Goal: Task Accomplishment & Management: Use online tool/utility

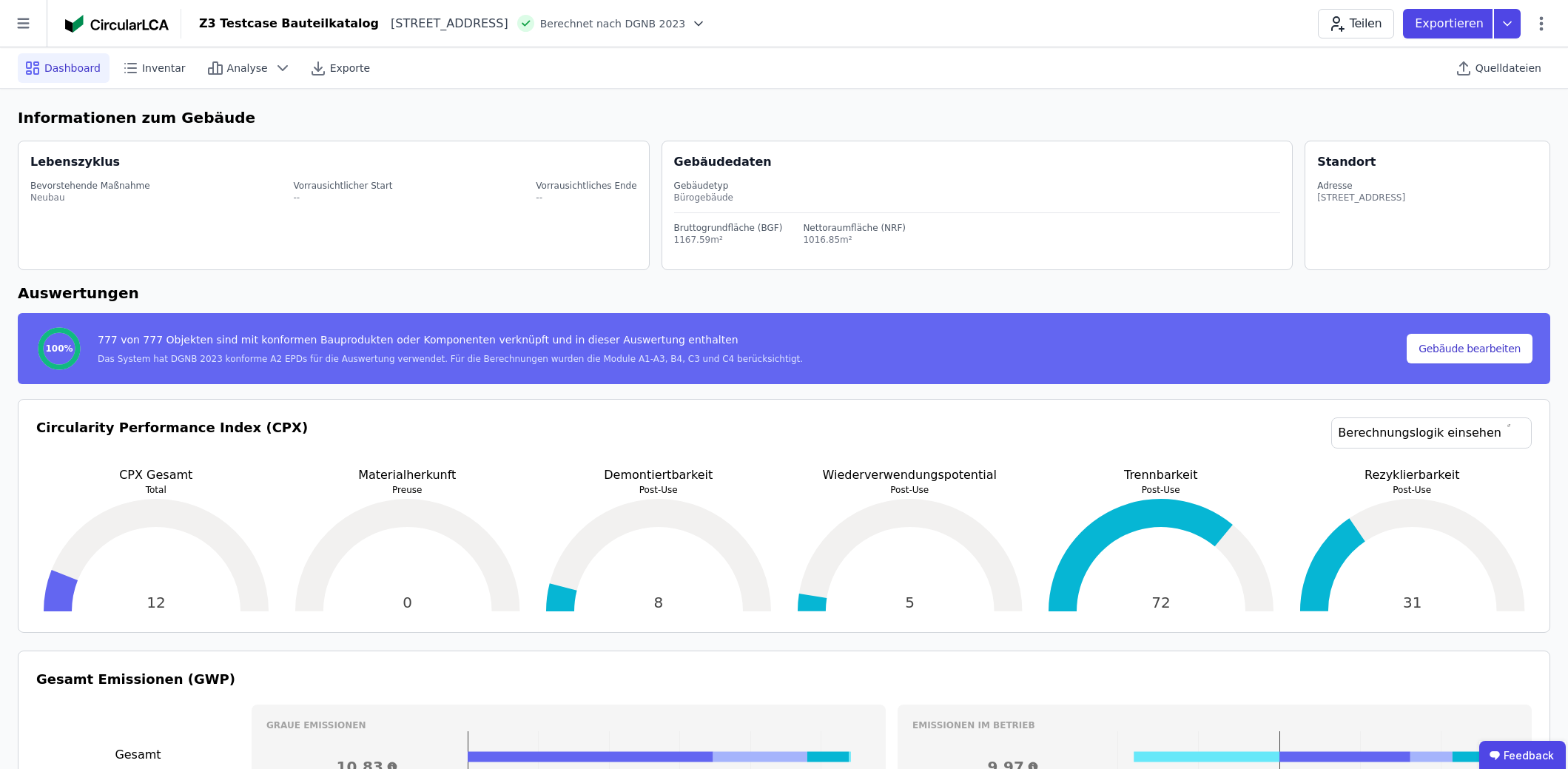
select select "**********"
select select "*"
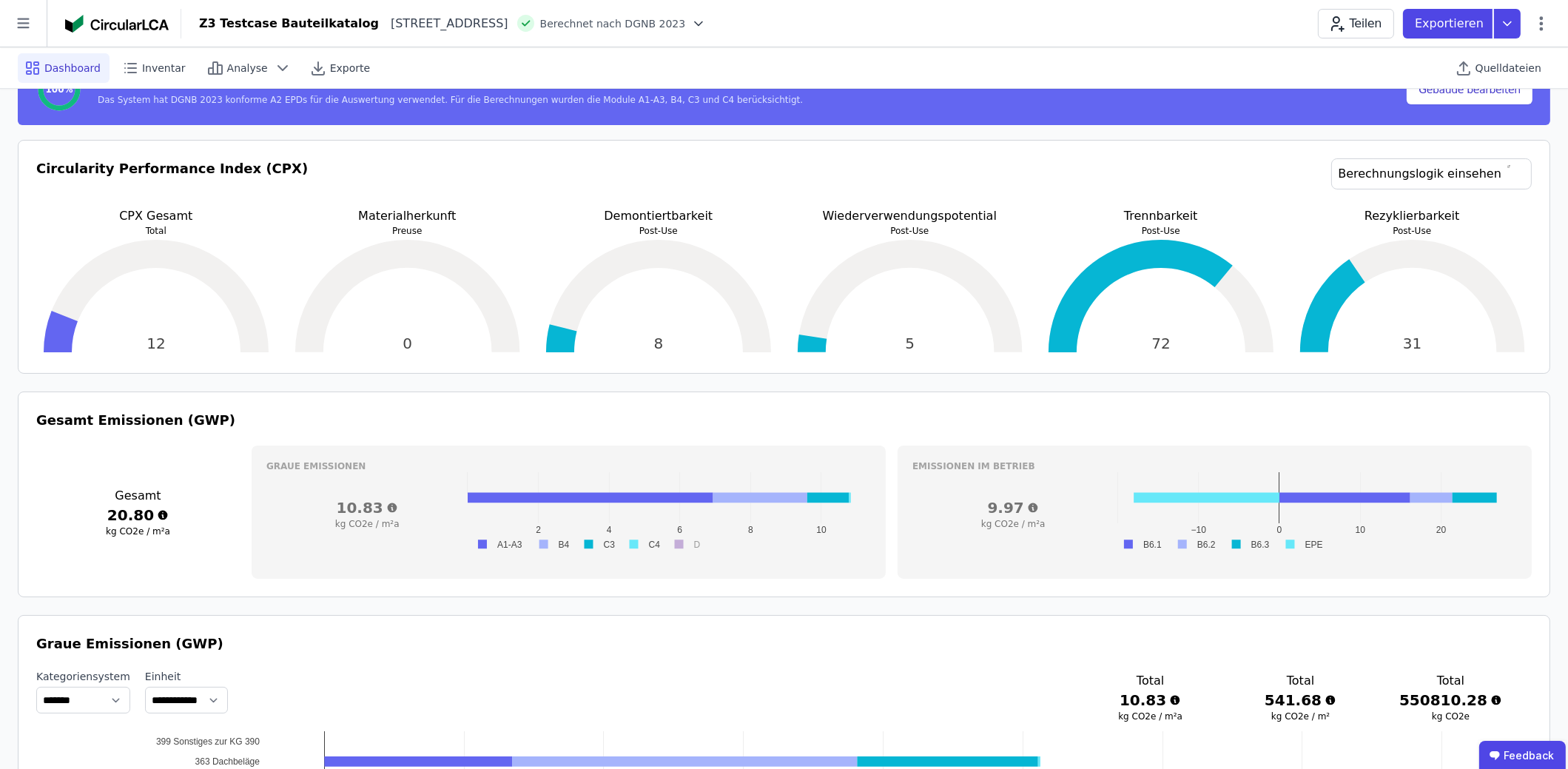
scroll to position [148, 0]
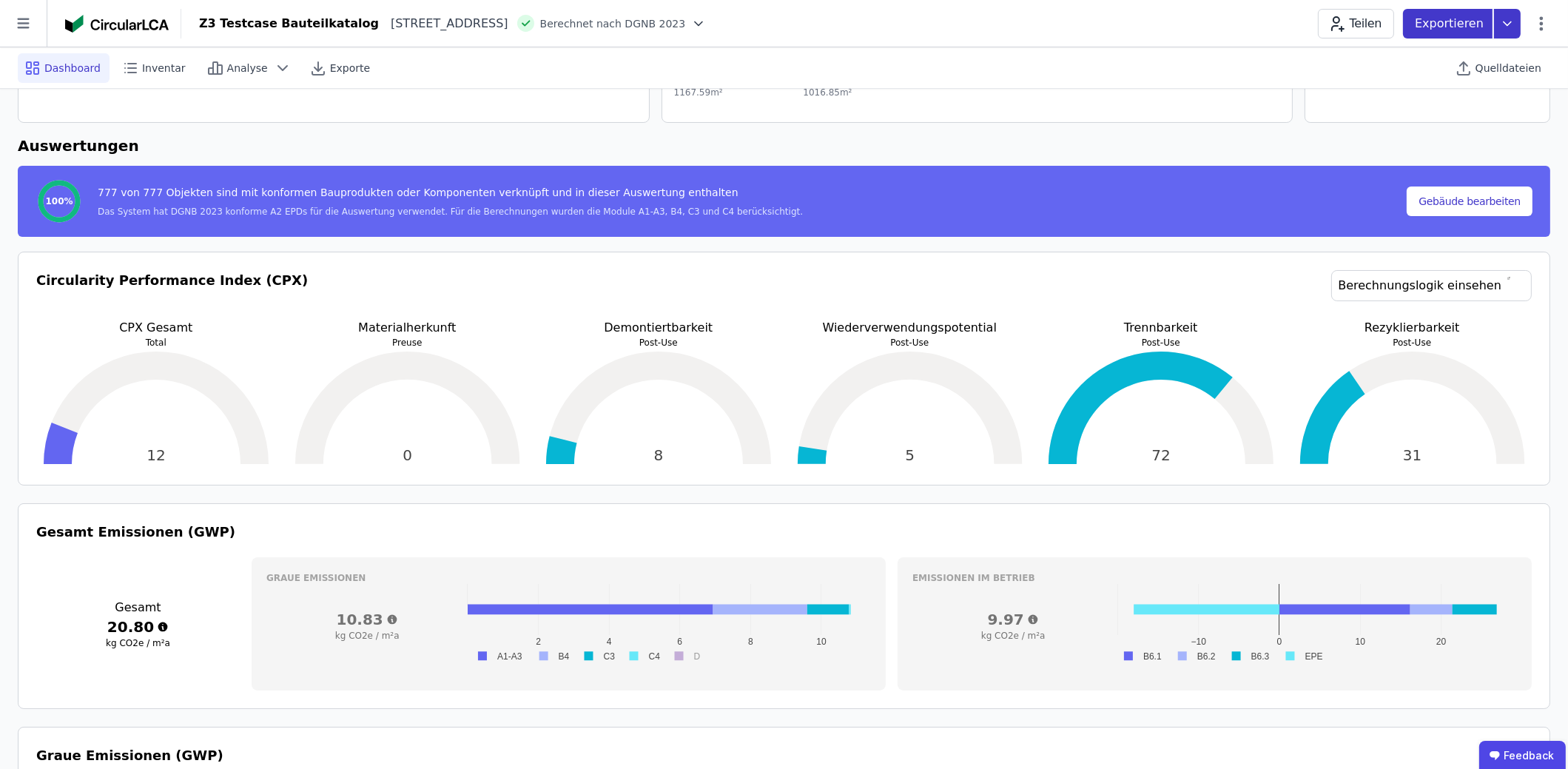
click at [1512, 19] on icon at bounding box center [1508, 24] width 27 height 30
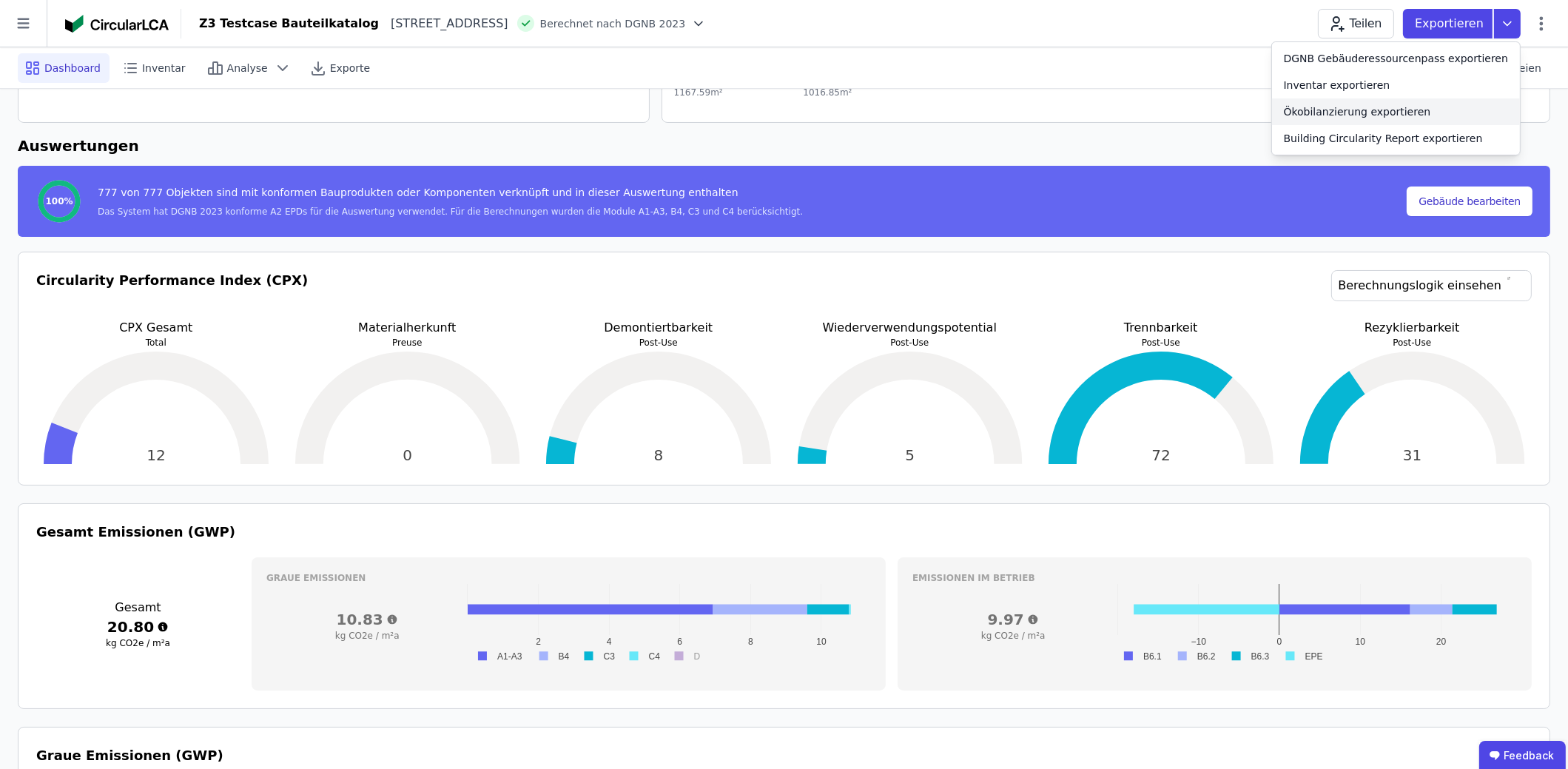
click at [1451, 118] on div "Ökobilanzierung exportieren" at bounding box center [1396, 112] width 248 height 27
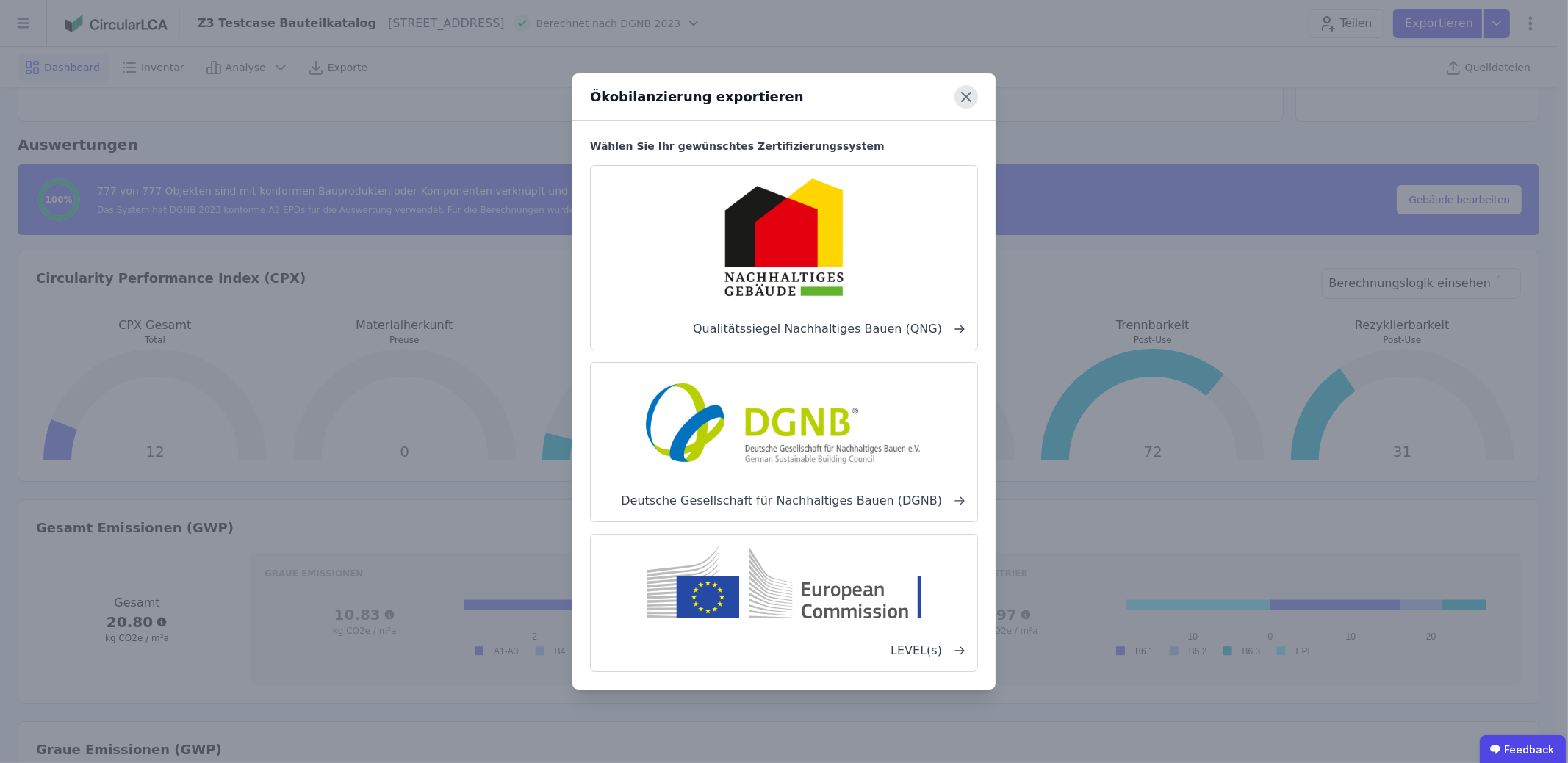
click at [970, 98] on icon at bounding box center [966, 97] width 24 height 24
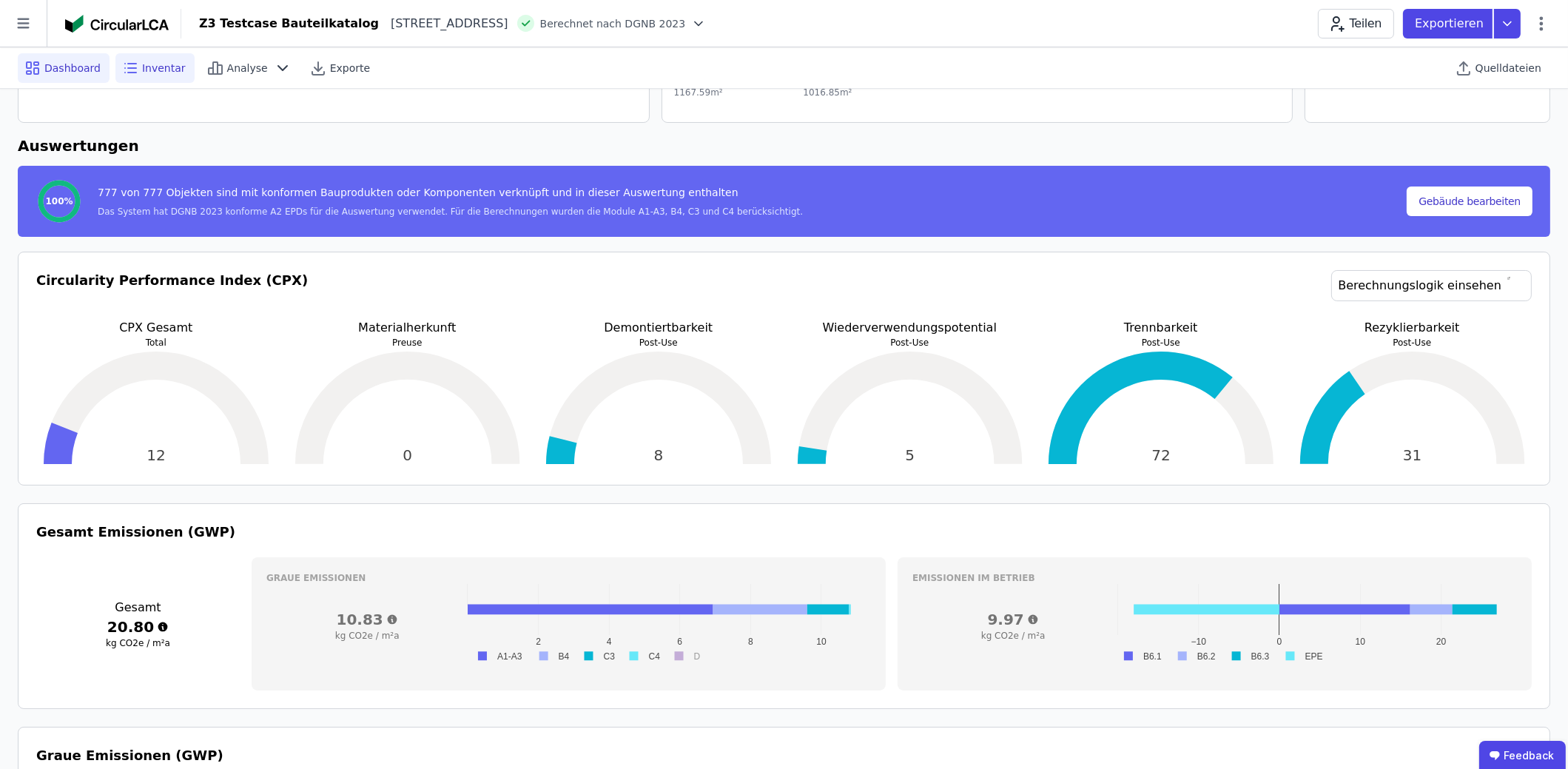
click at [157, 70] on span "Inventar" at bounding box center [164, 68] width 44 height 15
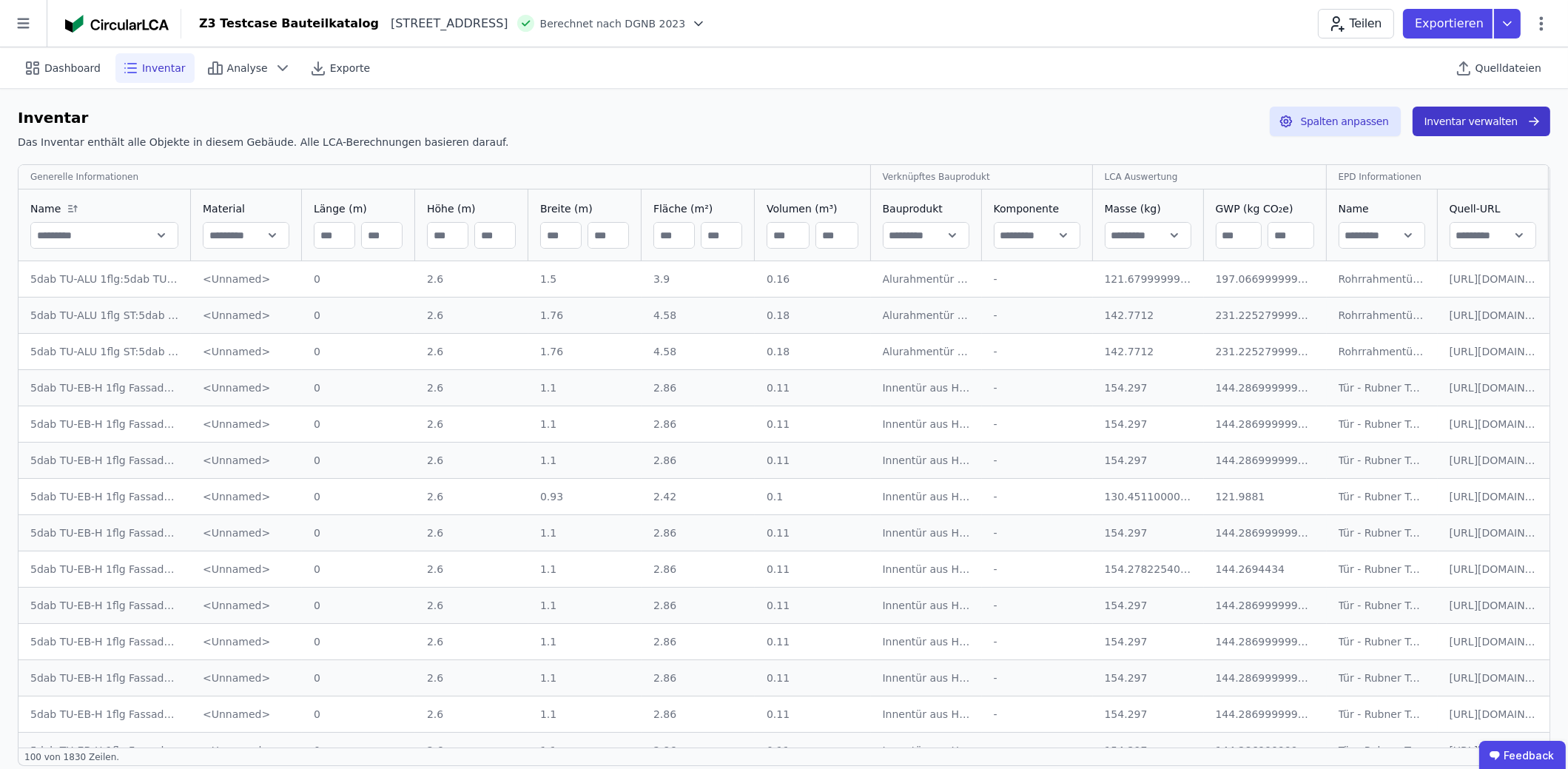
click at [1476, 125] on button "Inventar verwalten" at bounding box center [1482, 122] width 138 height 30
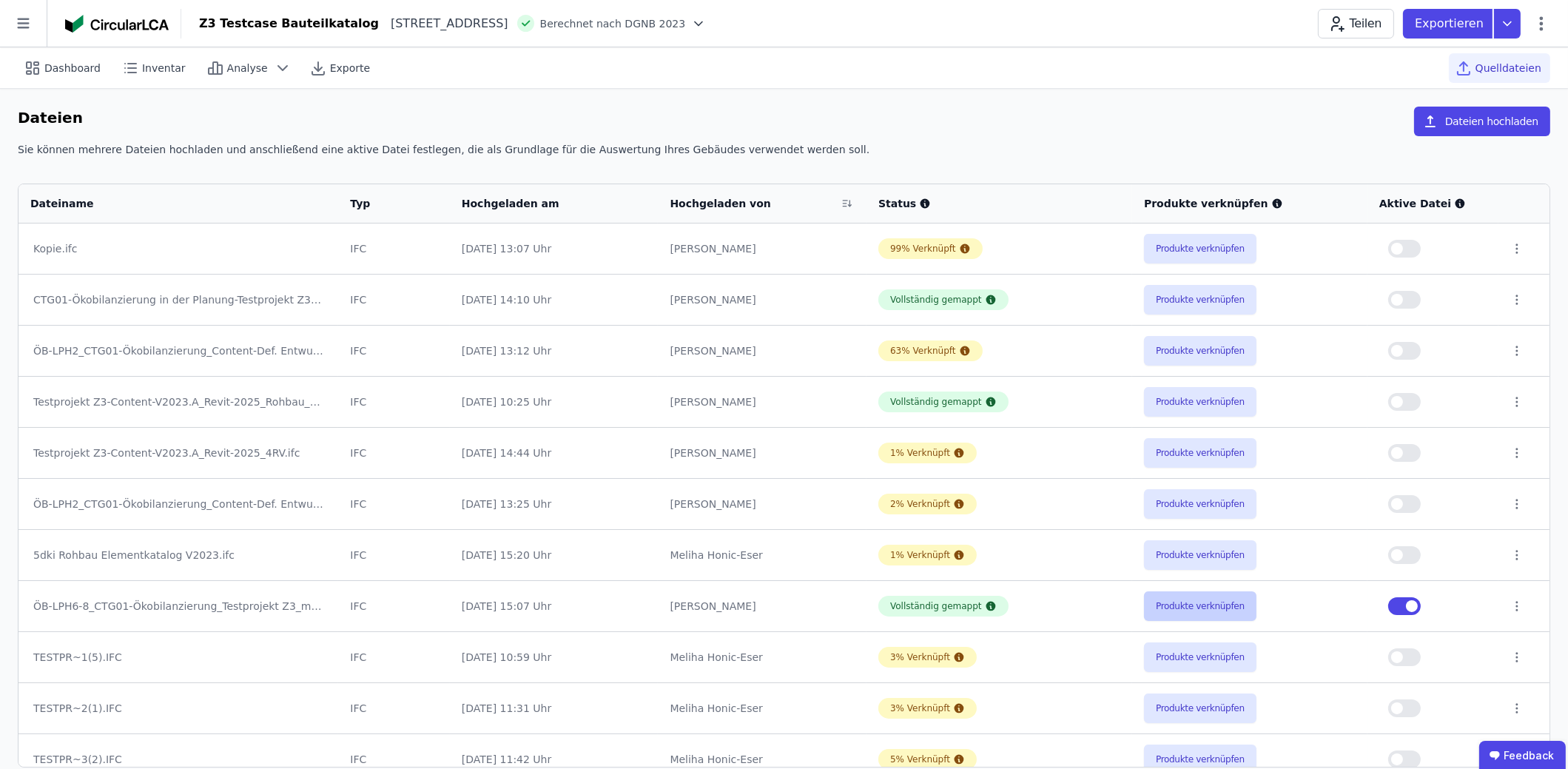
click at [1215, 594] on button "Produkte verknüpfen" at bounding box center [1200, 606] width 113 height 30
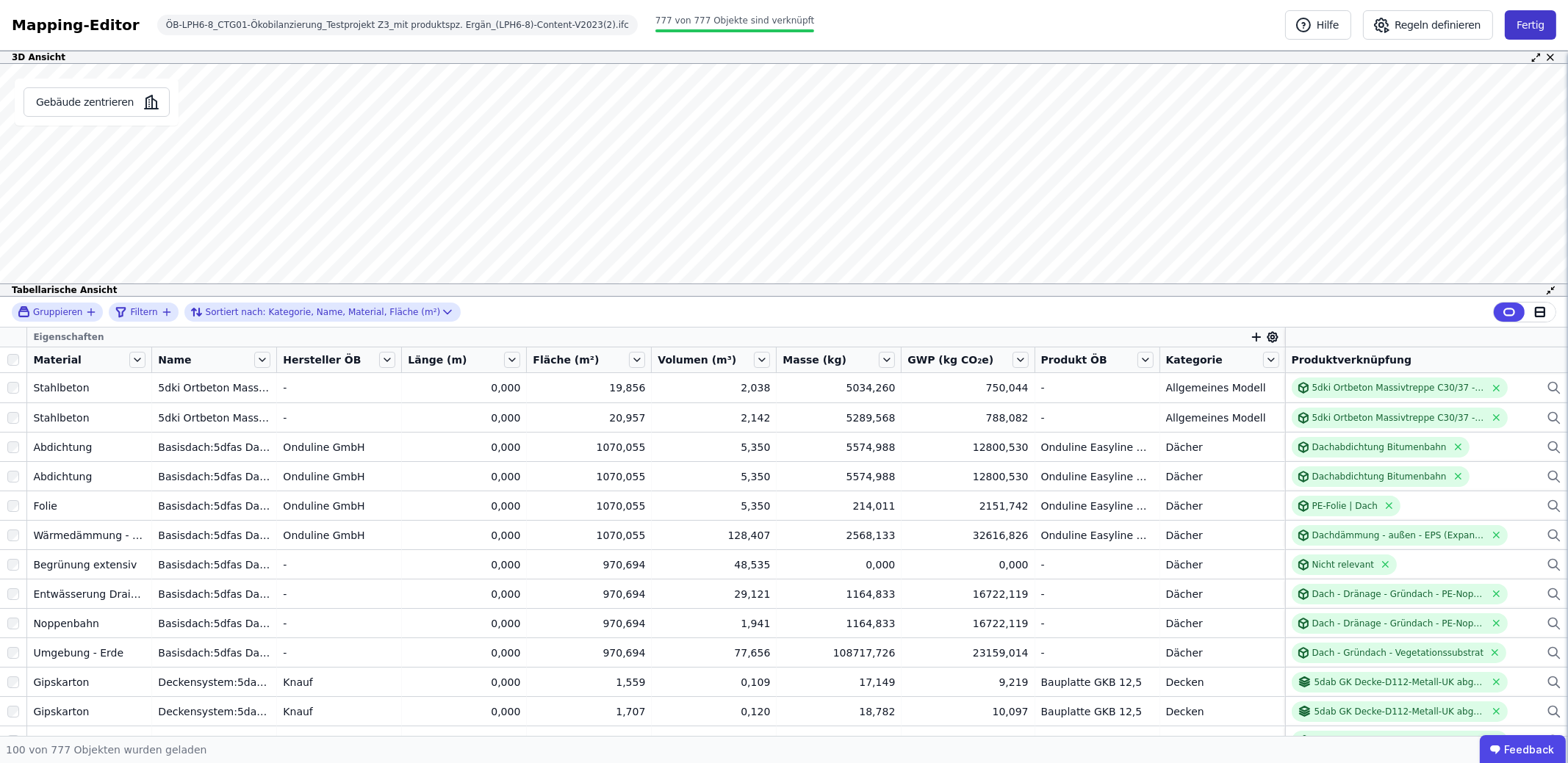
click at [1524, 15] on button "Fertig" at bounding box center [1530, 25] width 51 height 30
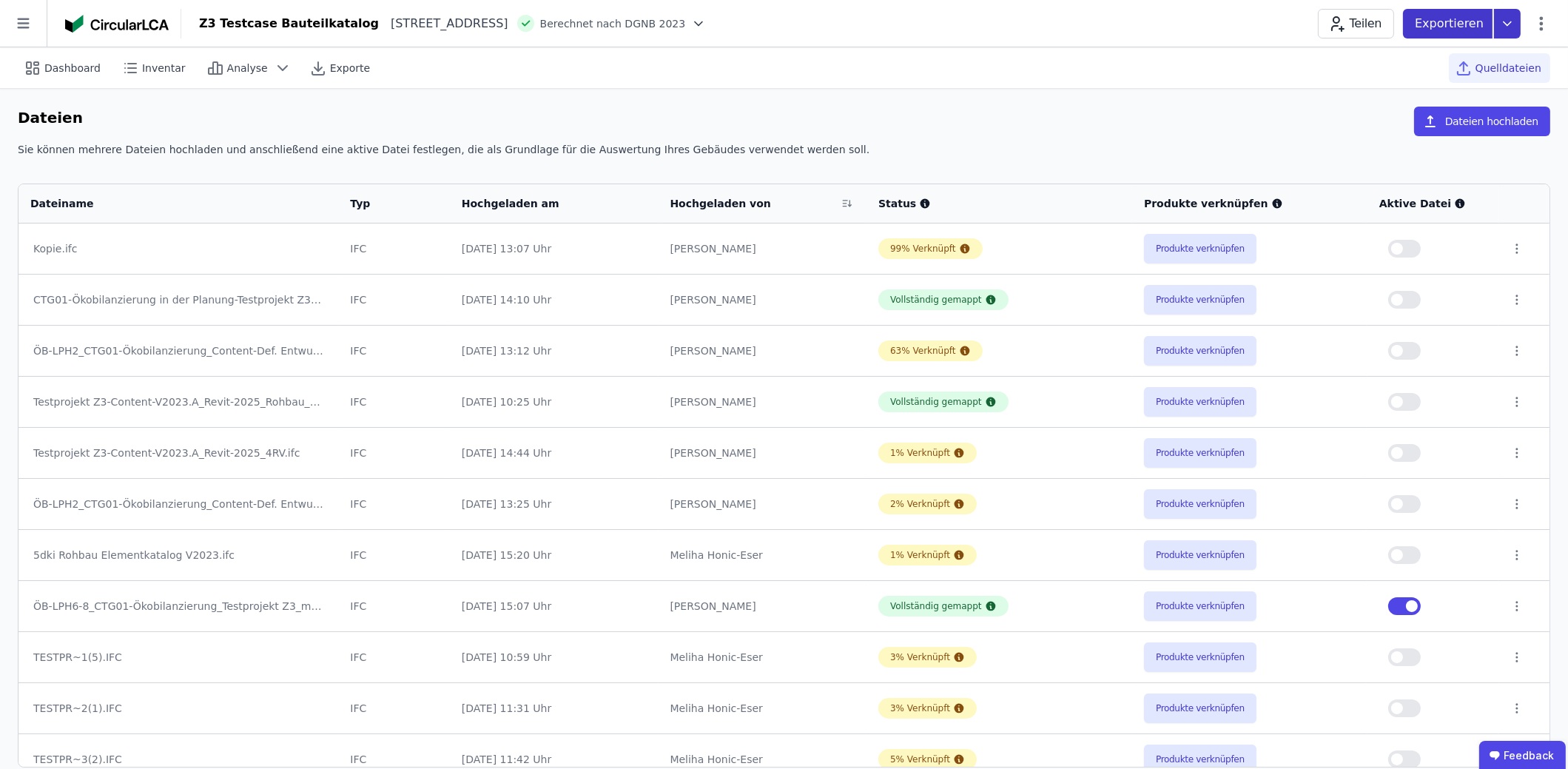
click at [1505, 26] on icon at bounding box center [1508, 24] width 27 height 30
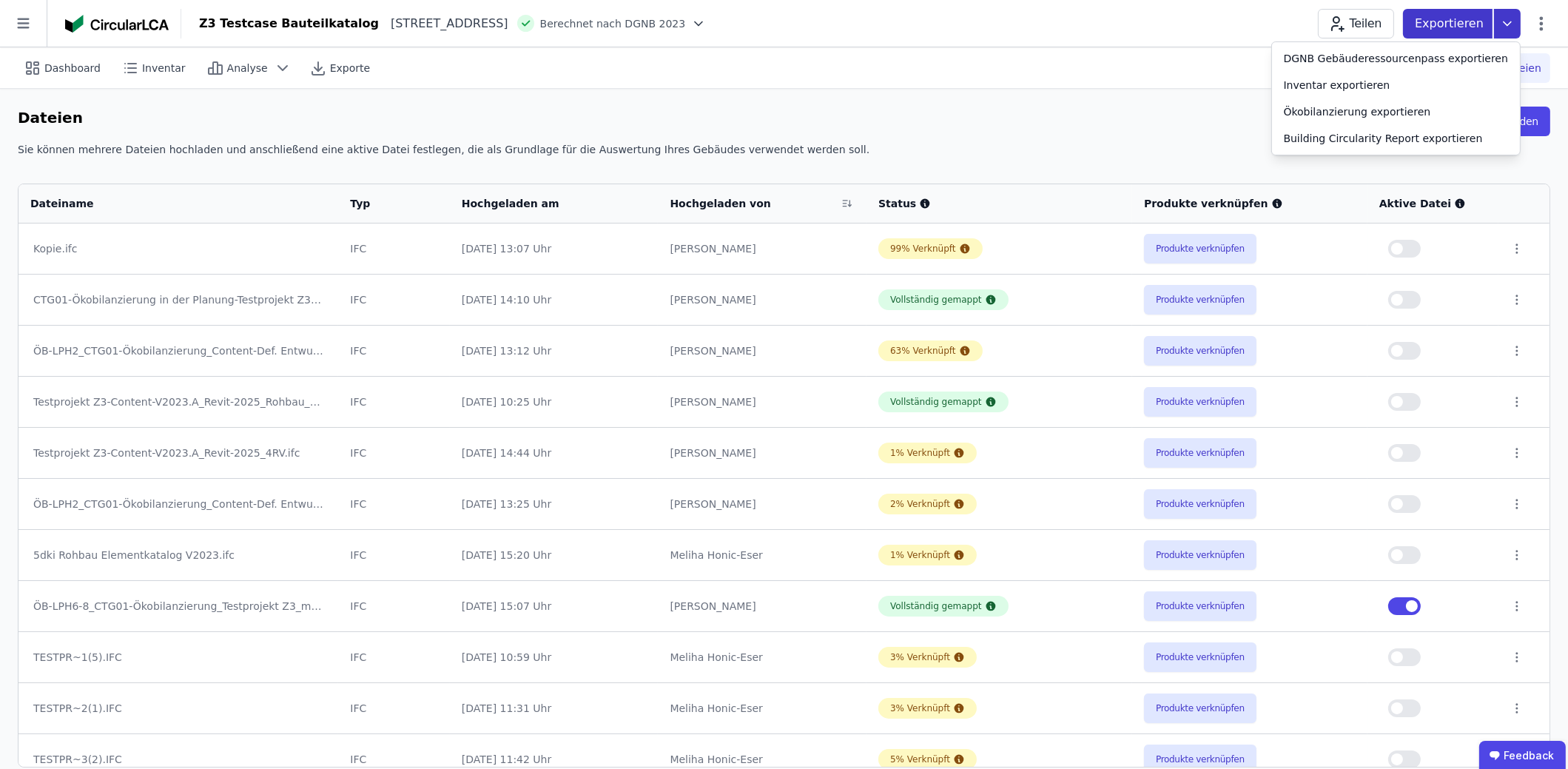
click at [1505, 26] on icon at bounding box center [1508, 24] width 27 height 30
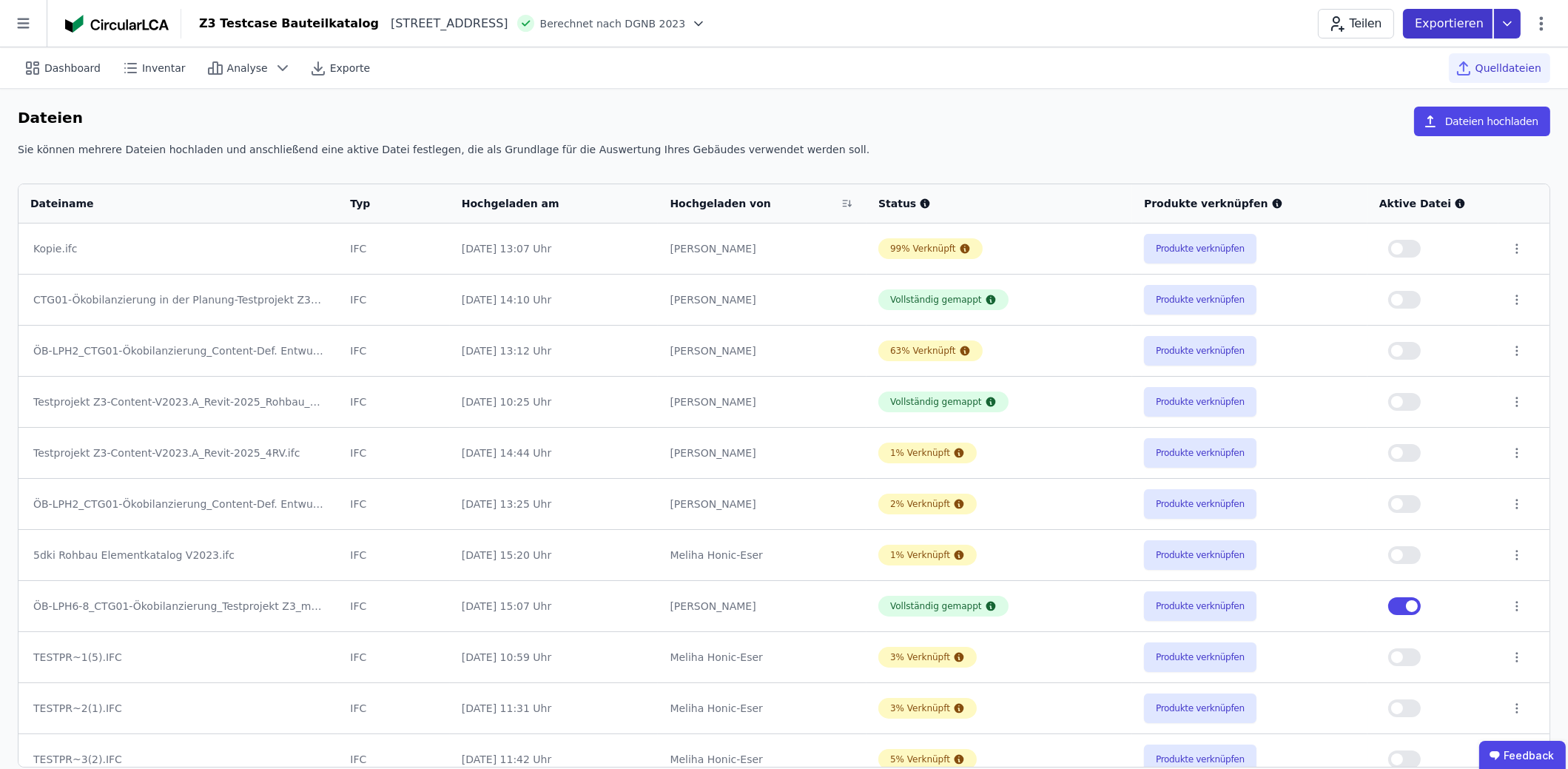
click at [1495, 29] on icon at bounding box center [1508, 24] width 27 height 30
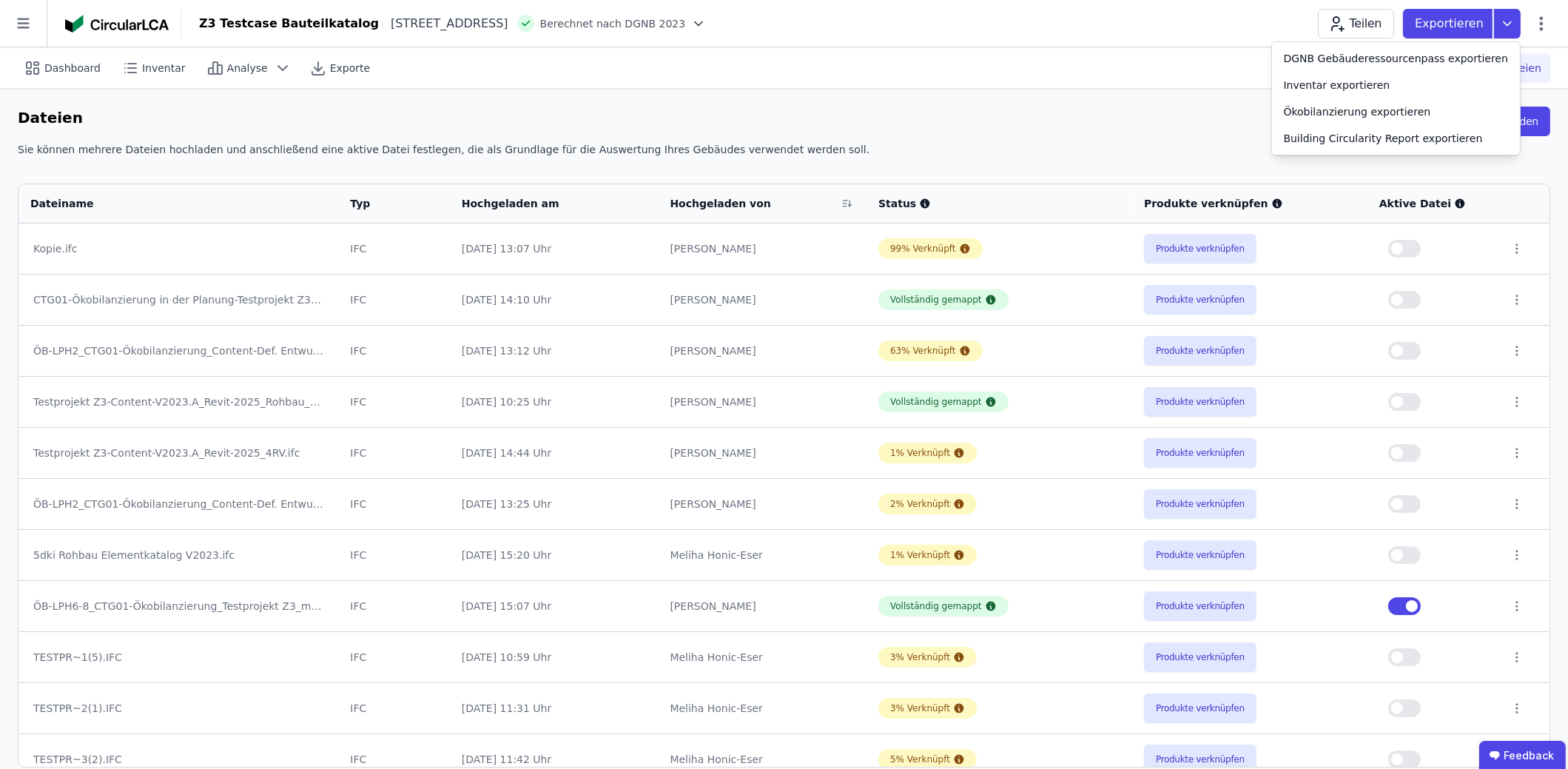
click at [1200, 74] on div "Dashboard Inventar Analyse Exporte Quelldateien" at bounding box center [784, 68] width 1533 height 41
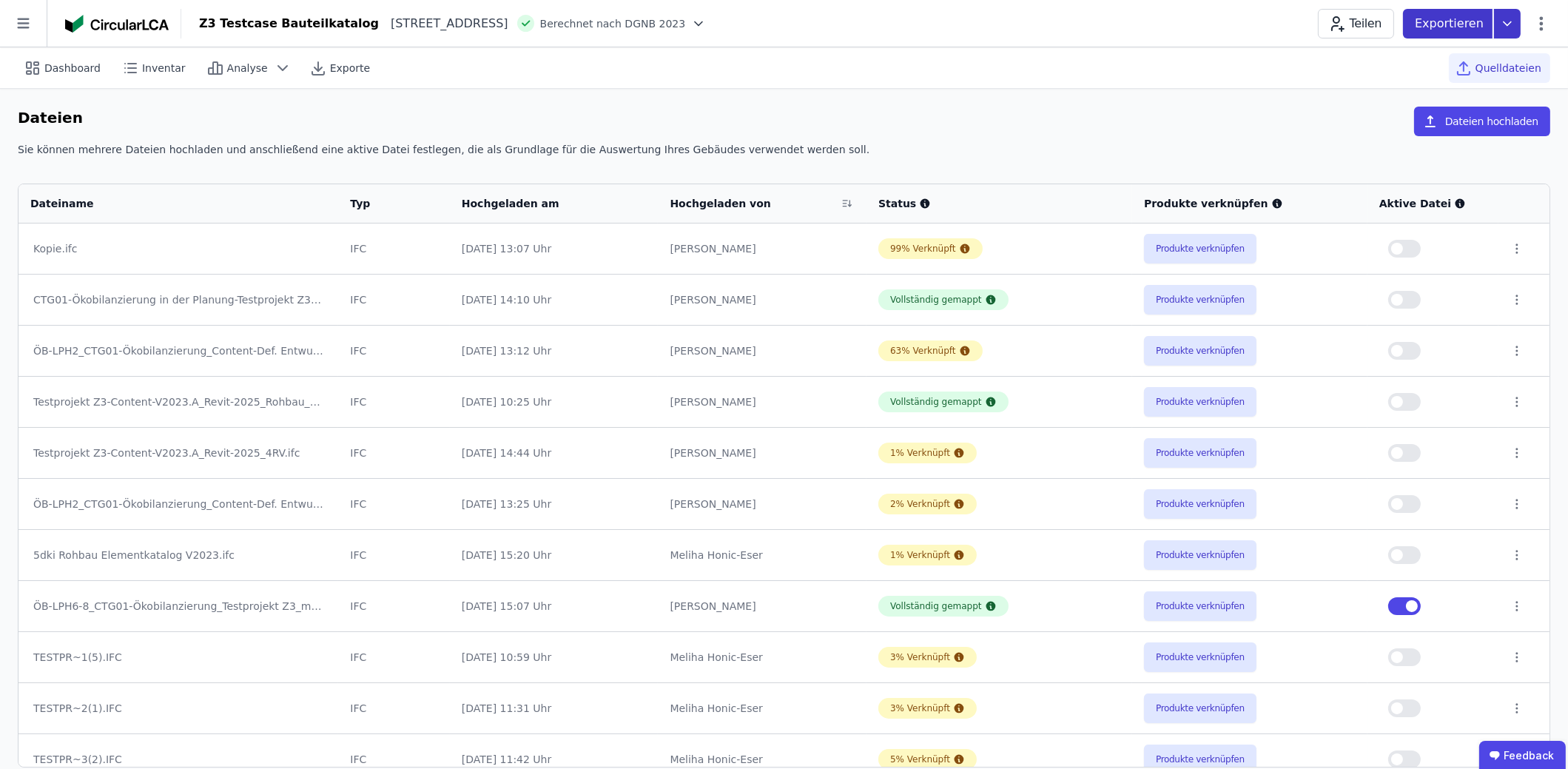
click at [1502, 22] on icon at bounding box center [1508, 24] width 27 height 30
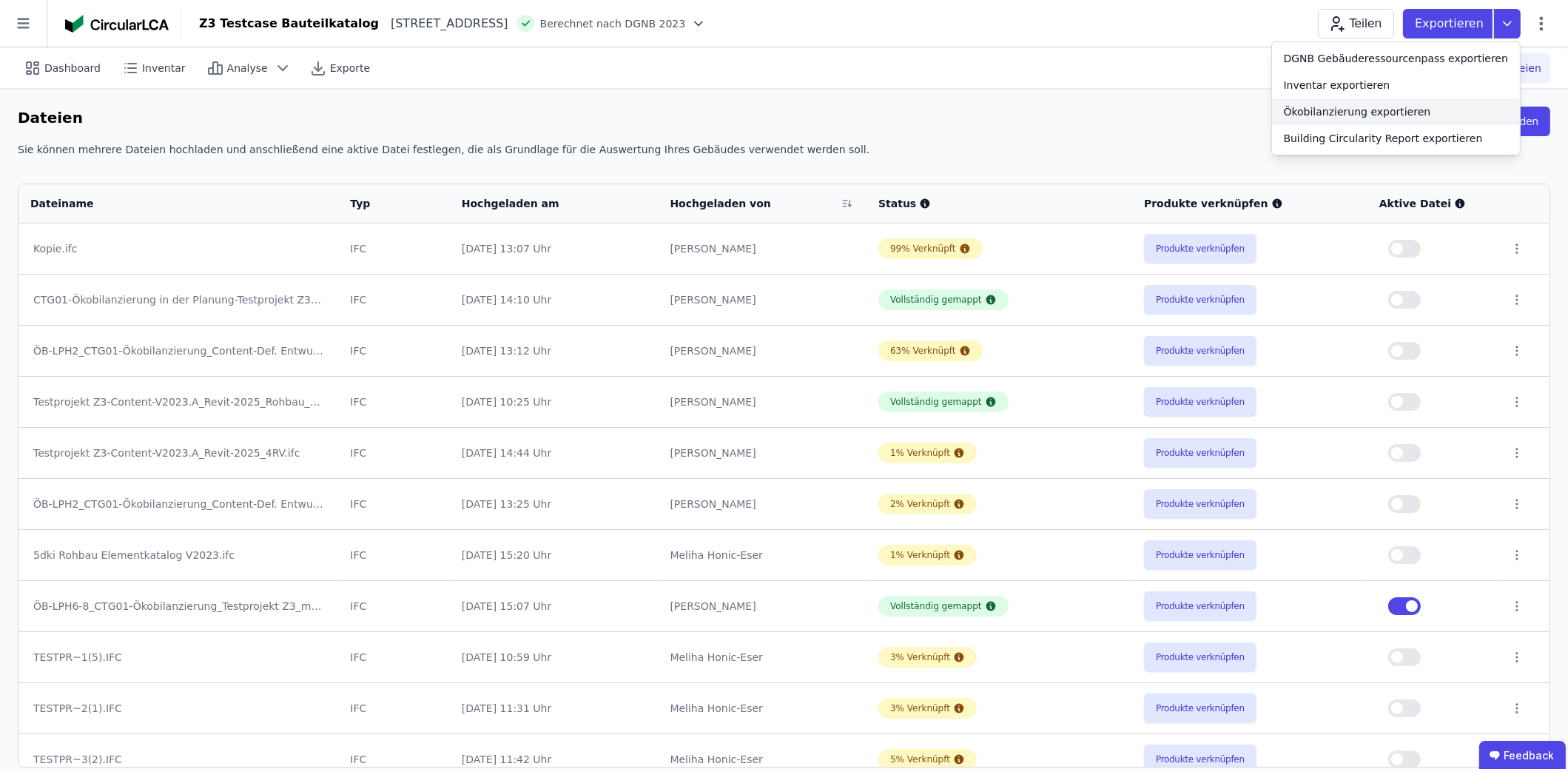
click at [1423, 107] on div "Ökobilanzierung exportieren" at bounding box center [1358, 112] width 148 height 15
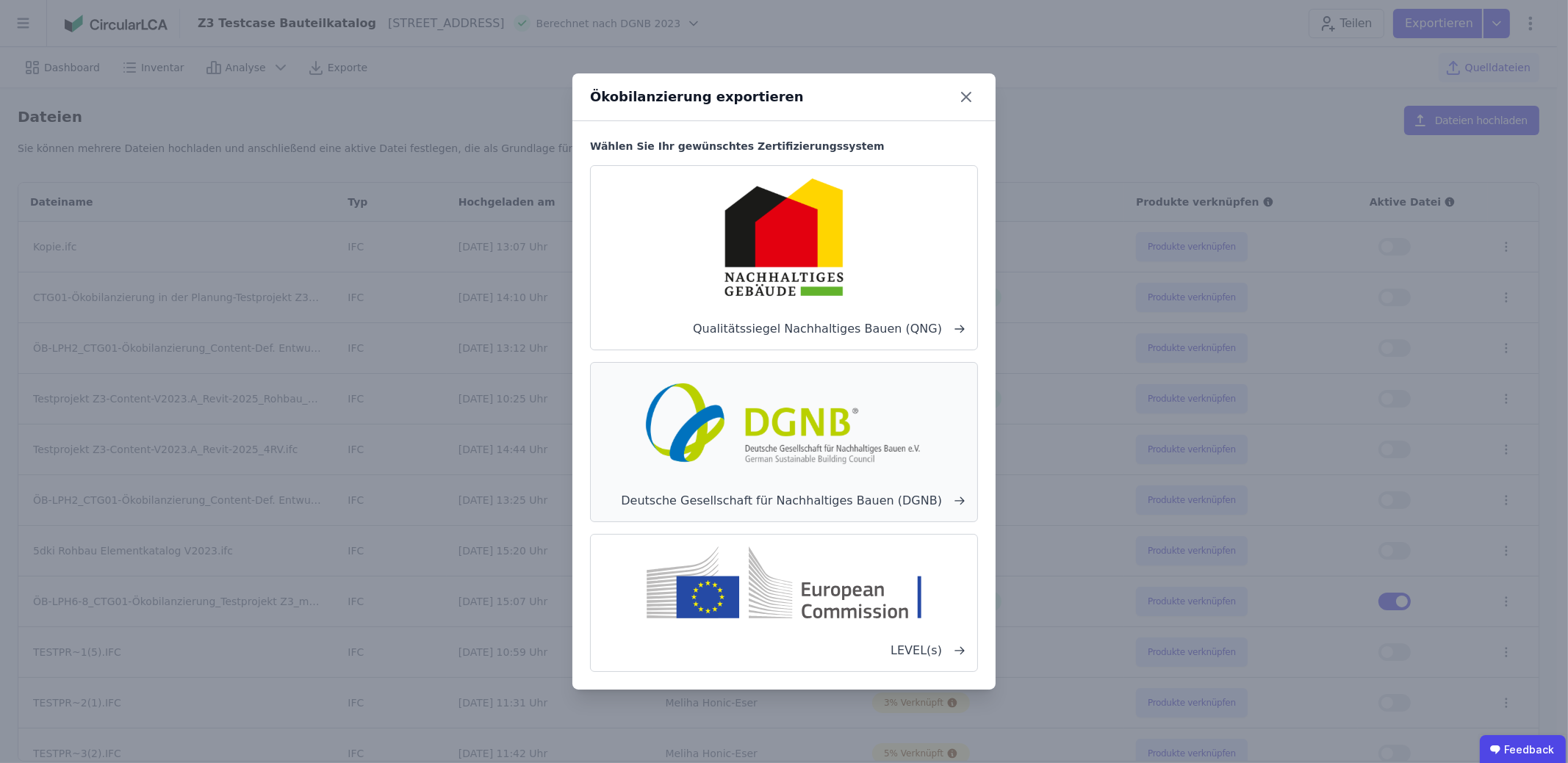
click at [958, 505] on icon at bounding box center [959, 501] width 12 height 12
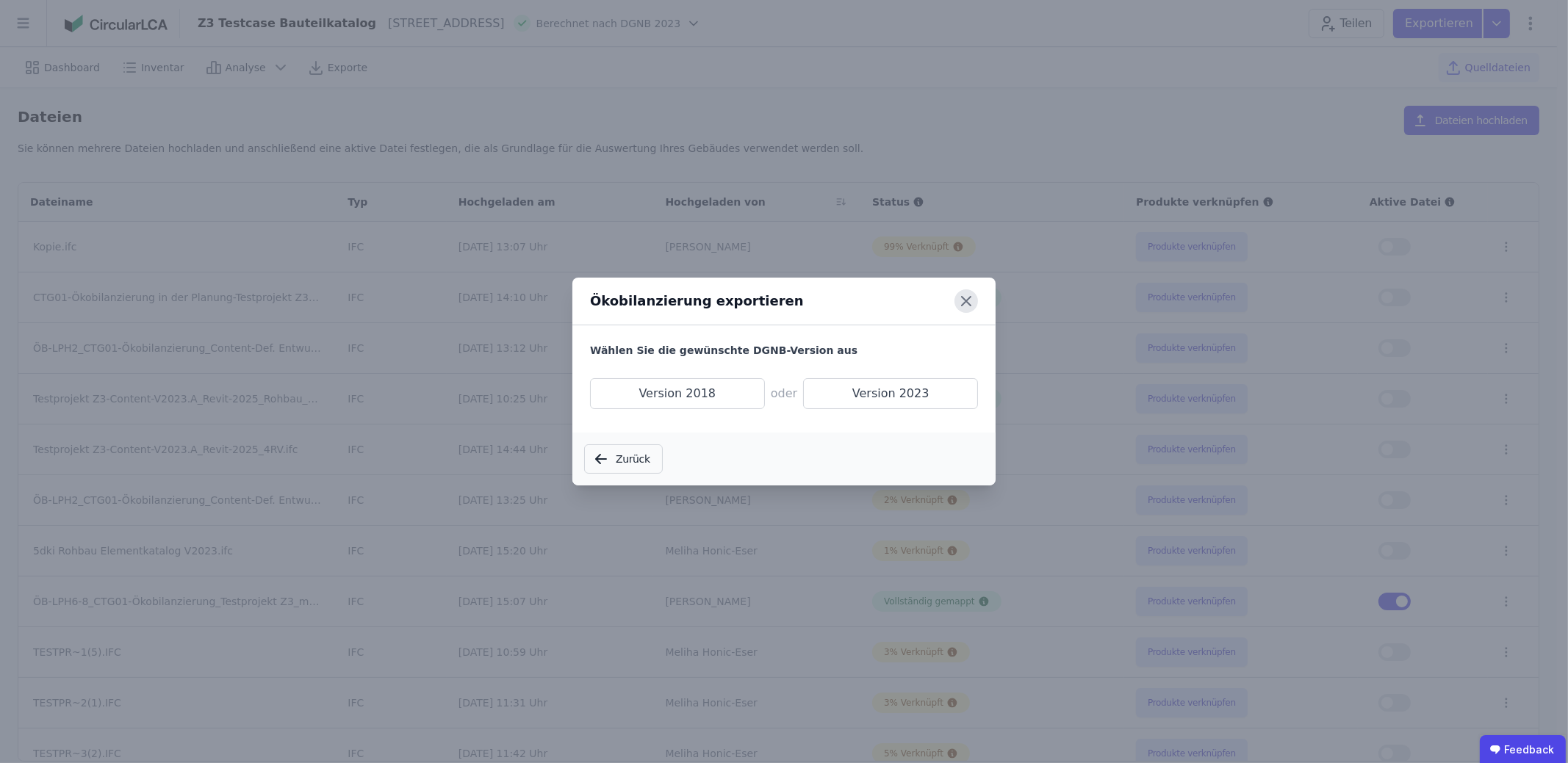
click at [964, 295] on icon at bounding box center [966, 301] width 24 height 24
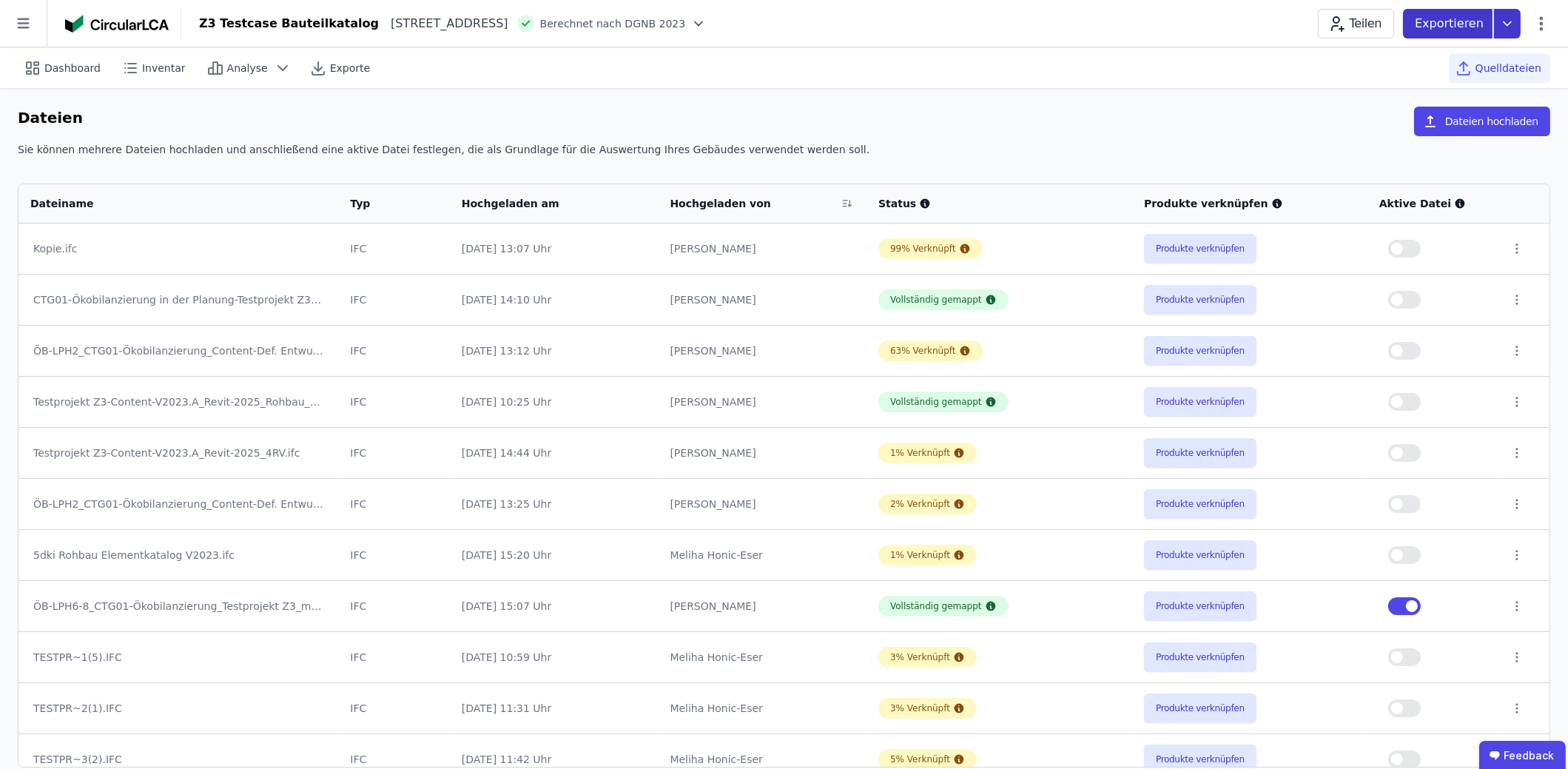
click at [1491, 14] on div "Exportieren" at bounding box center [1448, 24] width 89 height 30
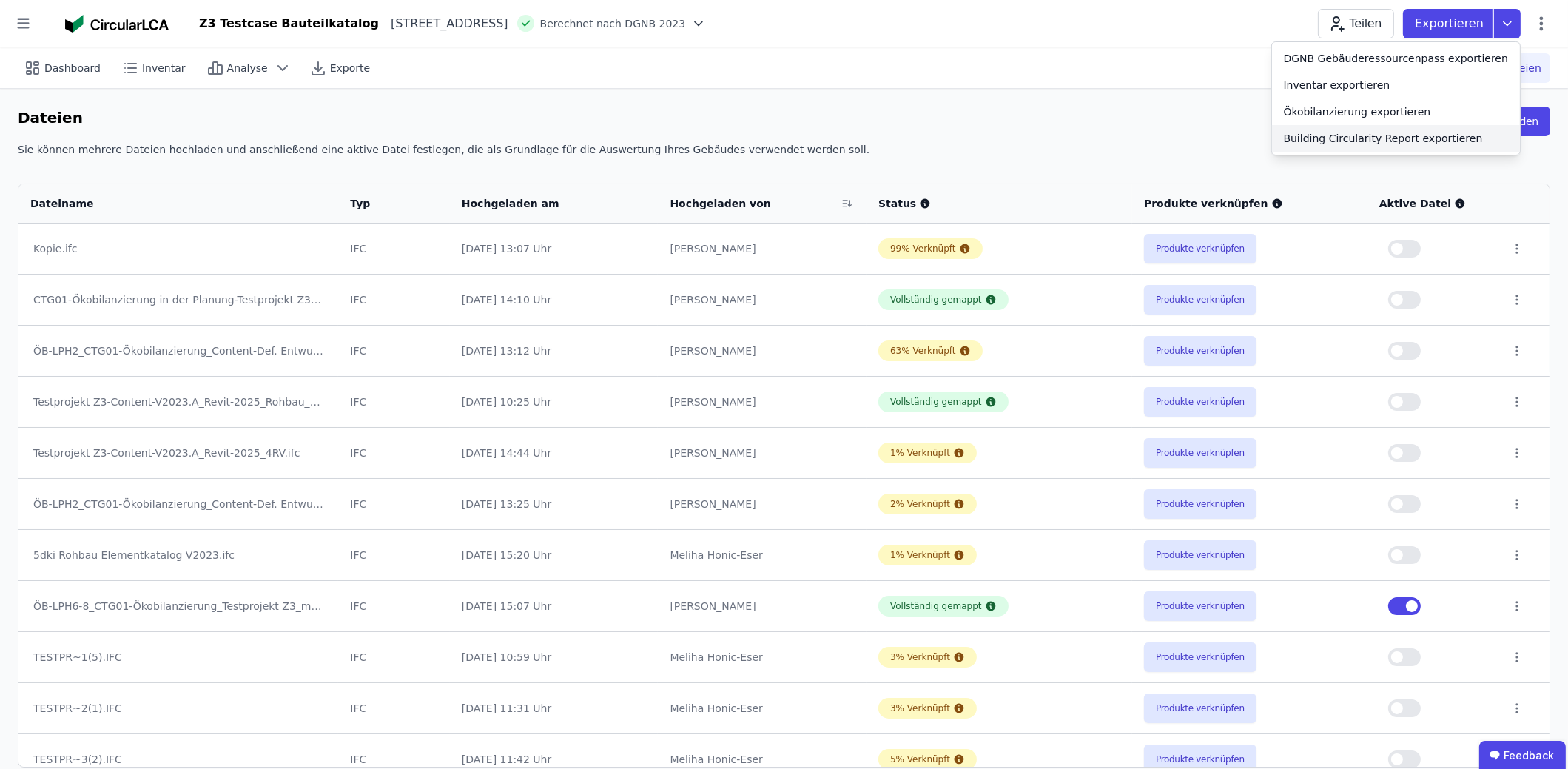
click at [1420, 117] on div "Ökobilanzierung exportieren" at bounding box center [1358, 112] width 148 height 15
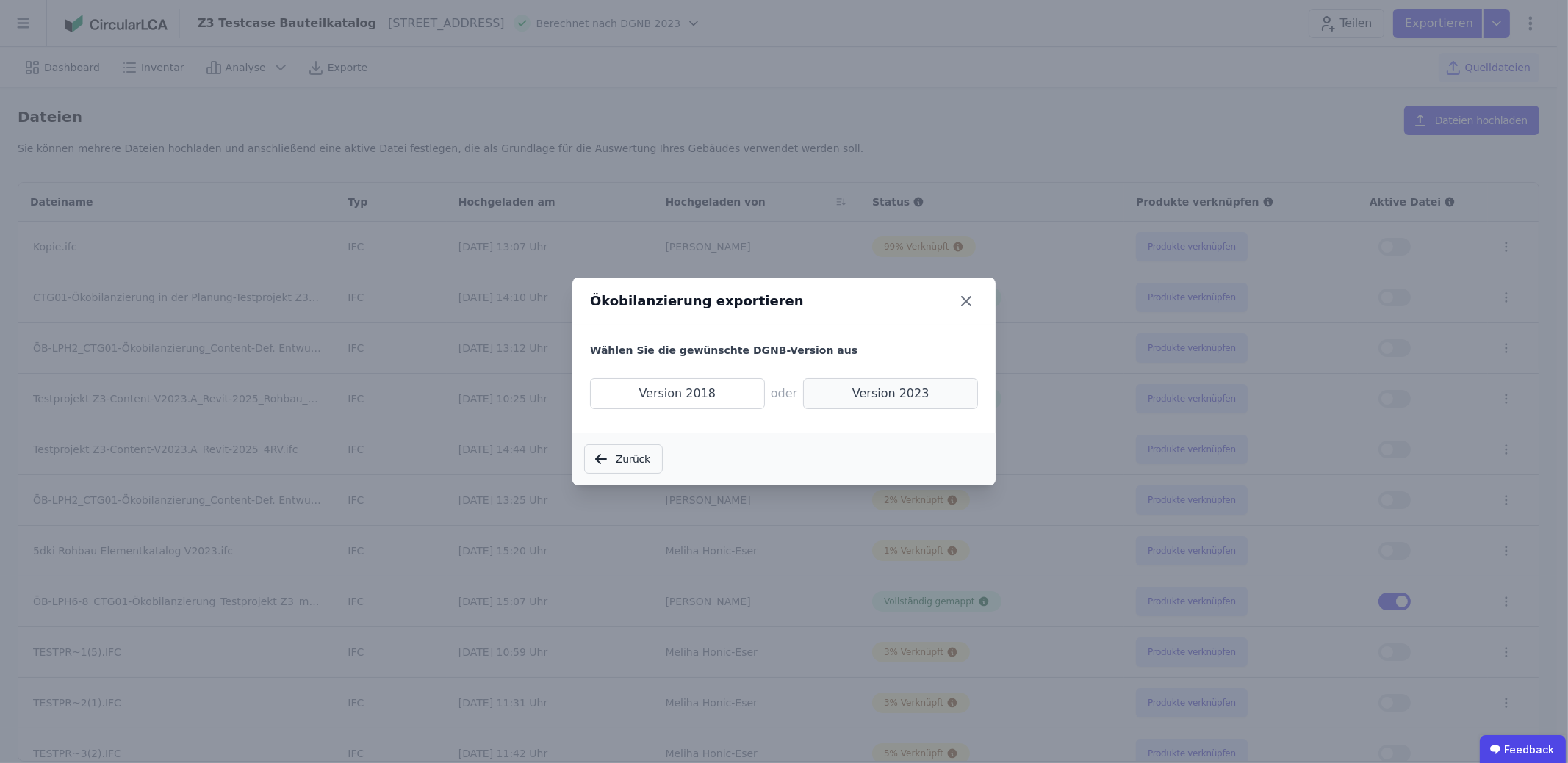
click at [865, 393] on span "Version 2023" at bounding box center [891, 394] width 175 height 31
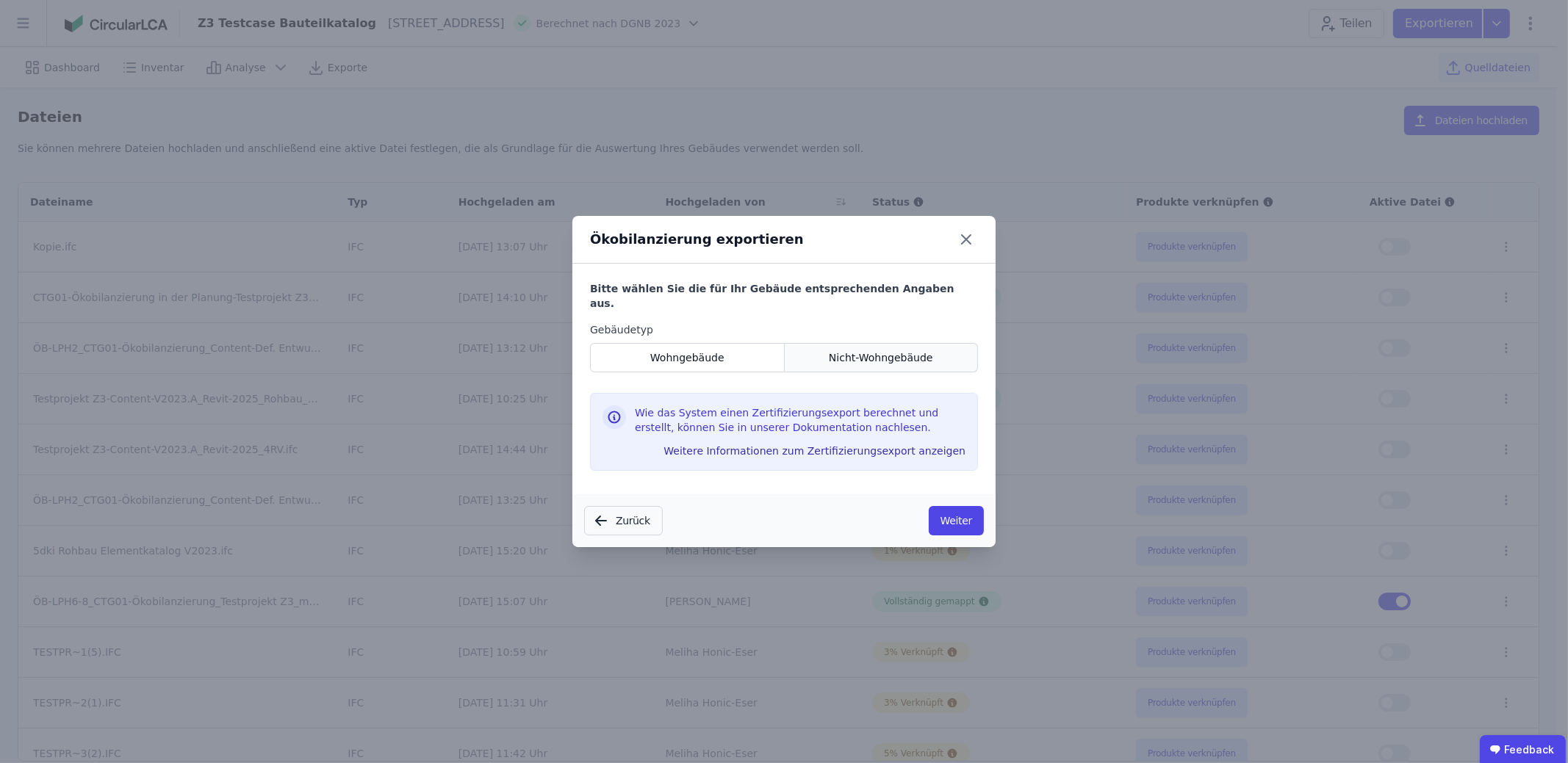
click at [843, 354] on span "Nicht-Wohngebäude" at bounding box center [881, 357] width 104 height 15
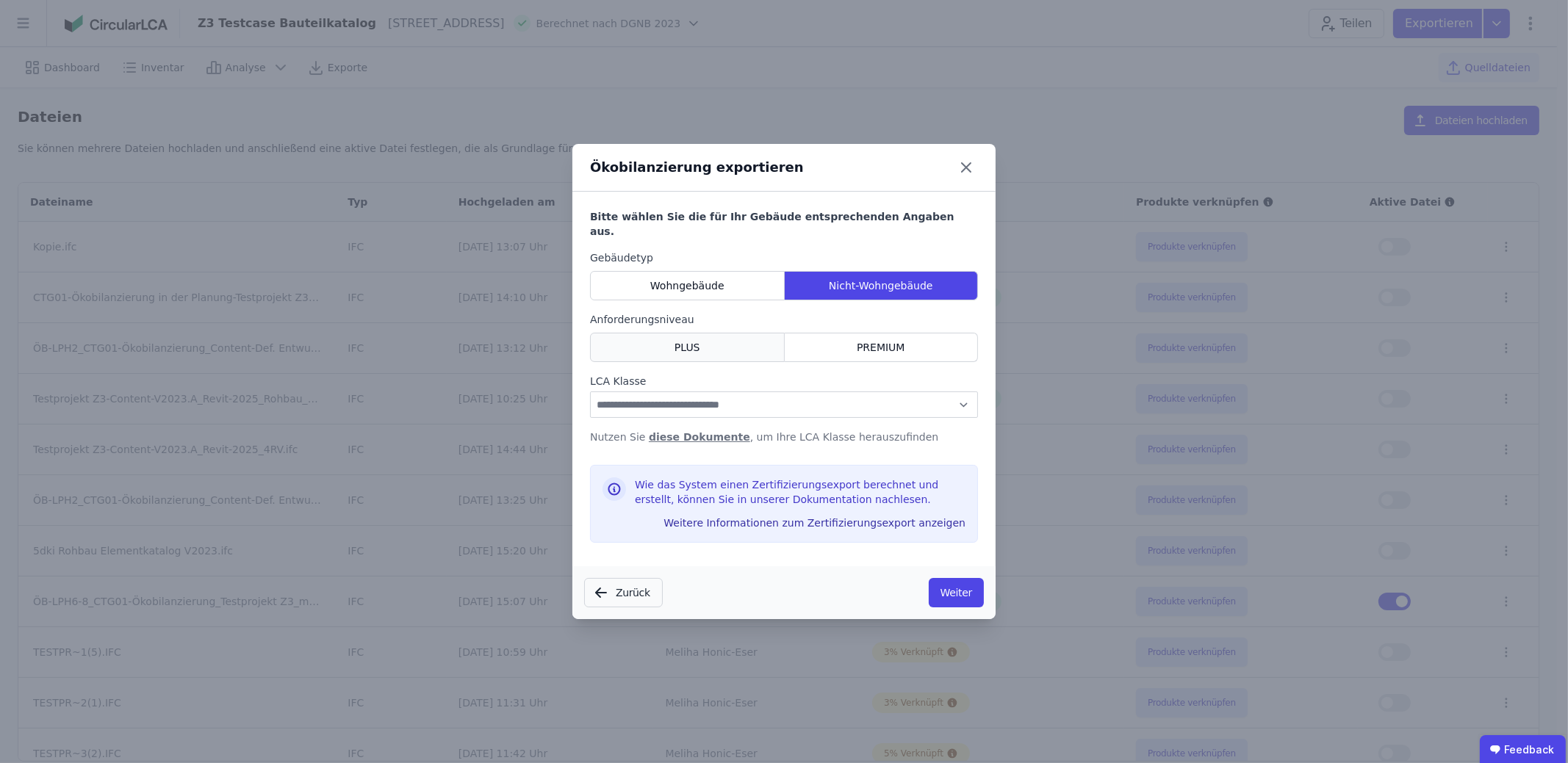
click at [735, 340] on div "PLUS" at bounding box center [687, 348] width 195 height 30
click at [877, 340] on span "PREMIUM" at bounding box center [881, 348] width 49 height 15
click at [721, 352] on div "PLUS" at bounding box center [687, 348] width 195 height 30
click at [731, 415] on div "**********" at bounding box center [784, 353] width 388 height 206
click at [730, 407] on select "**********" at bounding box center [784, 405] width 388 height 27
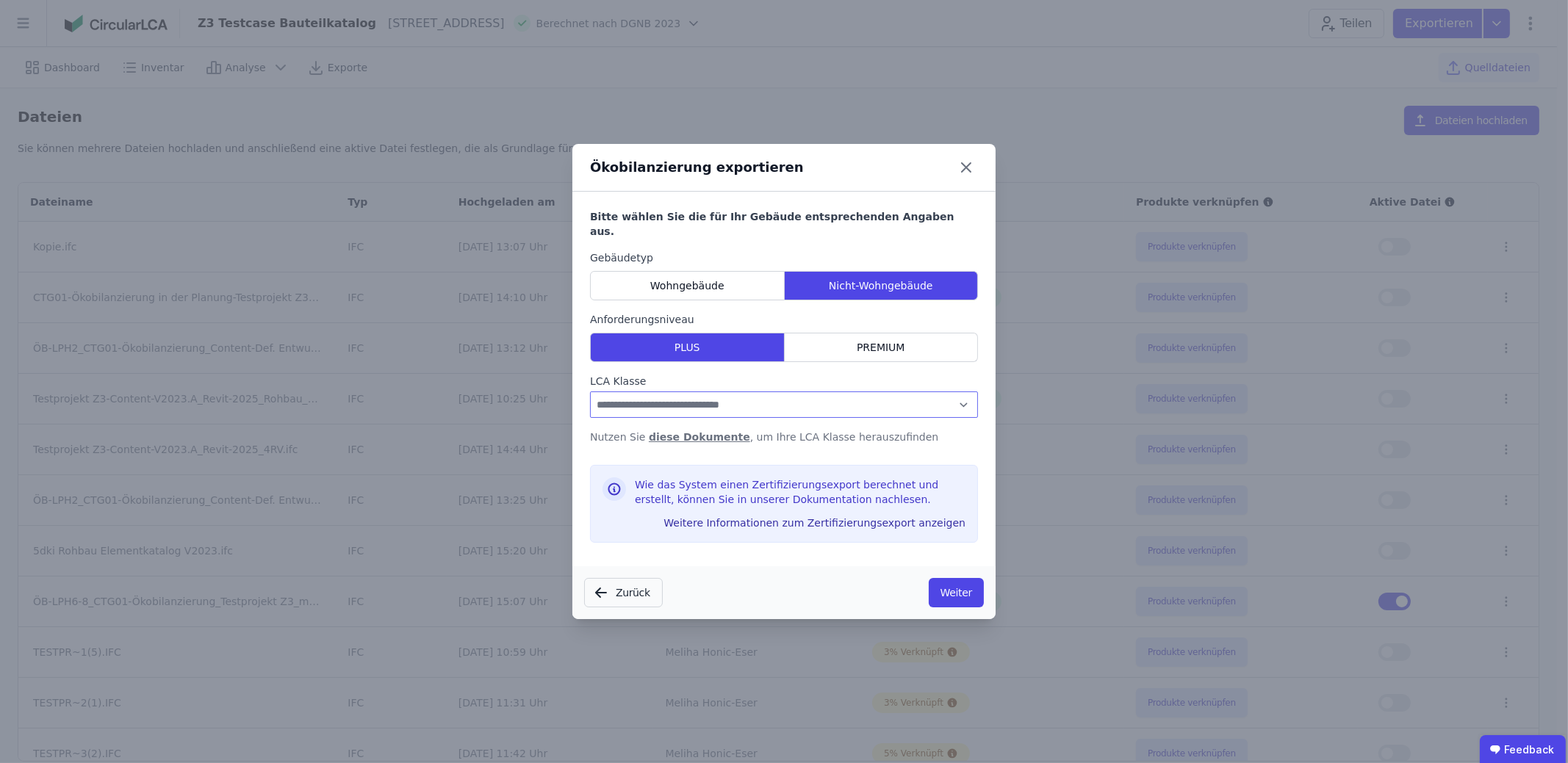
select select "*"
click at [590, 391] on select "**********" at bounding box center [784, 405] width 388 height 27
click at [949, 591] on button "Weiter" at bounding box center [956, 593] width 55 height 30
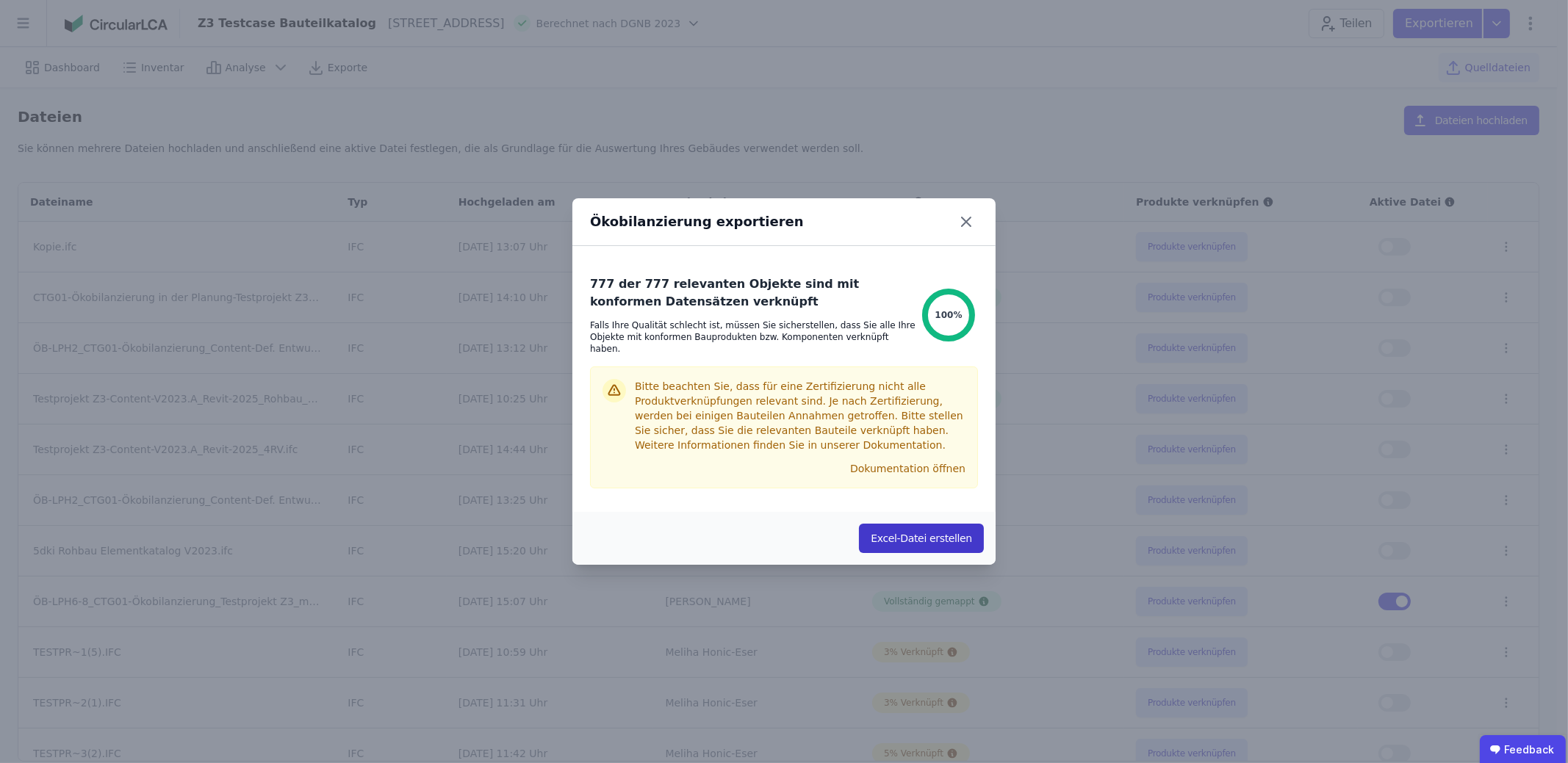
click at [895, 536] on button "Excel-Datei erstellen" at bounding box center [921, 539] width 125 height 30
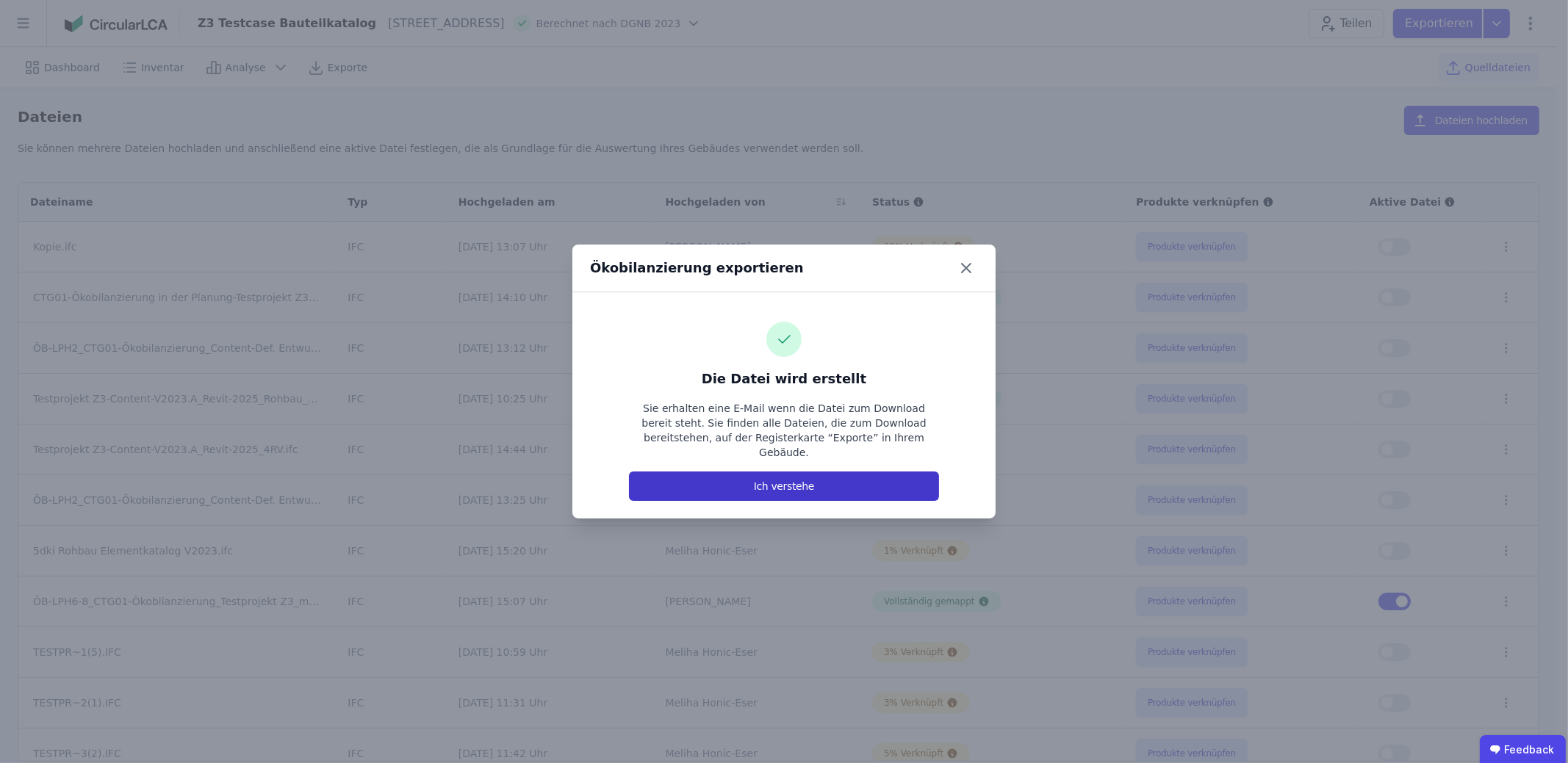
click at [845, 479] on button "Ich verstehe" at bounding box center [784, 486] width 310 height 30
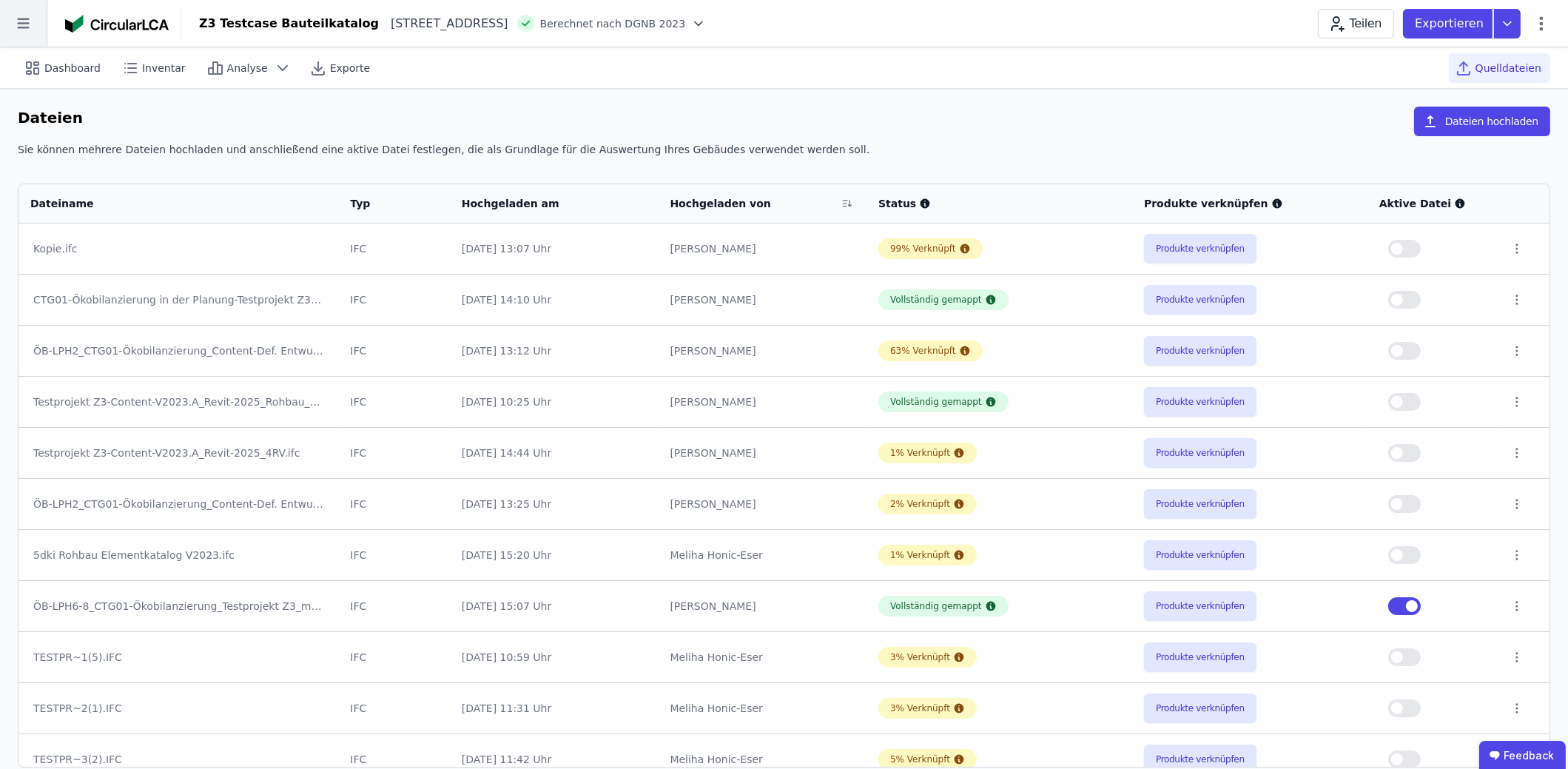
click at [15, 22] on icon at bounding box center [23, 23] width 47 height 47
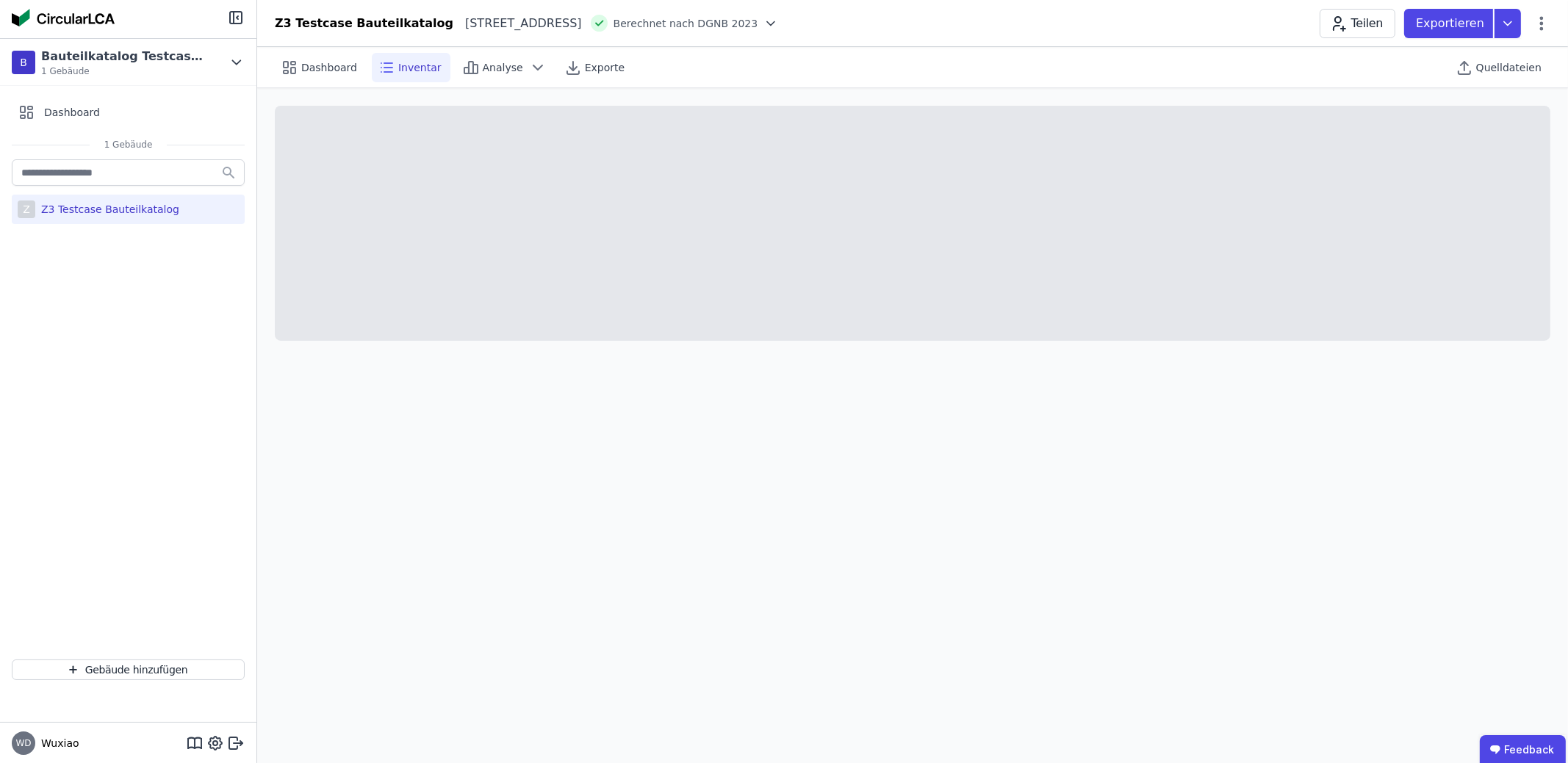
click at [133, 210] on div "Z3 Testcase Bauteilkatalog" at bounding box center [107, 209] width 144 height 15
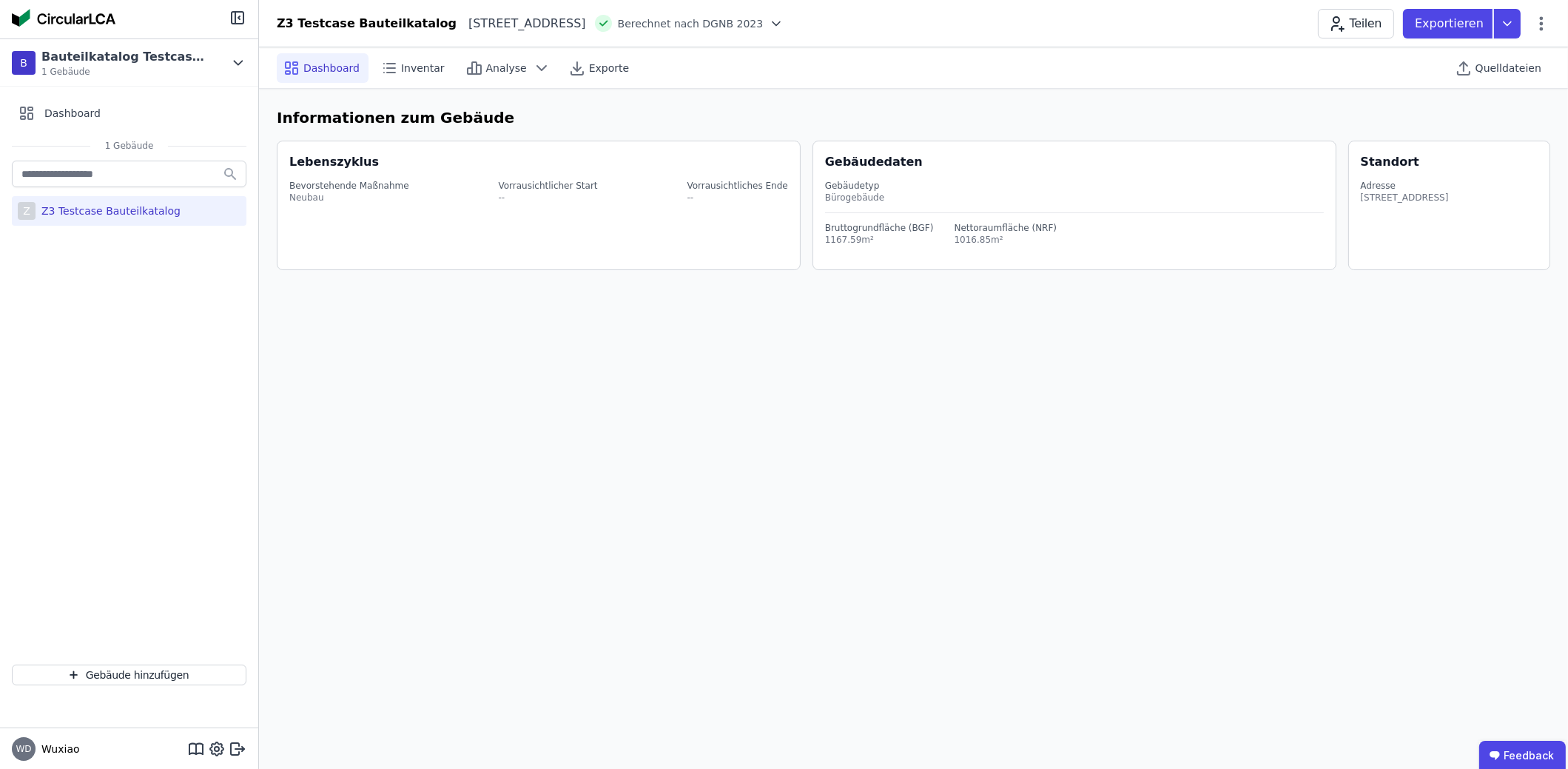
select select "**********"
select select "*"
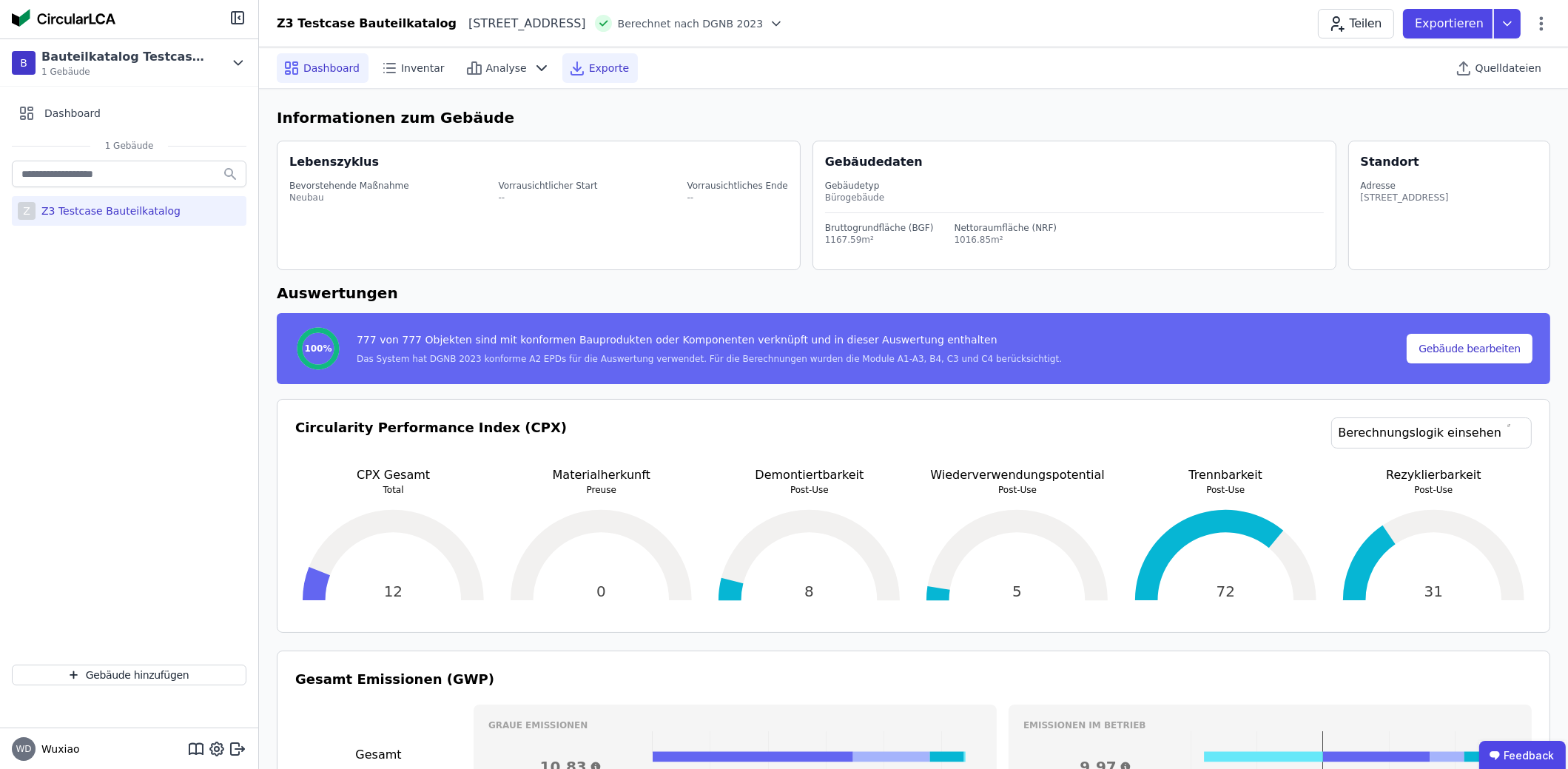
click at [568, 66] on icon at bounding box center [577, 68] width 18 height 18
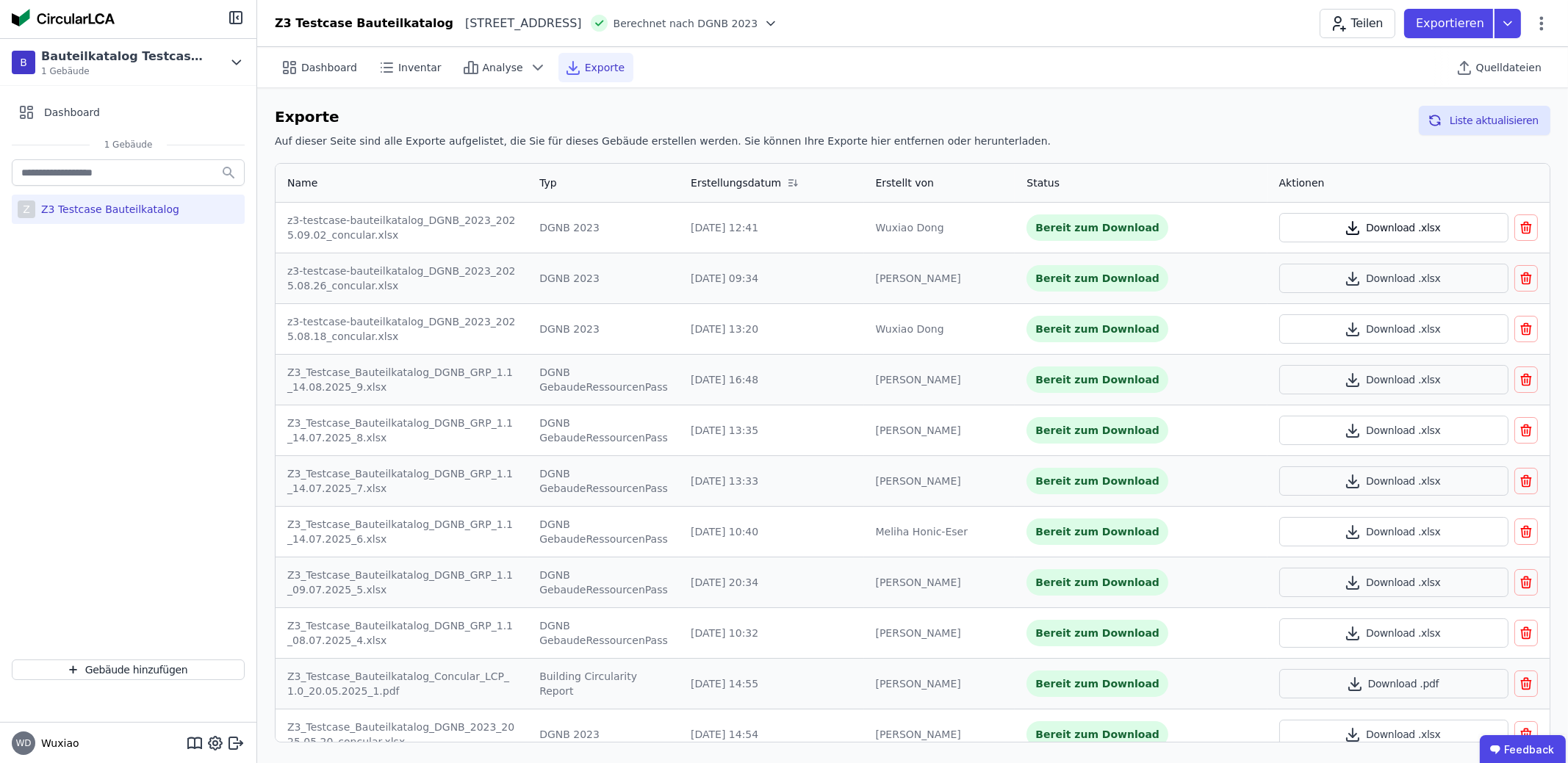
click at [1389, 228] on button "Download .xlsx" at bounding box center [1394, 228] width 230 height 30
click at [309, 64] on span "Dashboard" at bounding box center [329, 67] width 56 height 15
select select "**********"
select select "*"
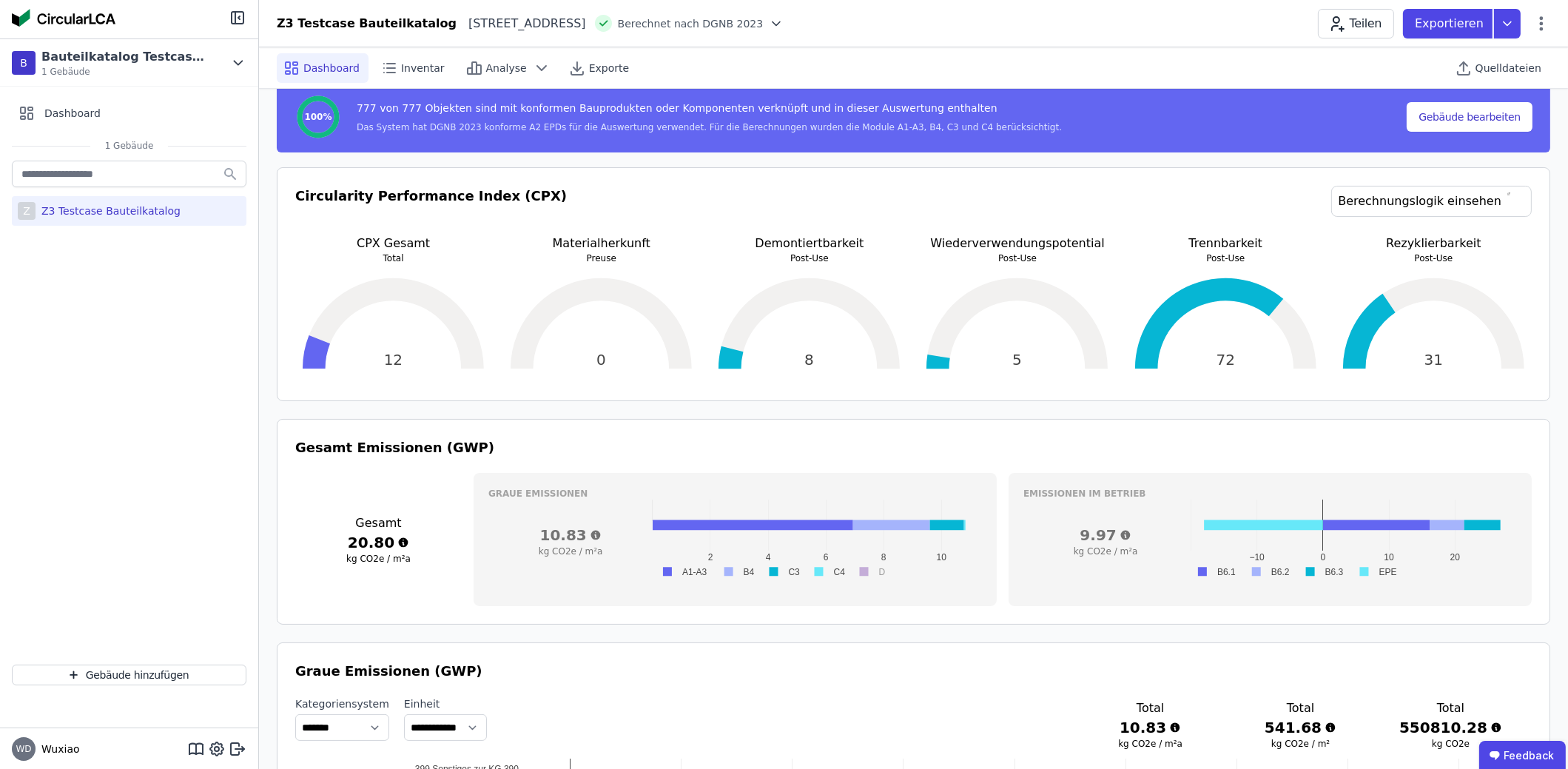
scroll to position [369, 0]
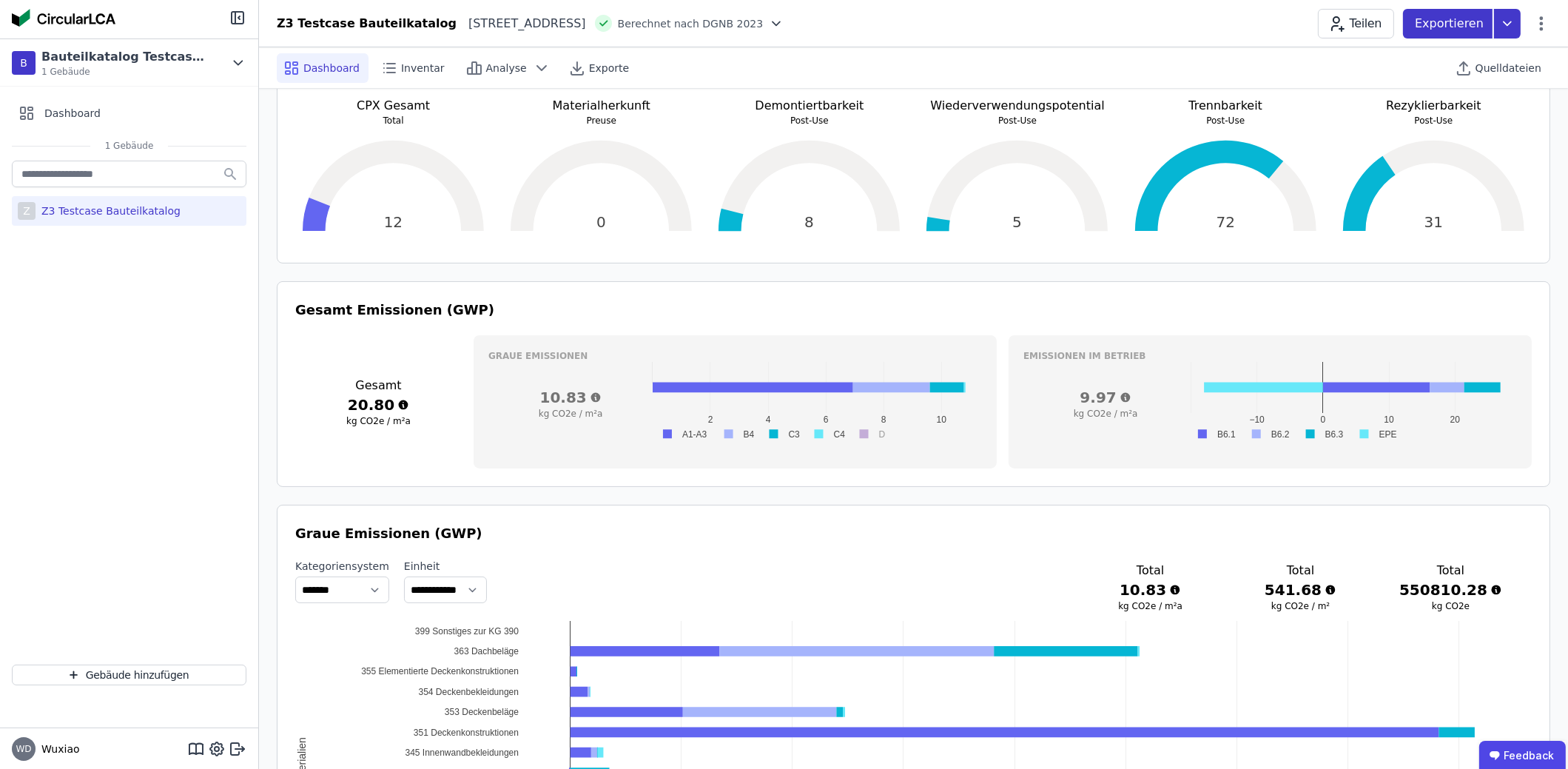
click at [1502, 29] on icon at bounding box center [1508, 24] width 27 height 30
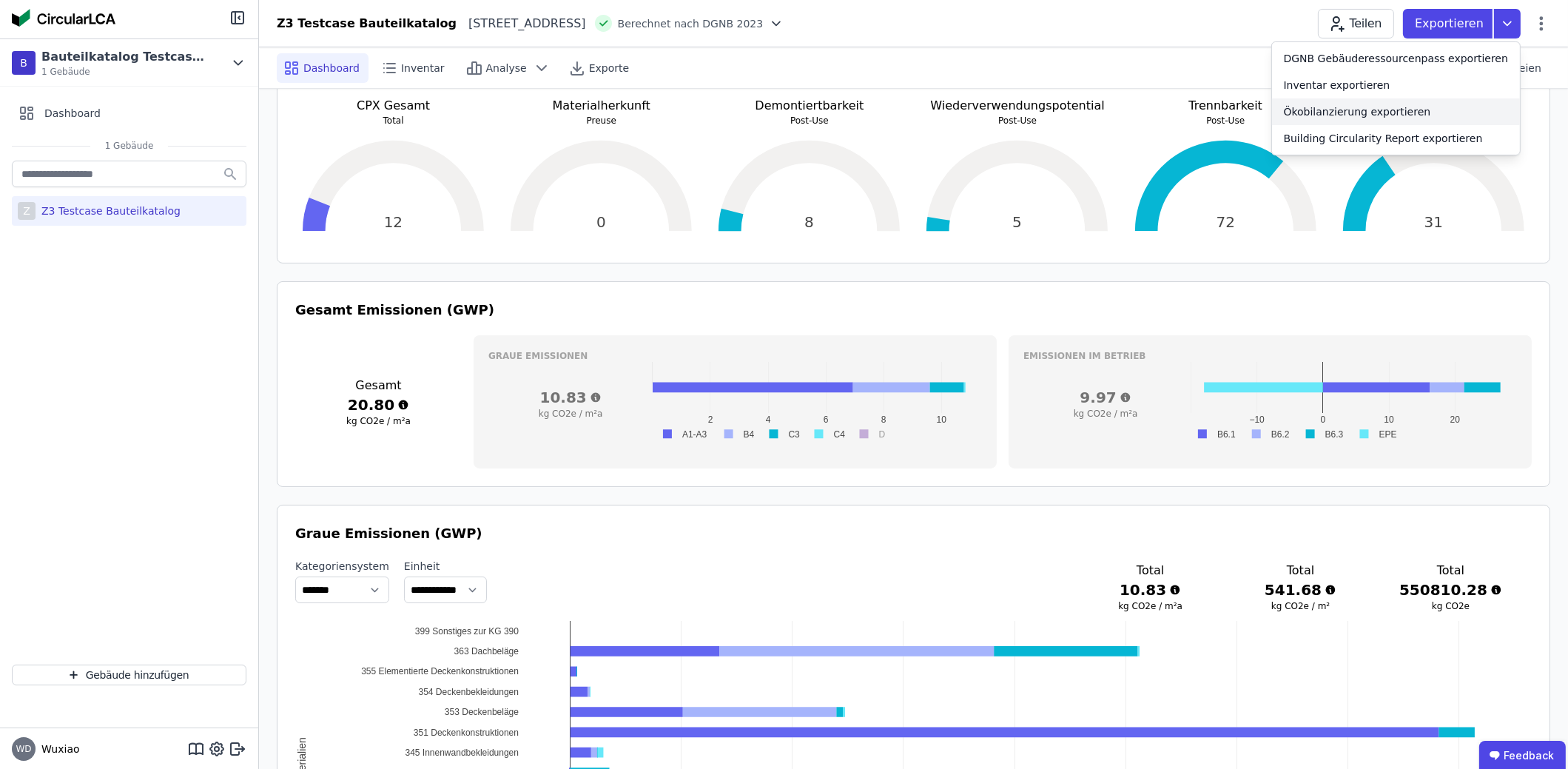
click at [1457, 109] on div "Ökobilanzierung exportieren" at bounding box center [1396, 112] width 248 height 27
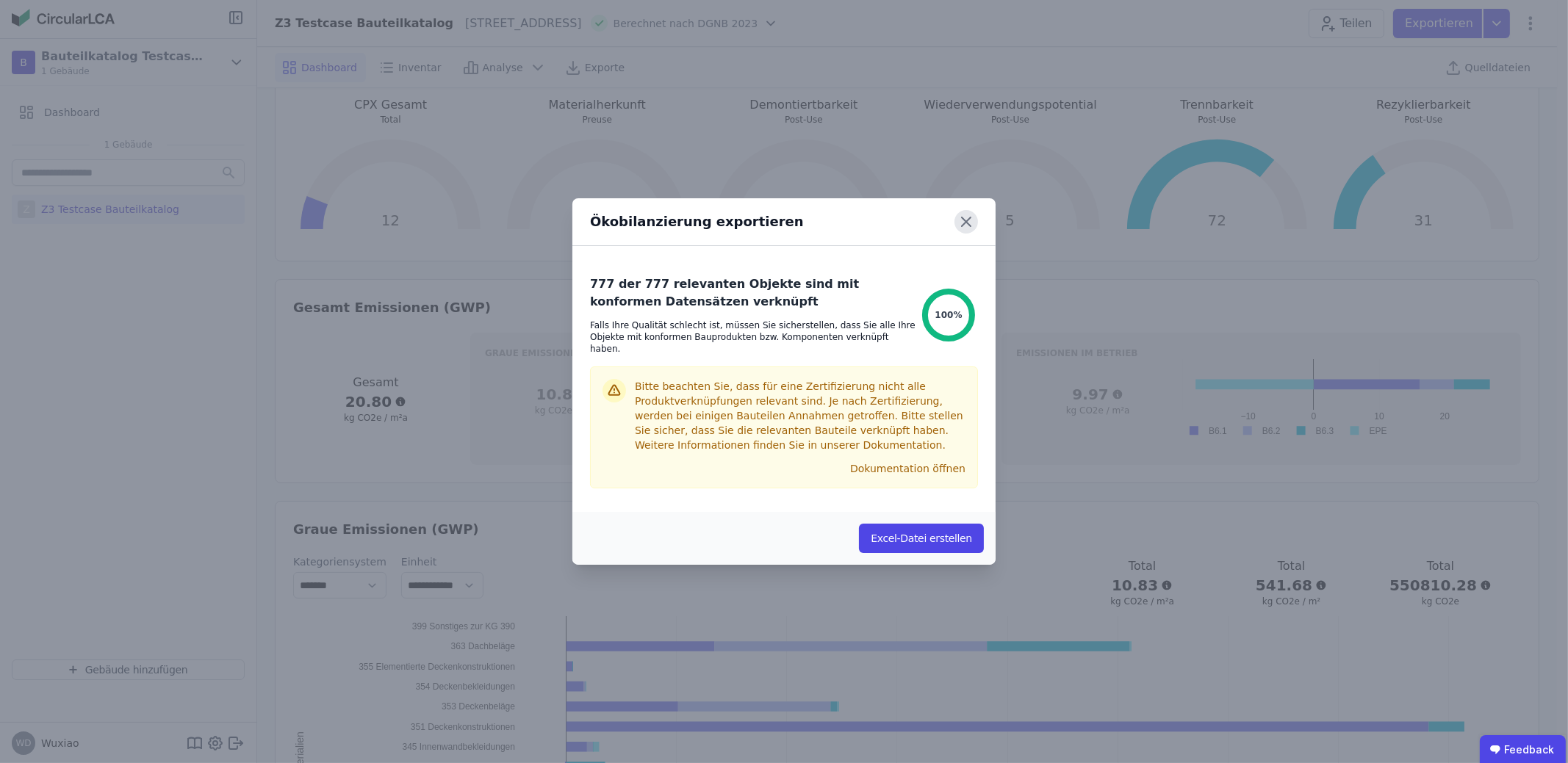
click at [975, 227] on icon at bounding box center [966, 222] width 24 height 24
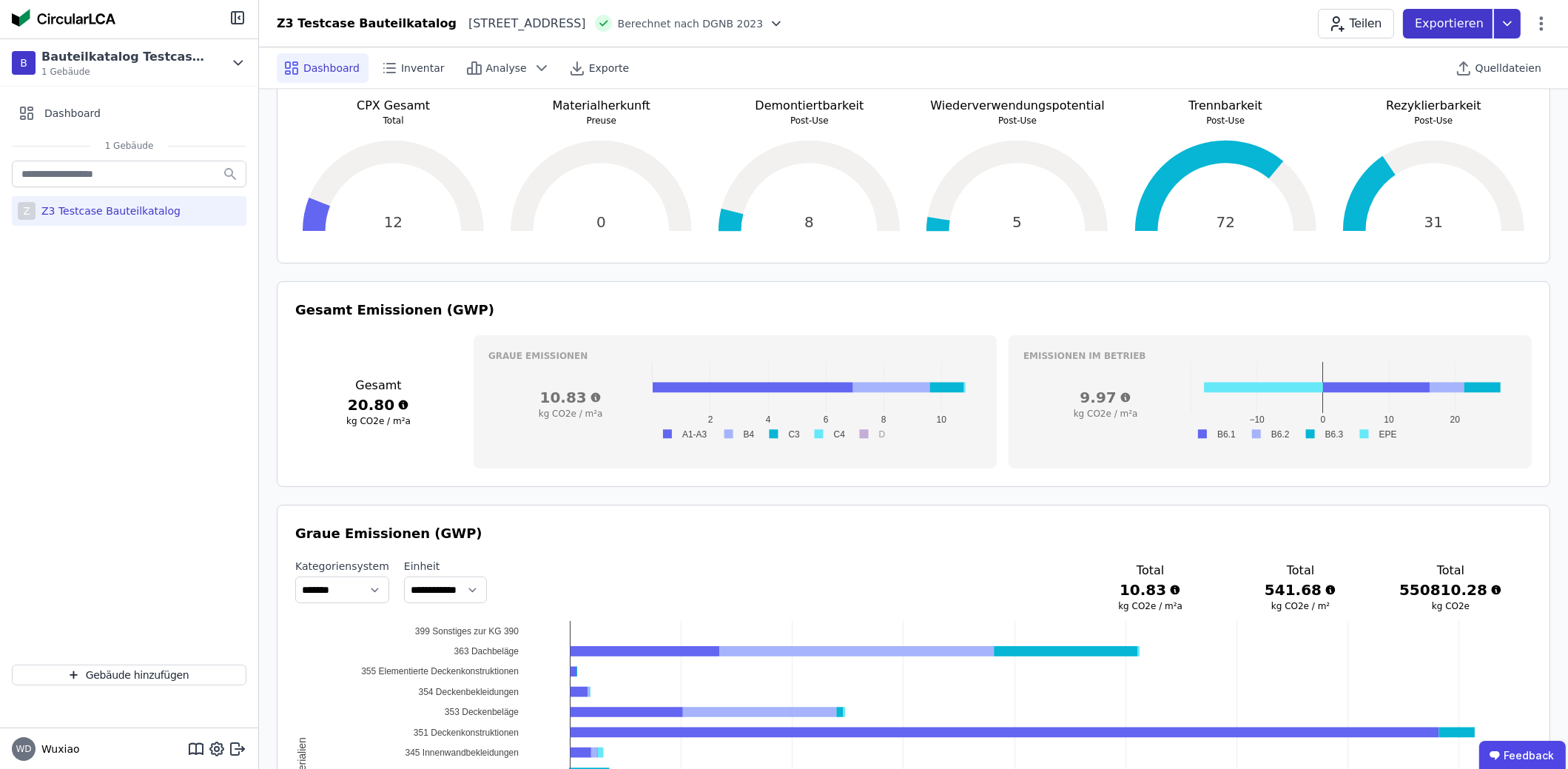
click at [1512, 19] on icon at bounding box center [1508, 24] width 27 height 30
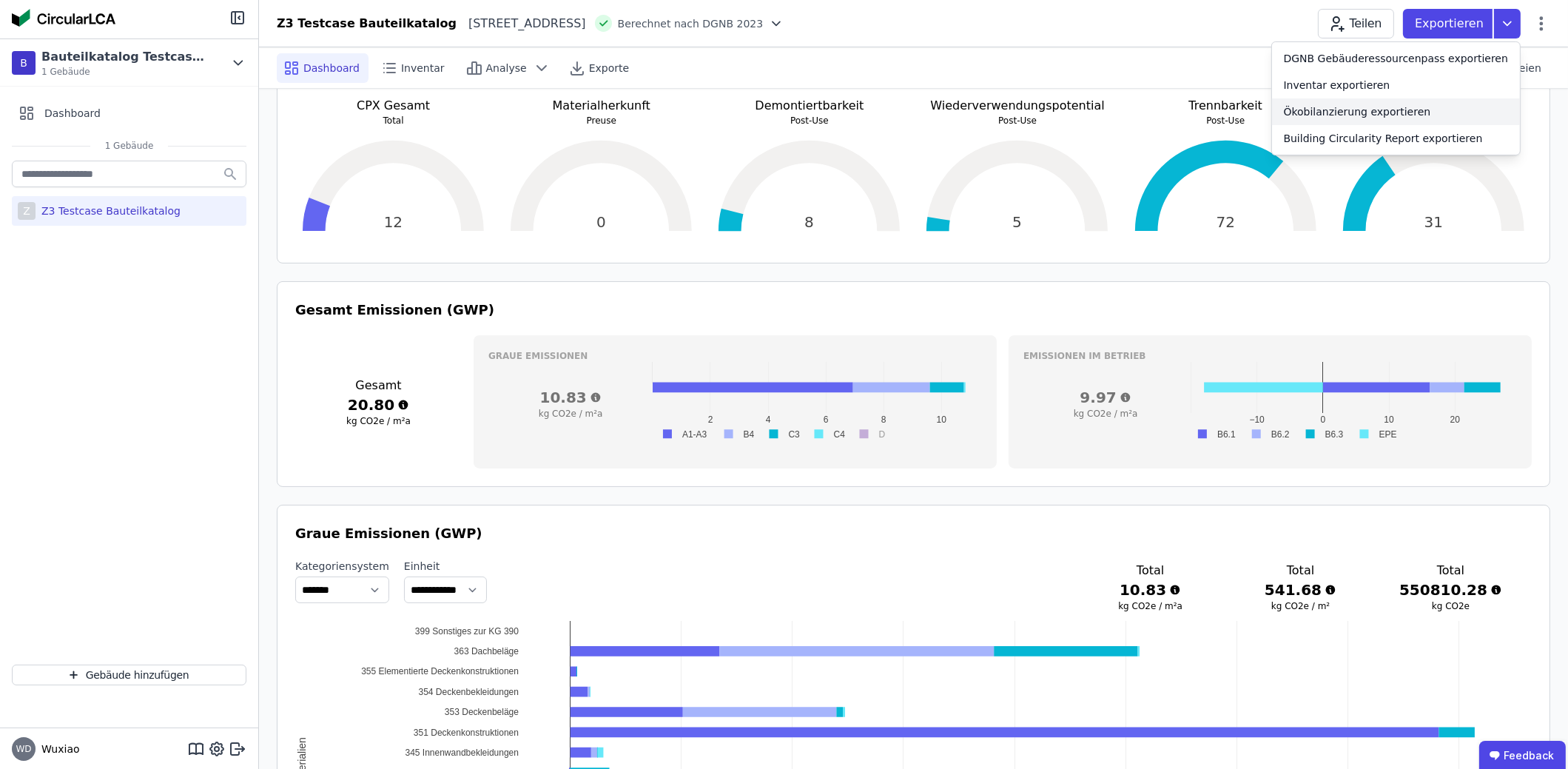
click at [1444, 109] on div "Ökobilanzierung exportieren" at bounding box center [1396, 112] width 248 height 27
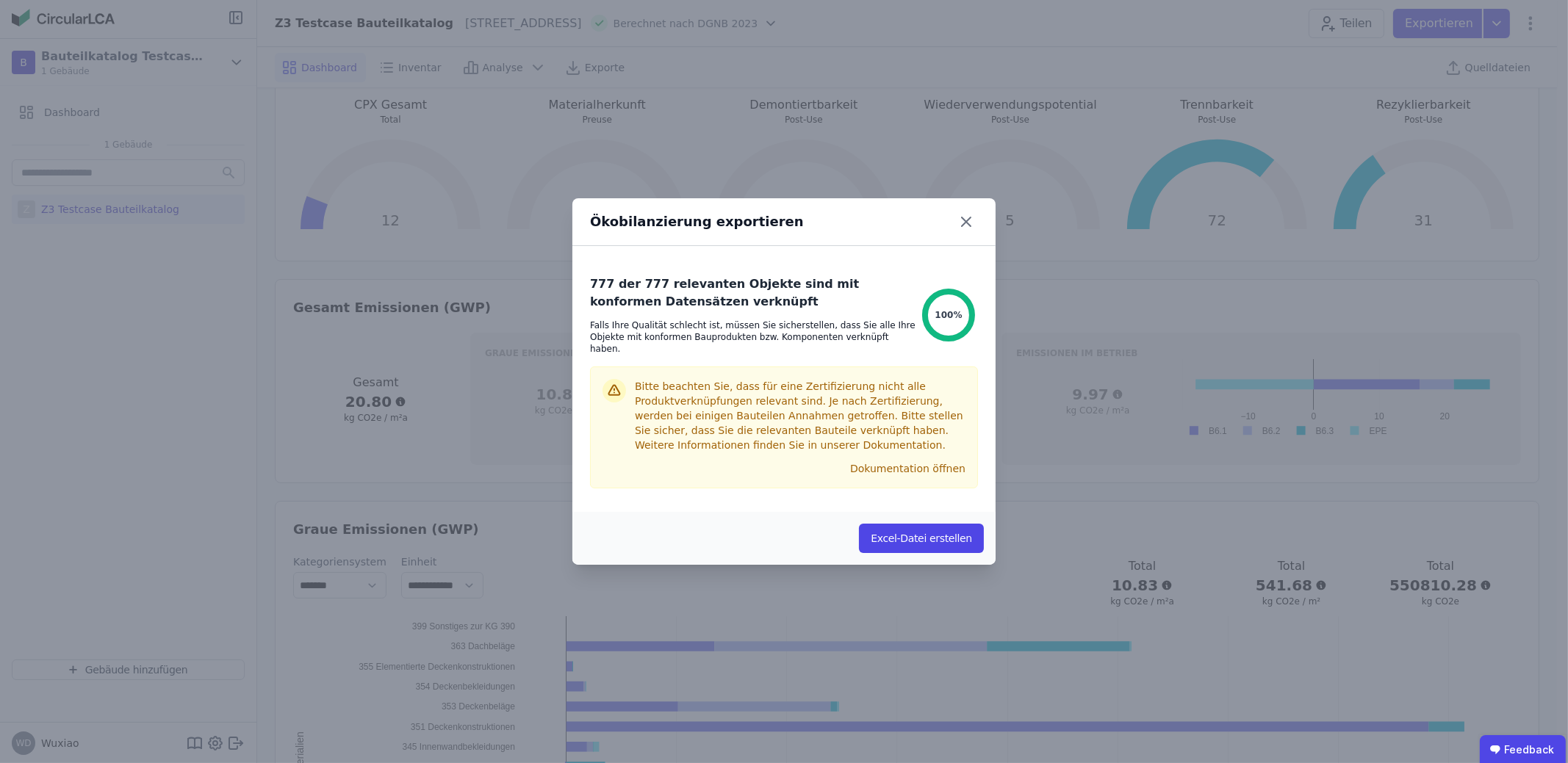
click at [978, 234] on div "Ökobilanzierung exportieren" at bounding box center [784, 222] width 423 height 48
click at [971, 229] on icon at bounding box center [966, 222] width 24 height 24
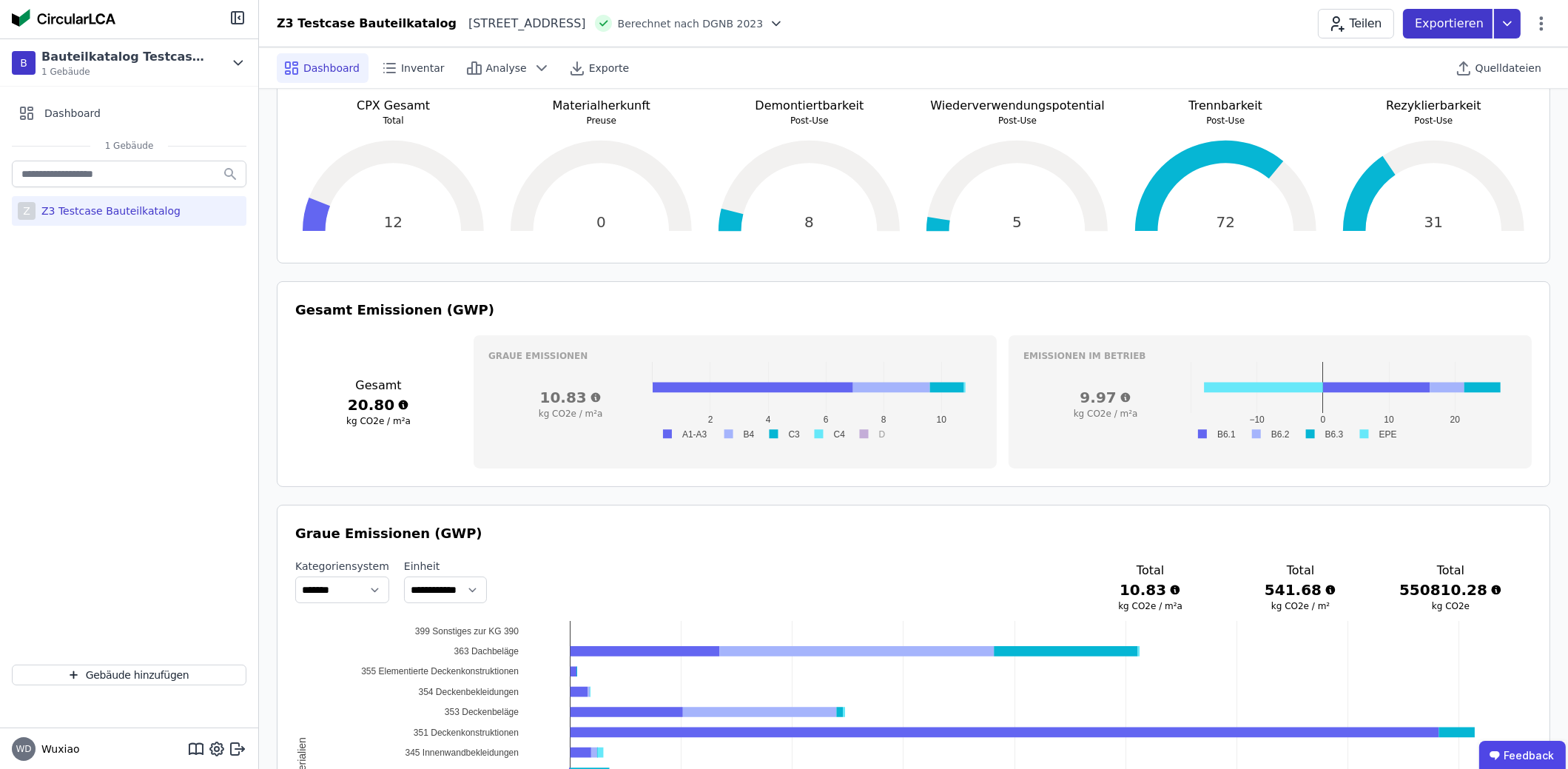
click at [1520, 18] on icon at bounding box center [1508, 24] width 27 height 30
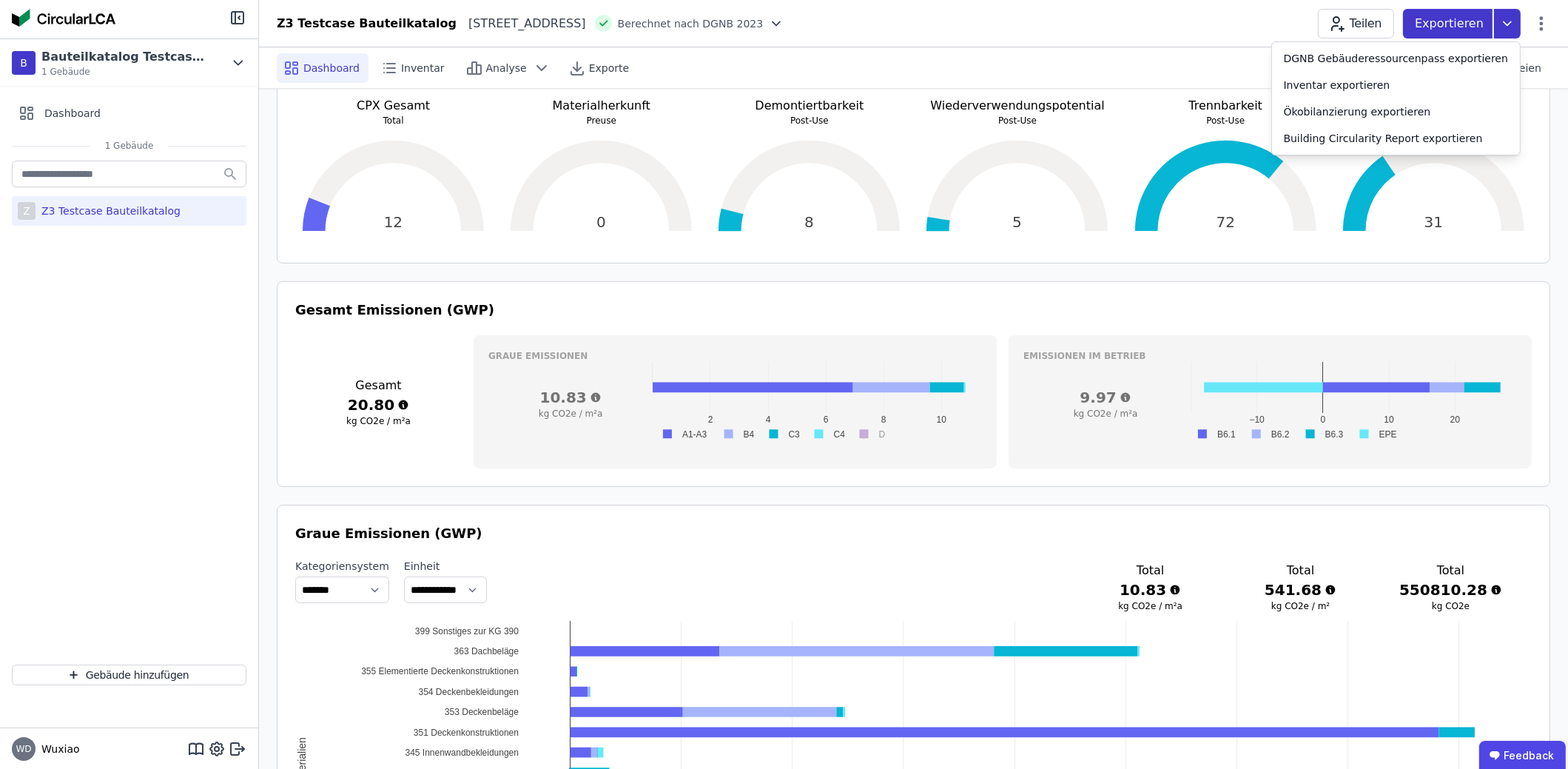
click at [1517, 16] on icon at bounding box center [1508, 24] width 27 height 30
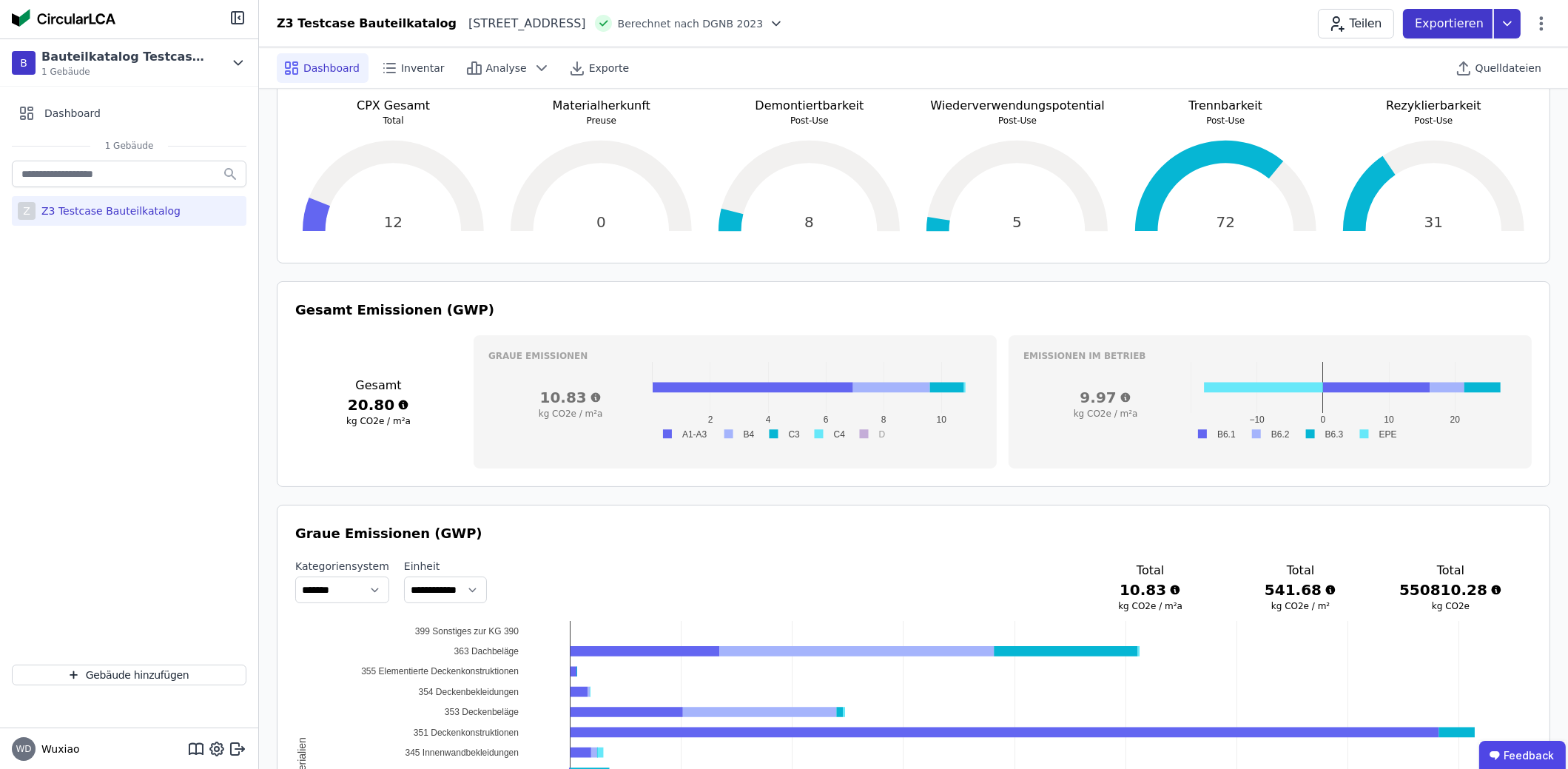
click at [1517, 16] on icon at bounding box center [1508, 24] width 27 height 30
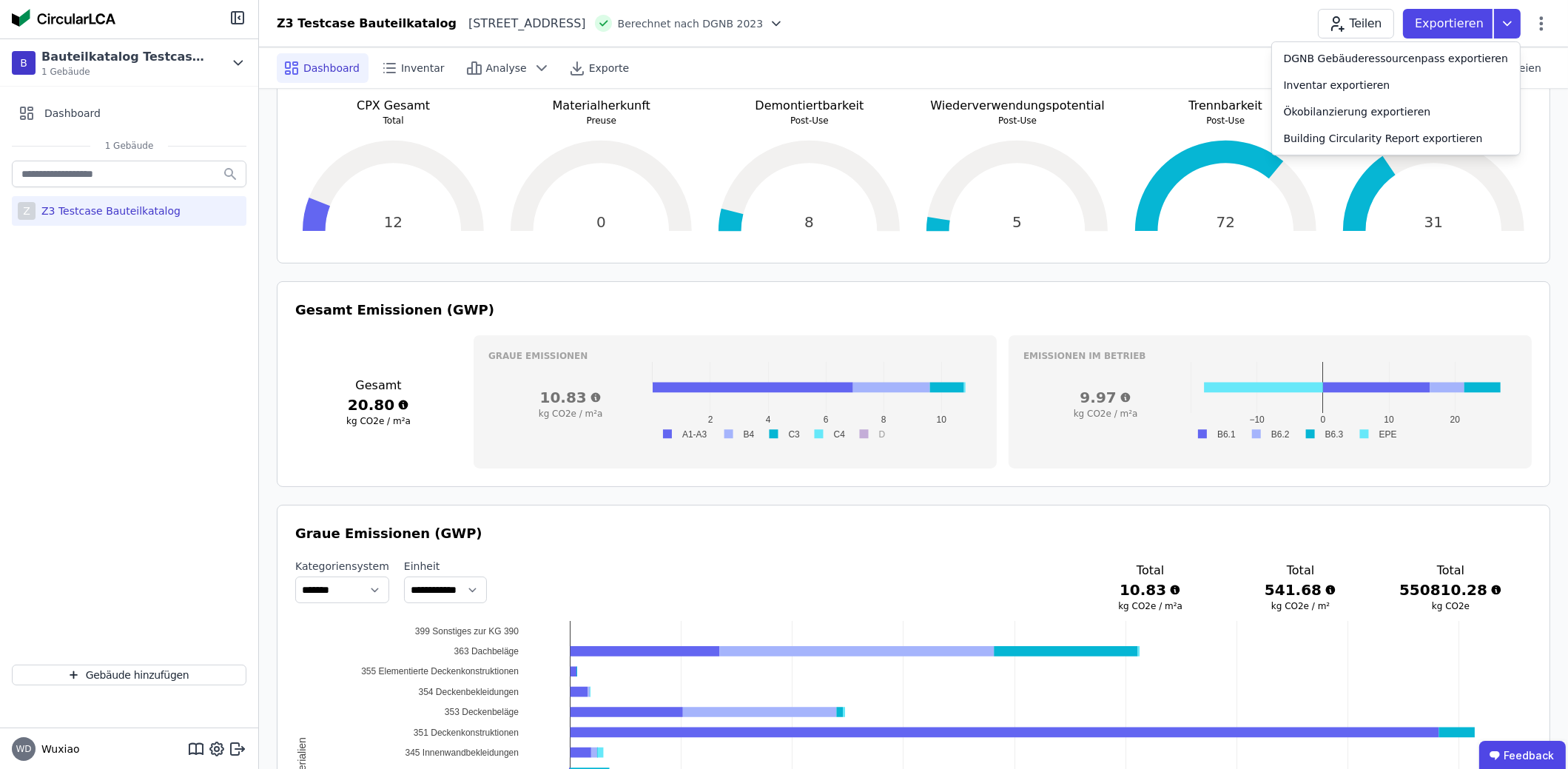
click at [1536, 87] on div "Quelldateien" at bounding box center [1499, 68] width 101 height 41
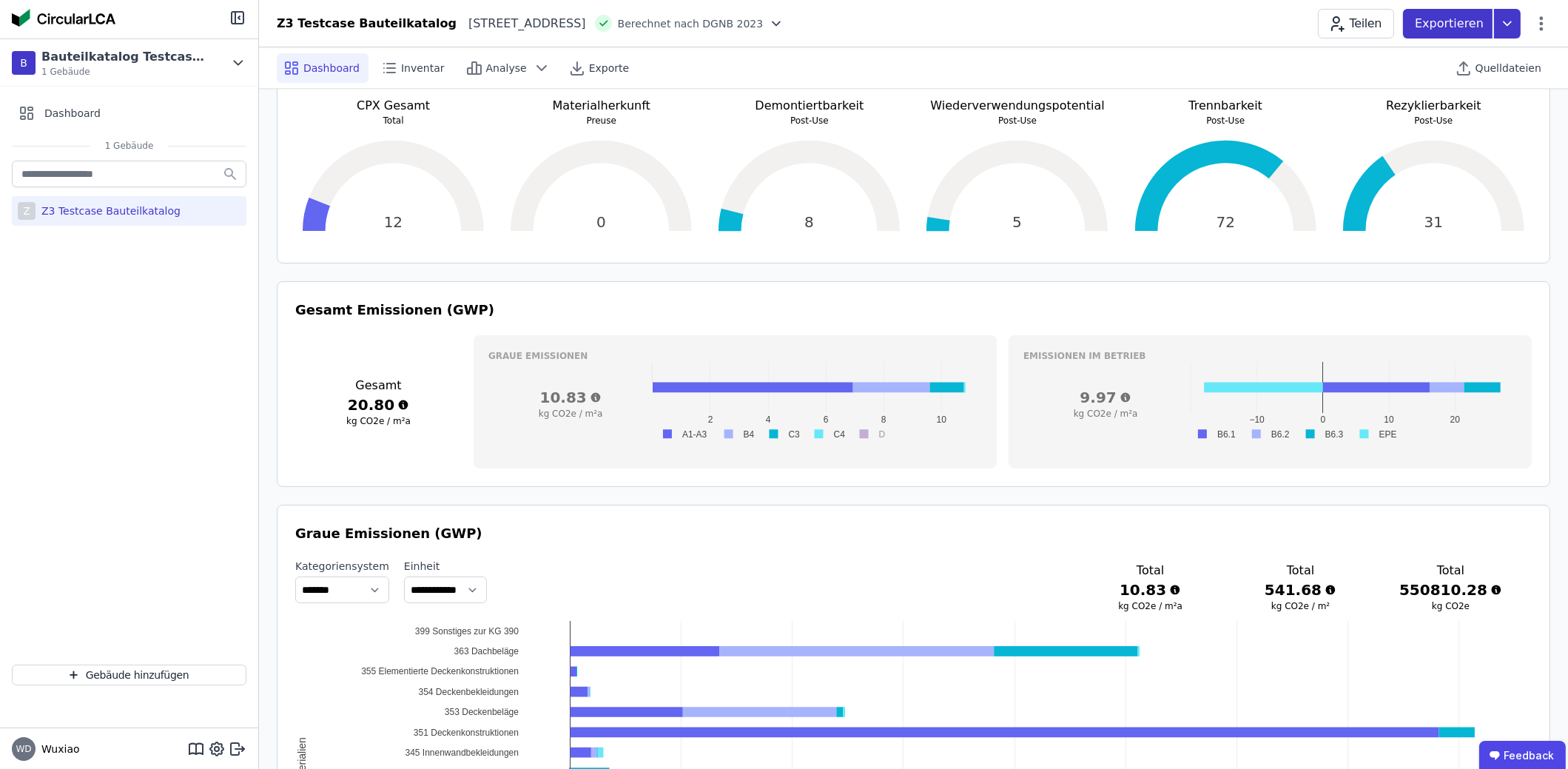
click at [1504, 32] on icon at bounding box center [1508, 24] width 27 height 30
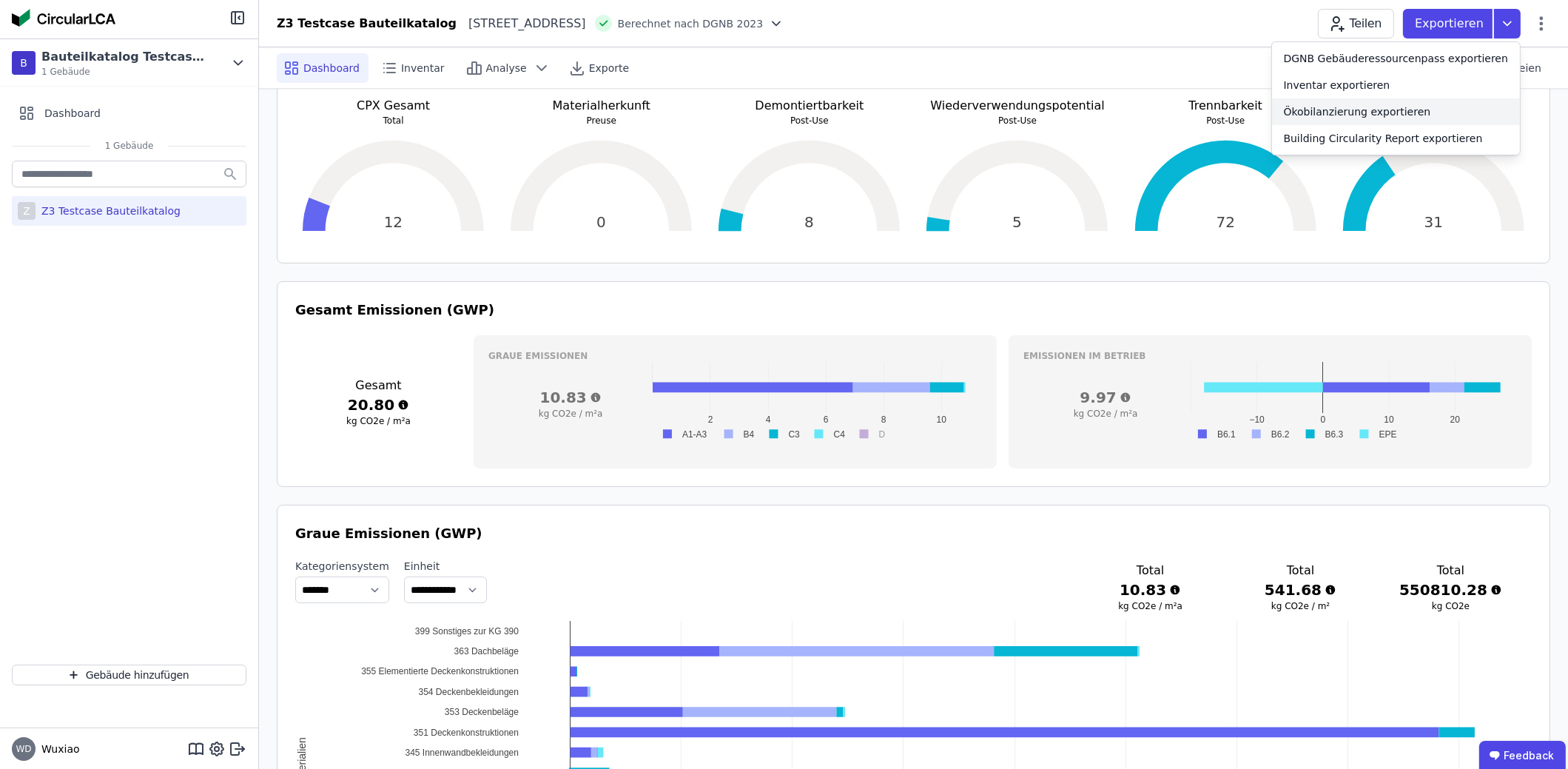
click at [1421, 113] on div "Ökobilanzierung exportieren" at bounding box center [1358, 112] width 148 height 15
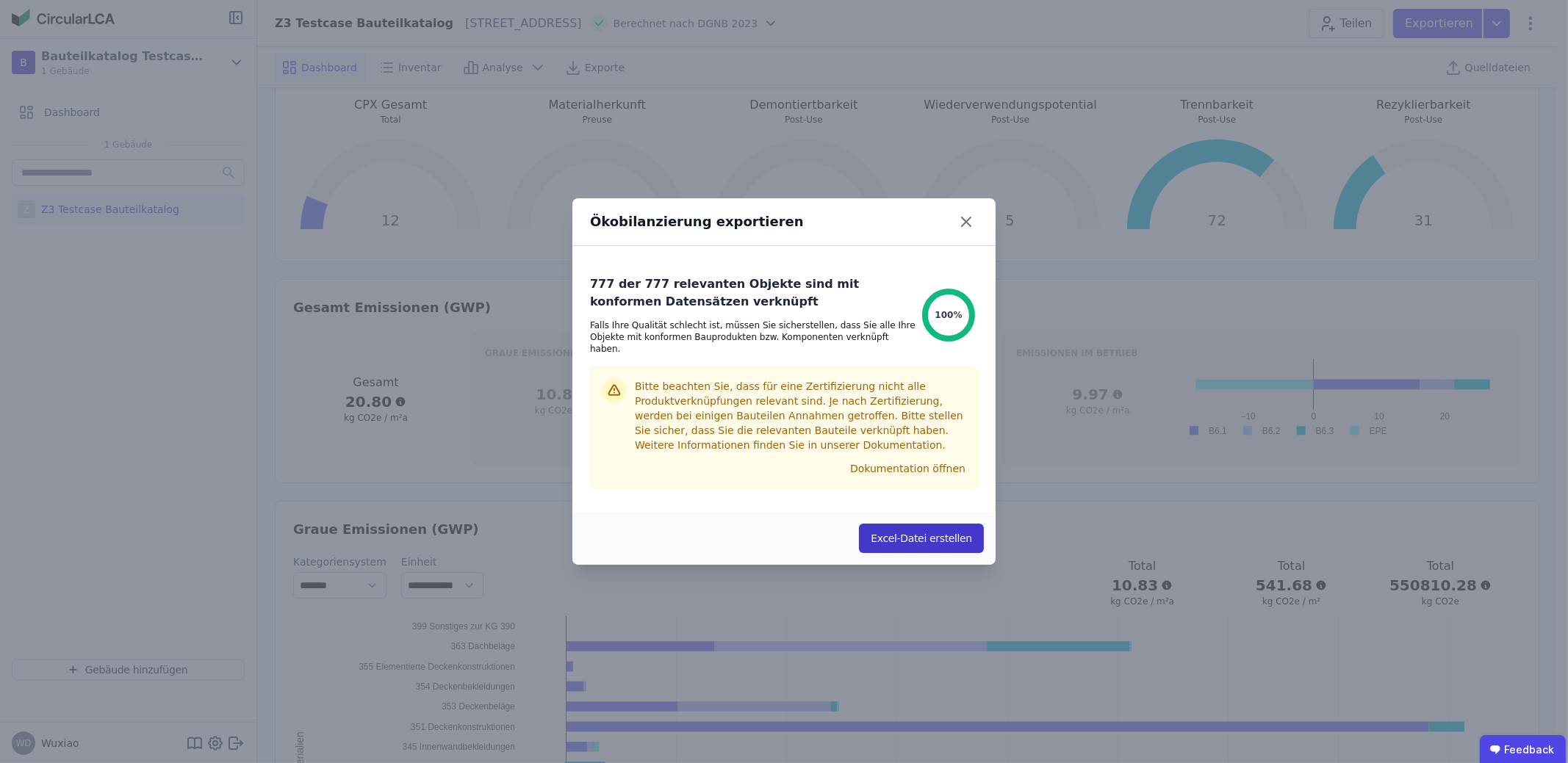
click at [968, 524] on button "Excel-Datei erstellen" at bounding box center [921, 539] width 125 height 30
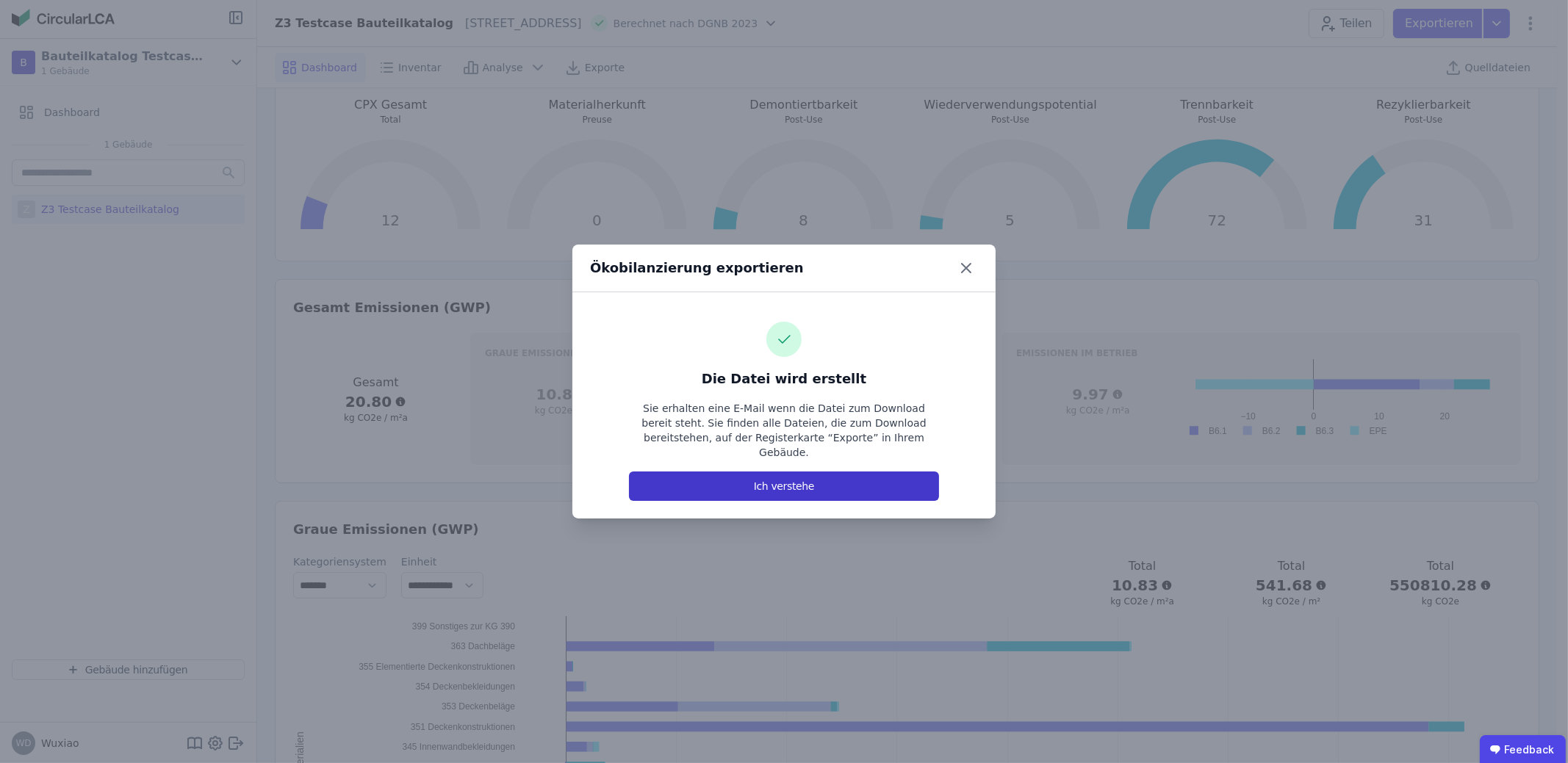
click at [901, 474] on button "Ich verstehe" at bounding box center [784, 486] width 310 height 30
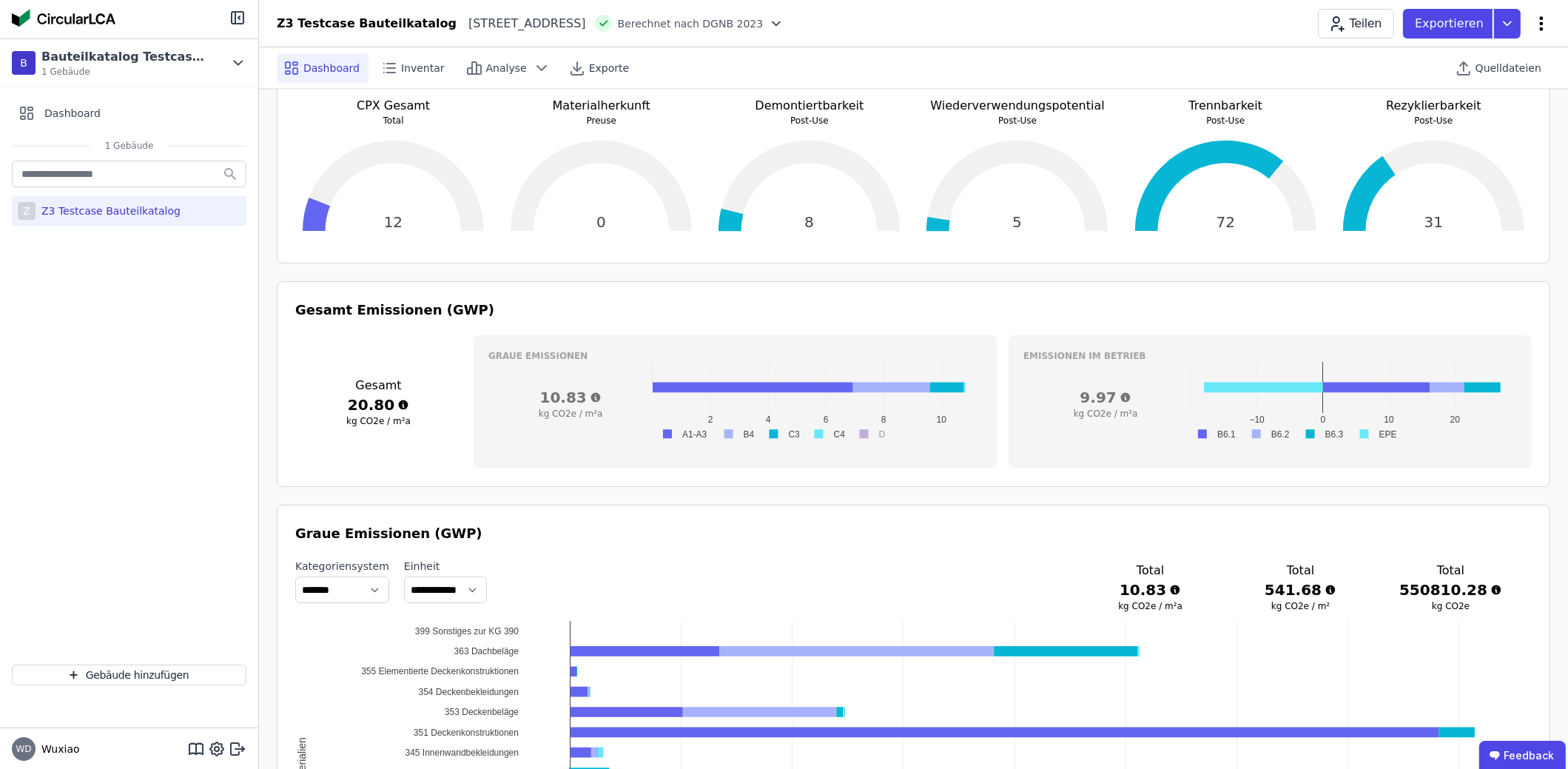
click at [1539, 28] on icon at bounding box center [1542, 24] width 18 height 18
click at [1469, 121] on div "Energie im Betrieb (B6)" at bounding box center [1479, 119] width 143 height 42
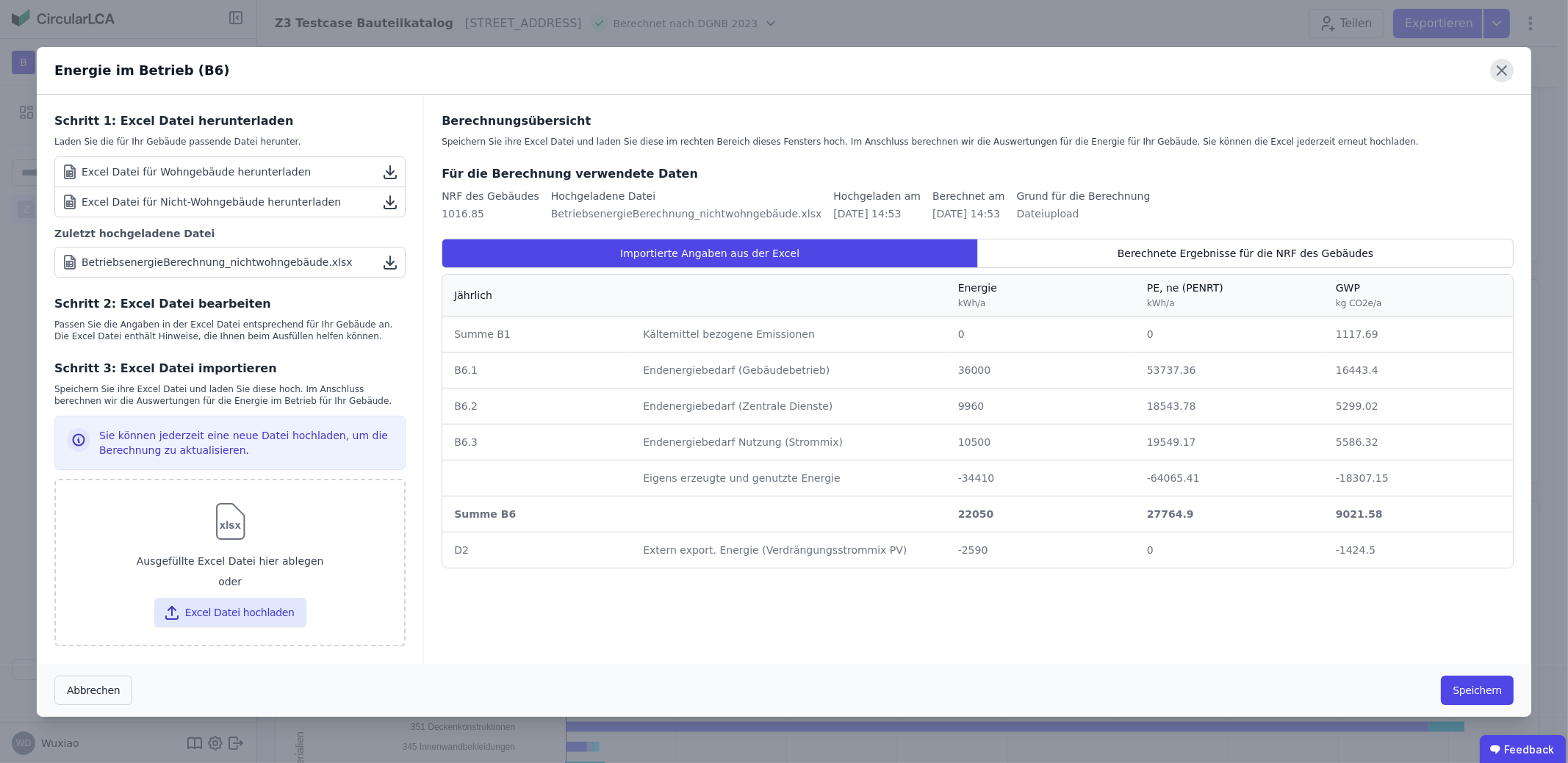
click at [1502, 73] on icon at bounding box center [1502, 70] width 24 height 24
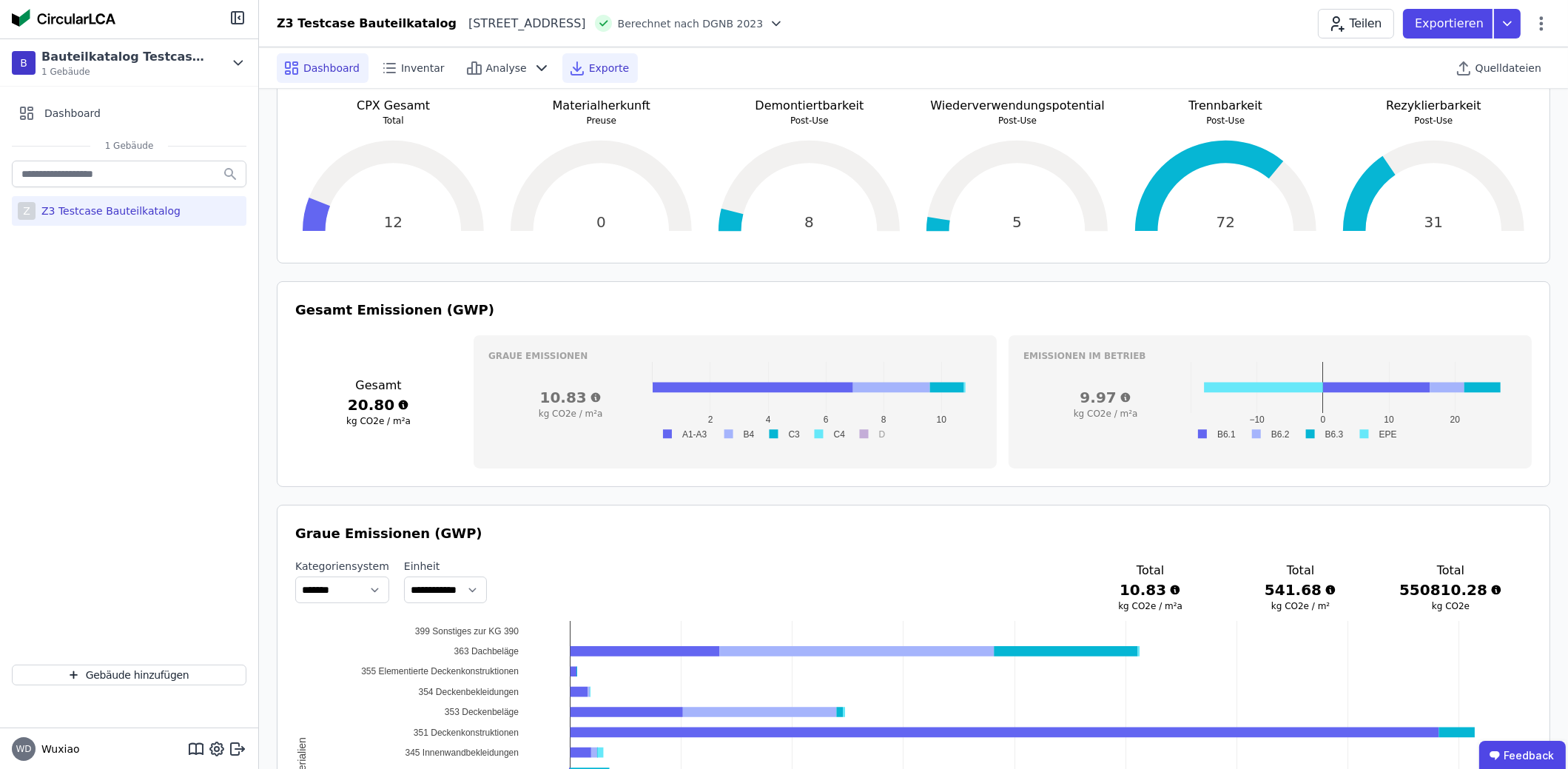
click at [589, 67] on span "Exporte" at bounding box center [609, 68] width 40 height 15
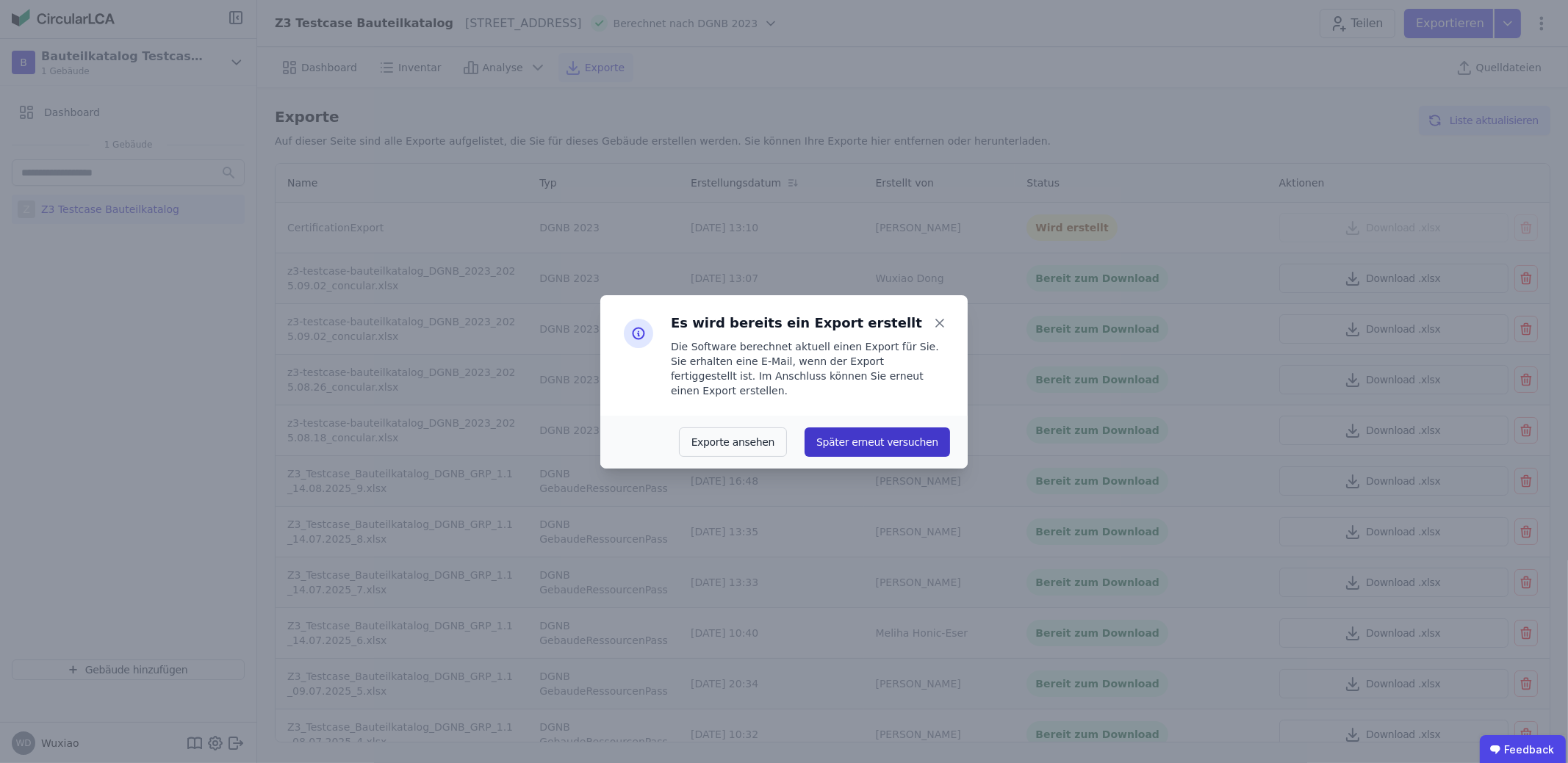
click at [911, 437] on button "Später erneut versuchen" at bounding box center [877, 443] width 146 height 30
click at [939, 323] on icon at bounding box center [940, 323] width 21 height 21
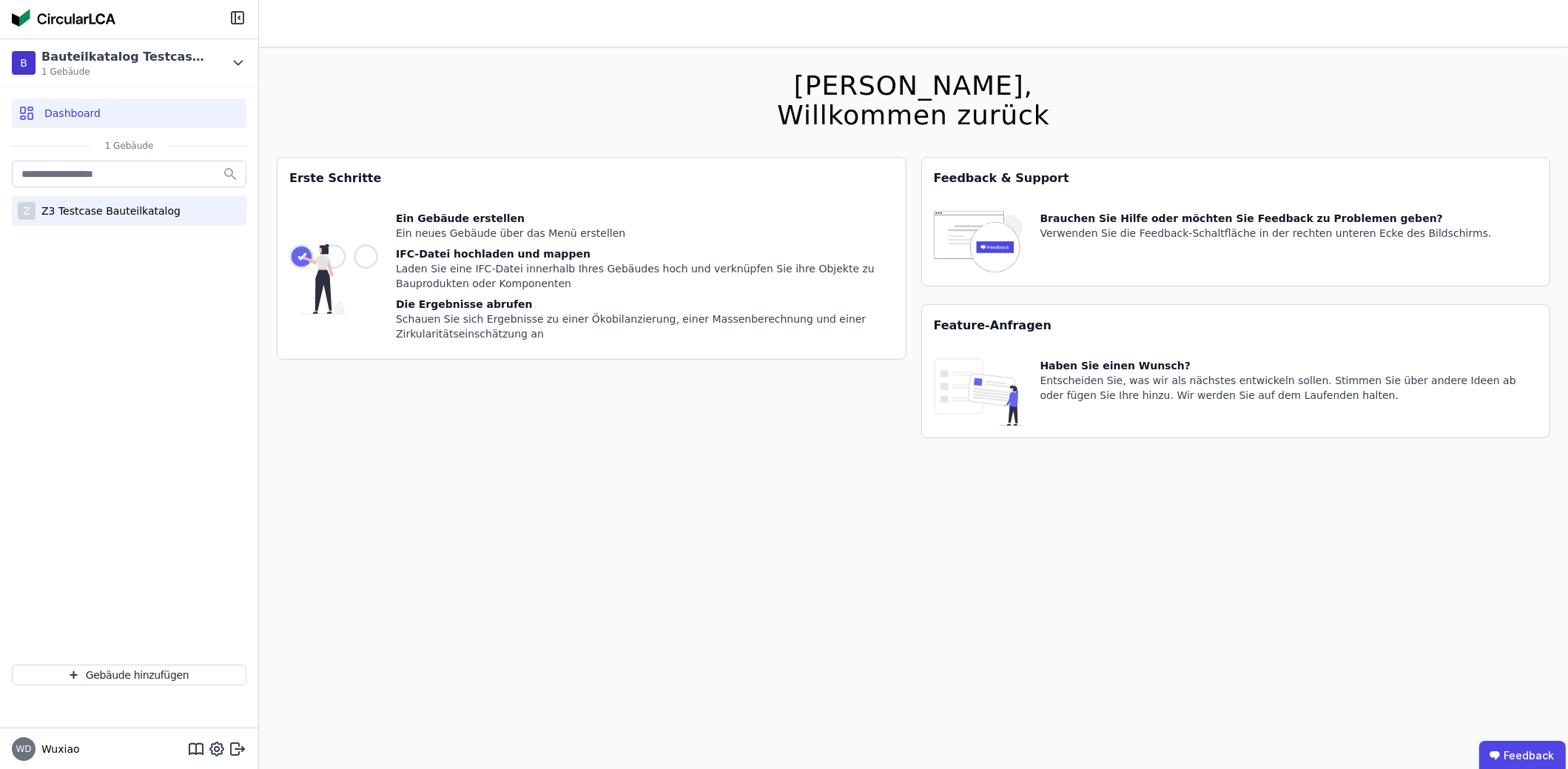
click at [147, 201] on div "Z Z3 Testcase Bauteilkatalog" at bounding box center [129, 211] width 235 height 30
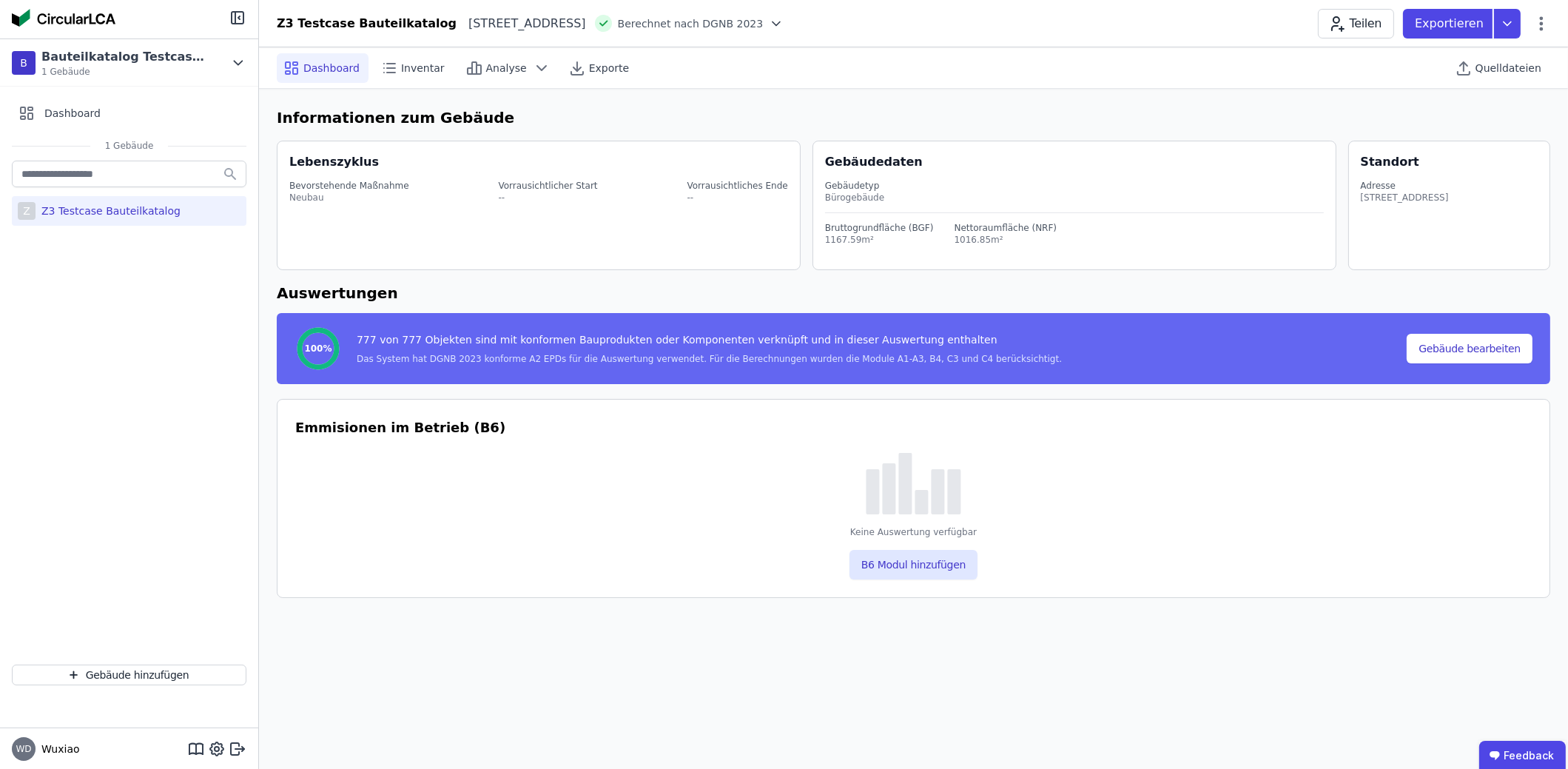
select select "*"
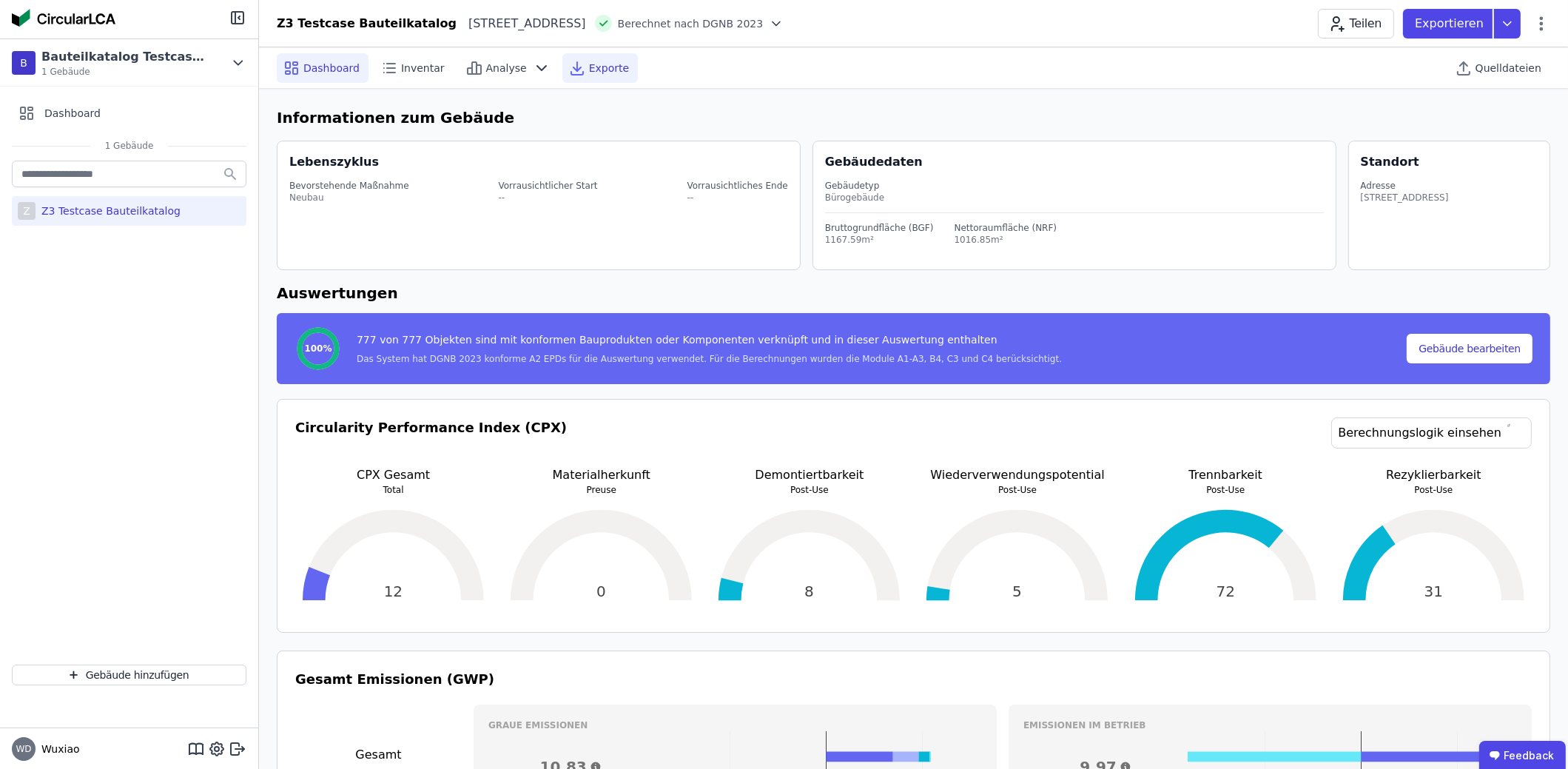
click at [570, 75] on icon at bounding box center [577, 68] width 18 height 18
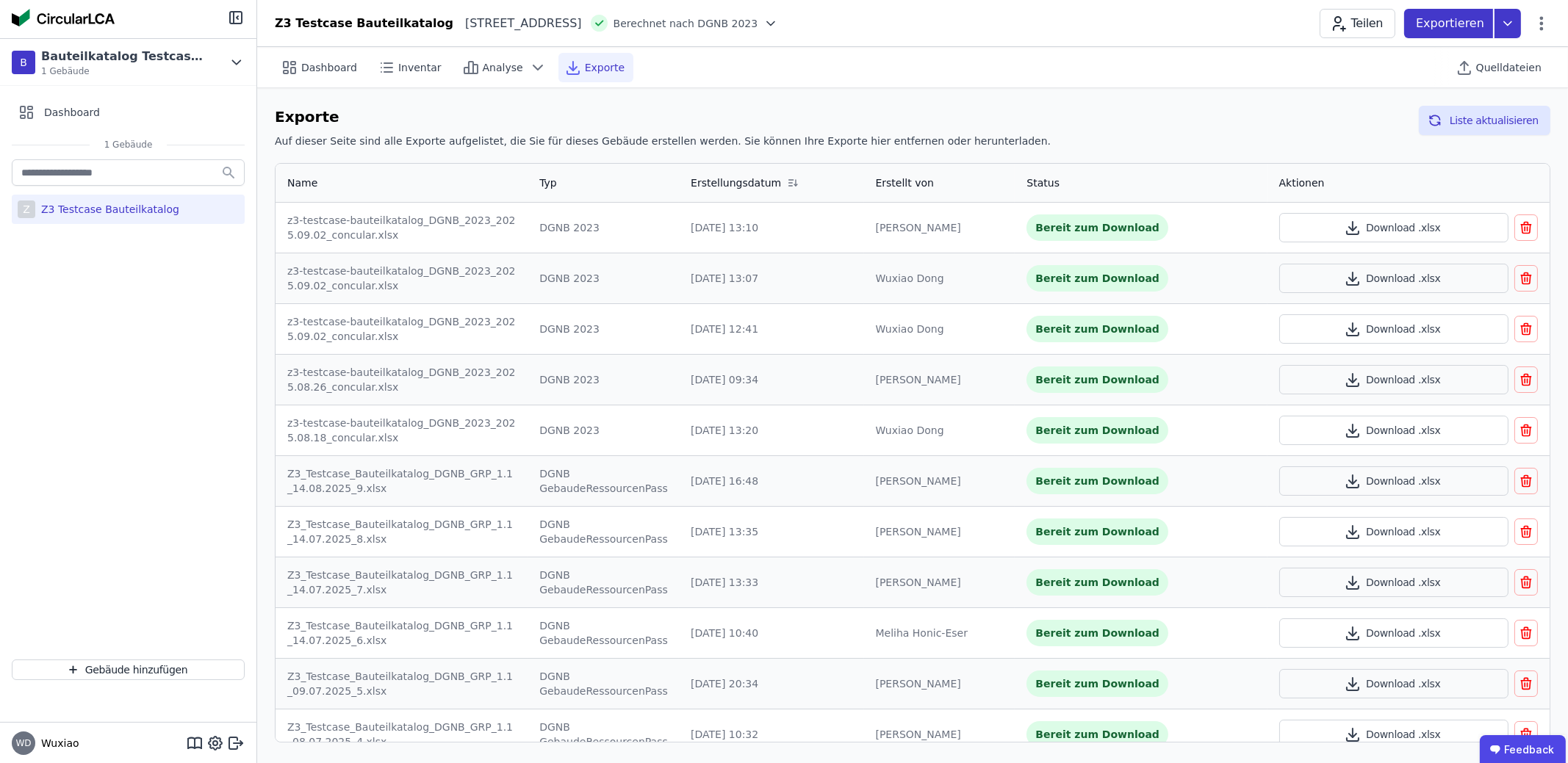
click at [1512, 29] on icon at bounding box center [1508, 24] width 27 height 30
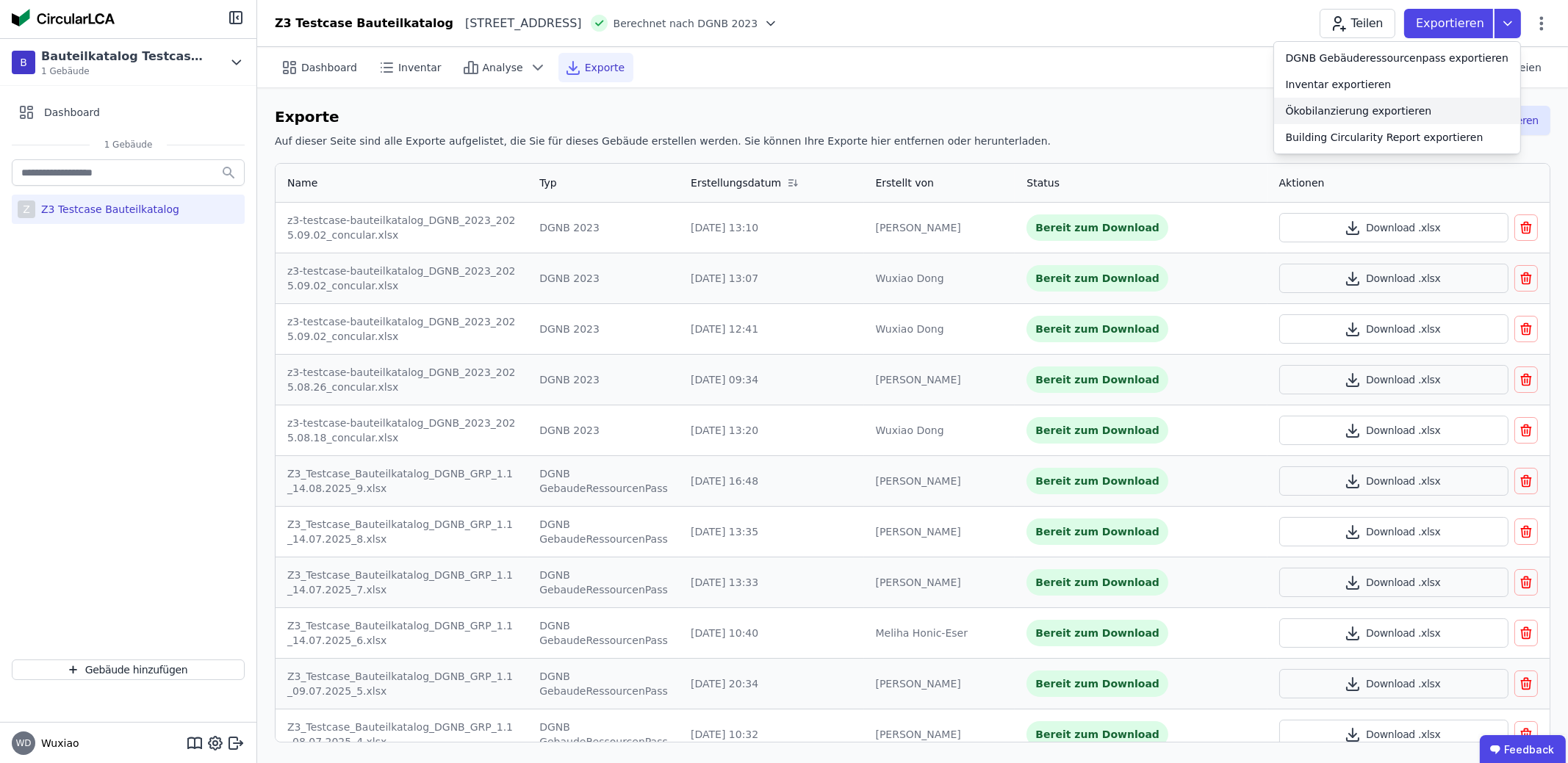
click at [1458, 107] on div "Ökobilanzierung exportieren" at bounding box center [1397, 111] width 246 height 27
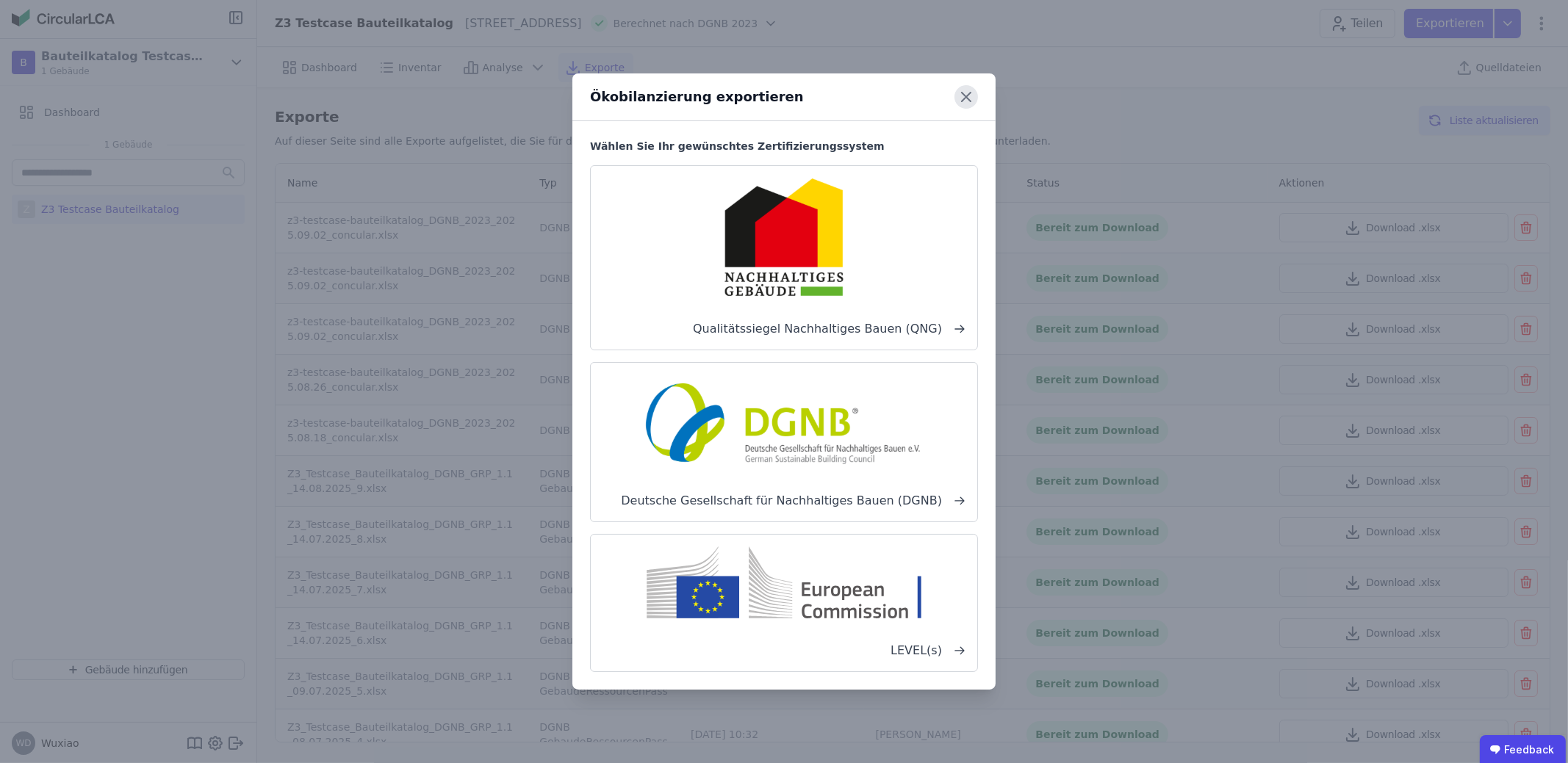
click at [968, 90] on icon at bounding box center [966, 97] width 24 height 24
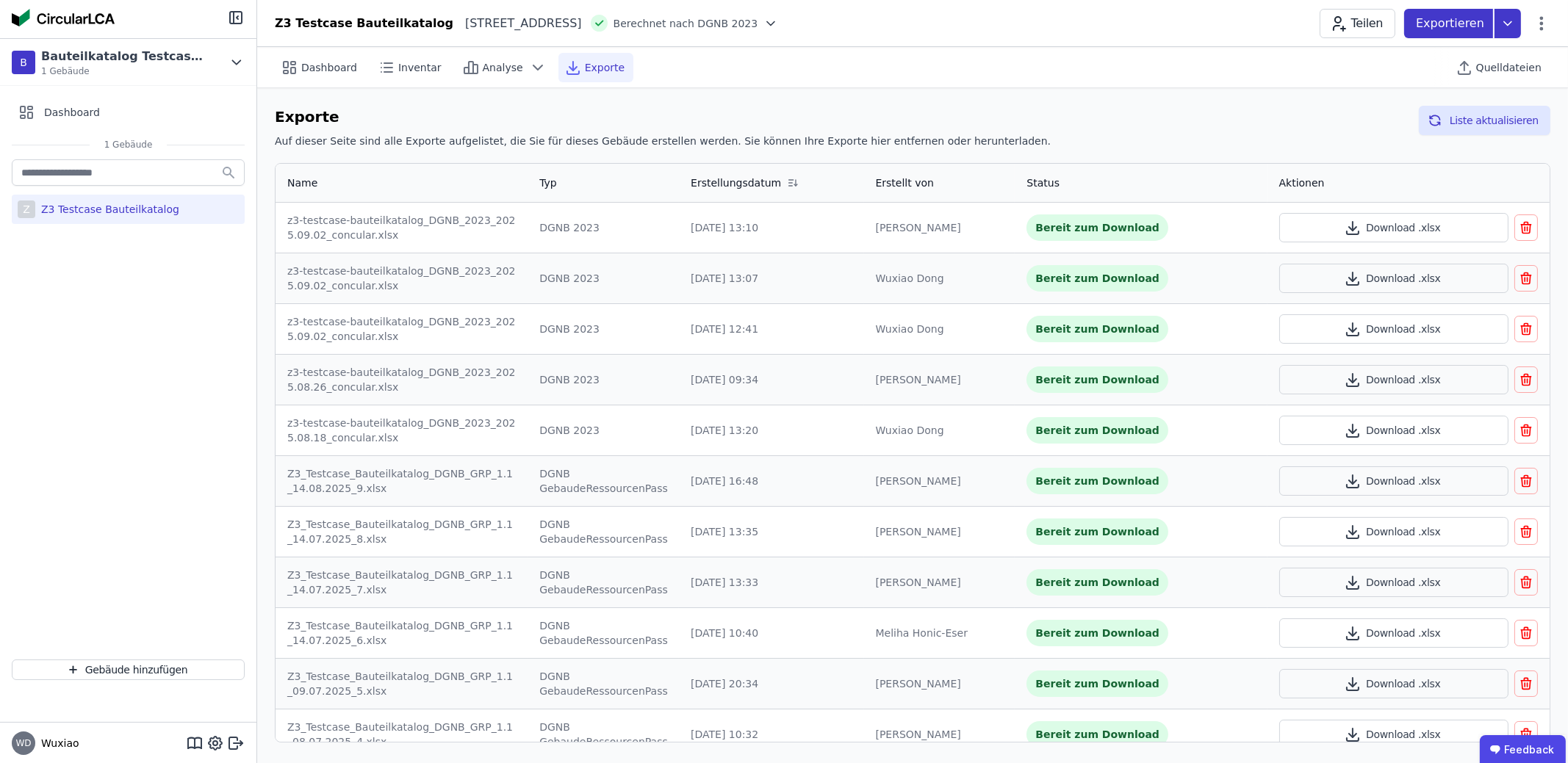
click at [1518, 27] on icon at bounding box center [1508, 24] width 27 height 30
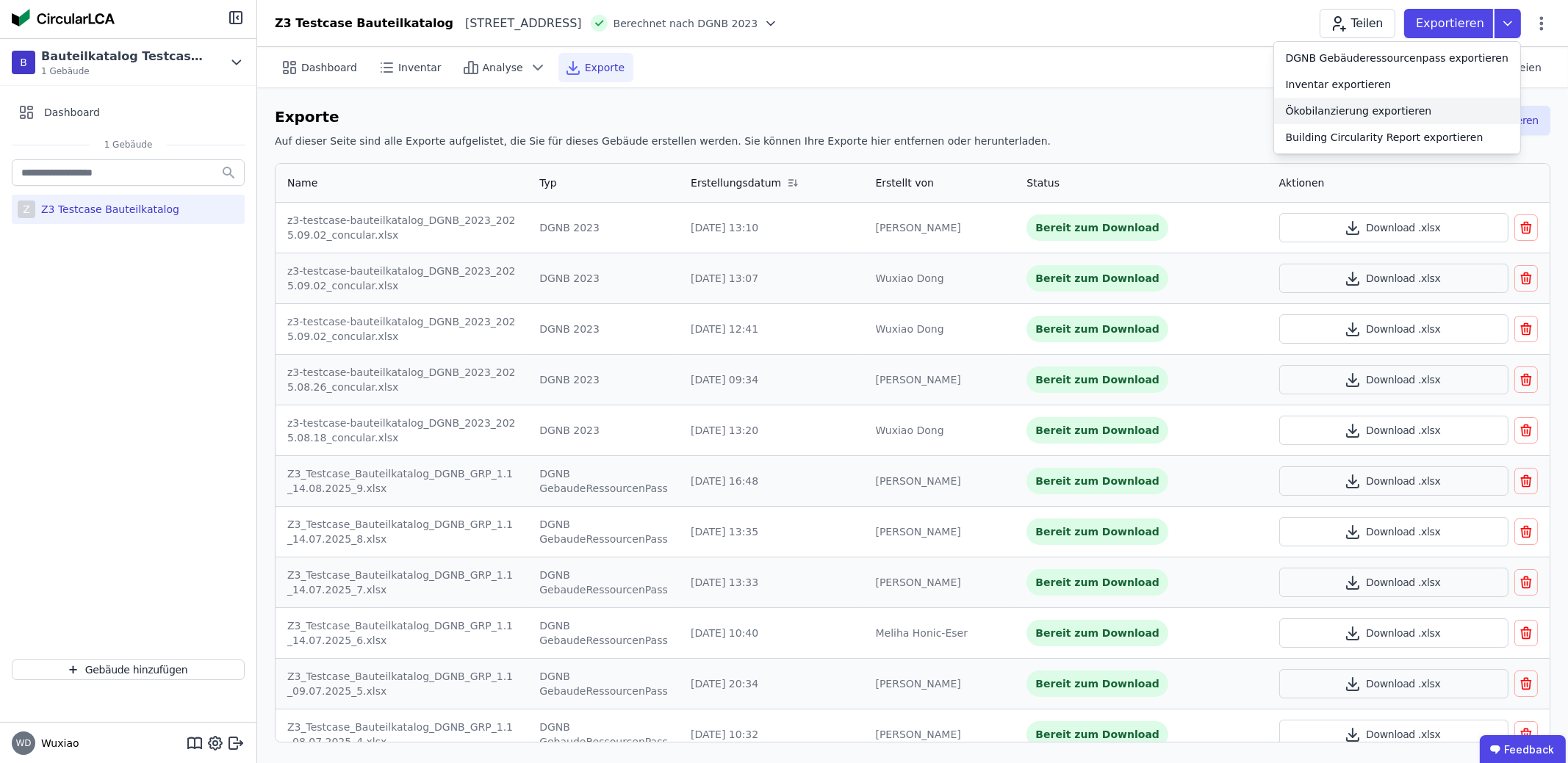
click at [1453, 117] on div "Ökobilanzierung exportieren" at bounding box center [1397, 111] width 246 height 27
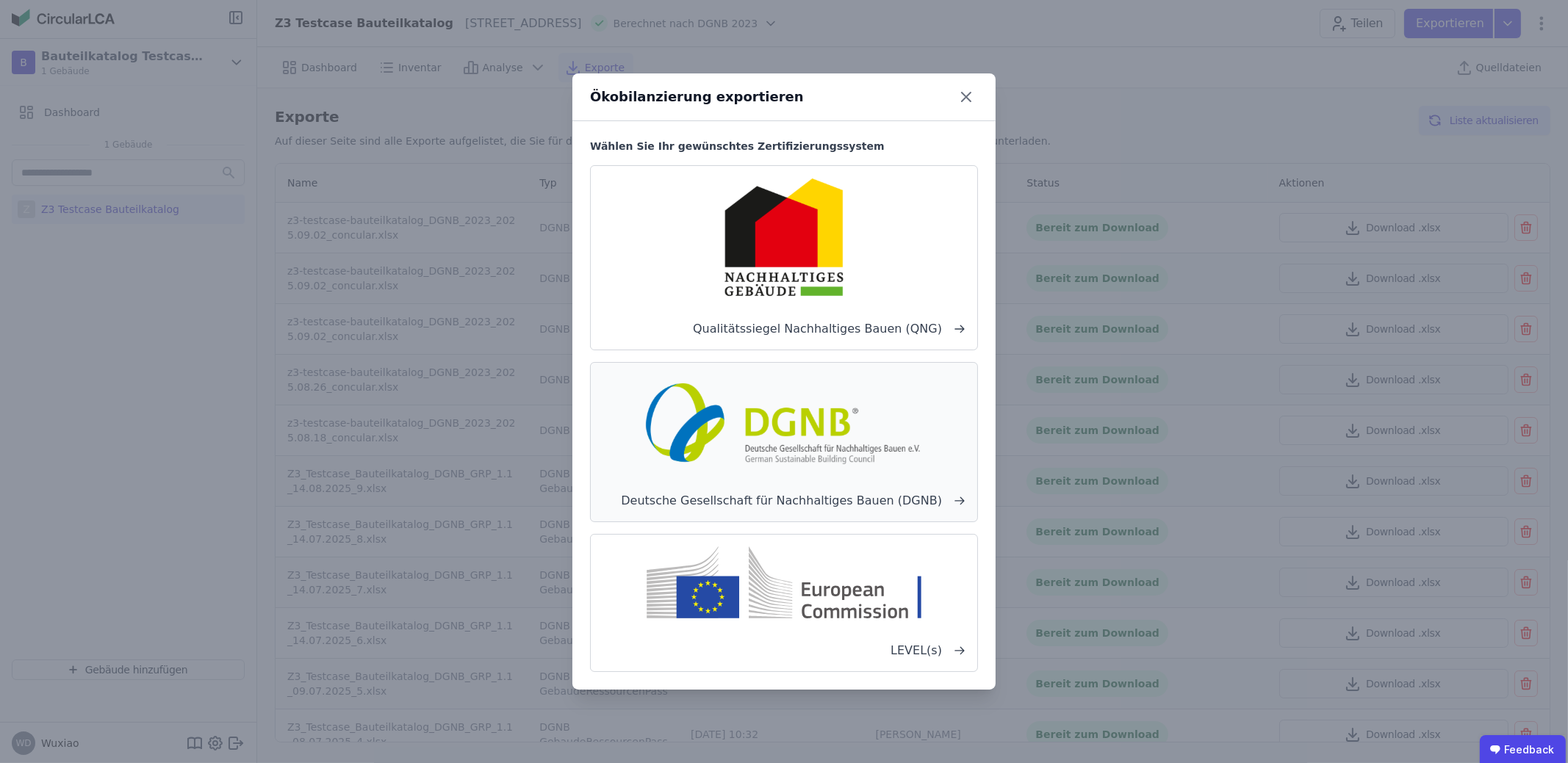
click at [955, 448] on div "Deutsche Gesellschaft für Nachhaltiges Bauen (DGNB)" at bounding box center [784, 442] width 388 height 160
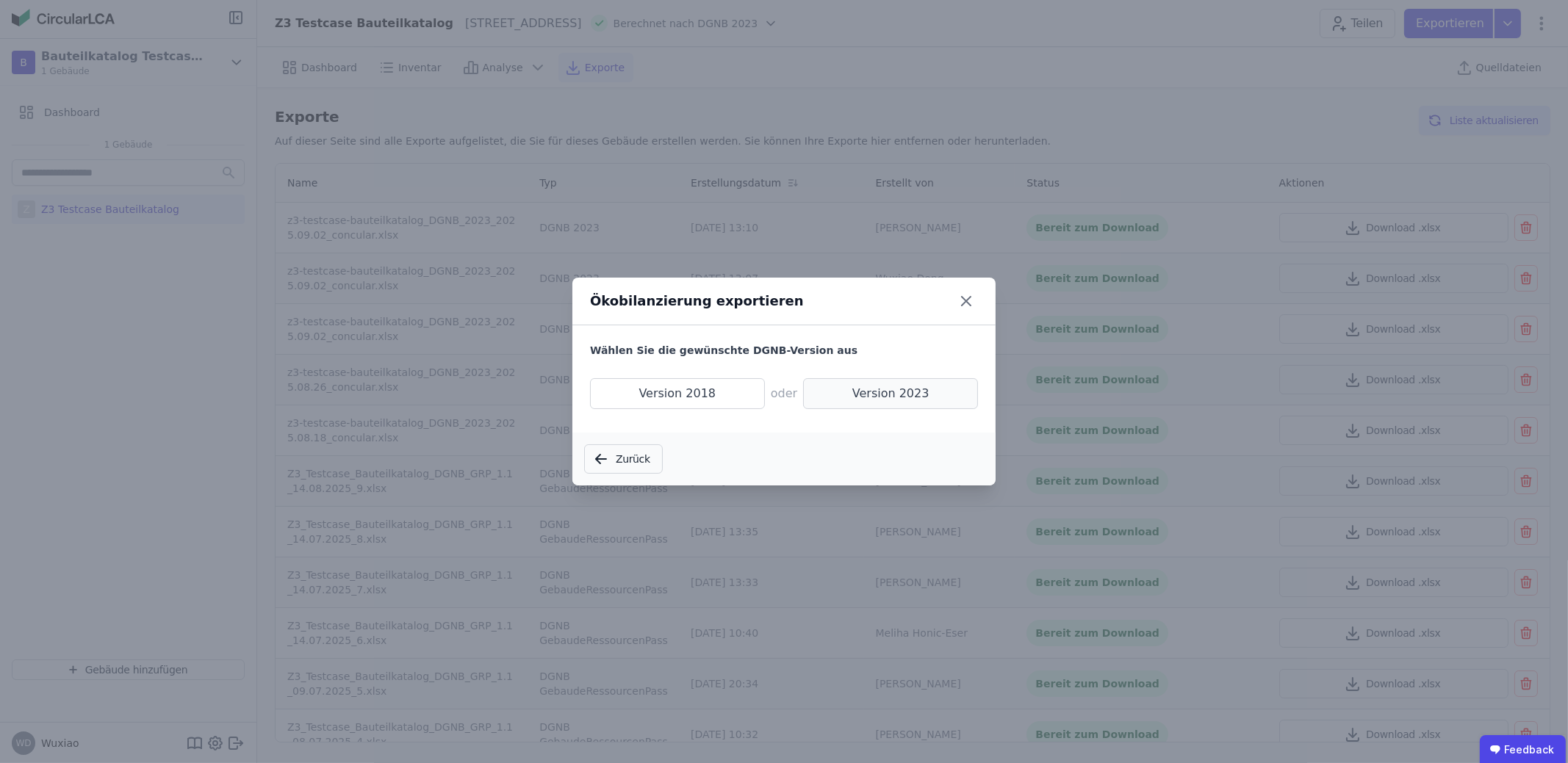
click at [891, 400] on span "Version 2023" at bounding box center [891, 394] width 175 height 31
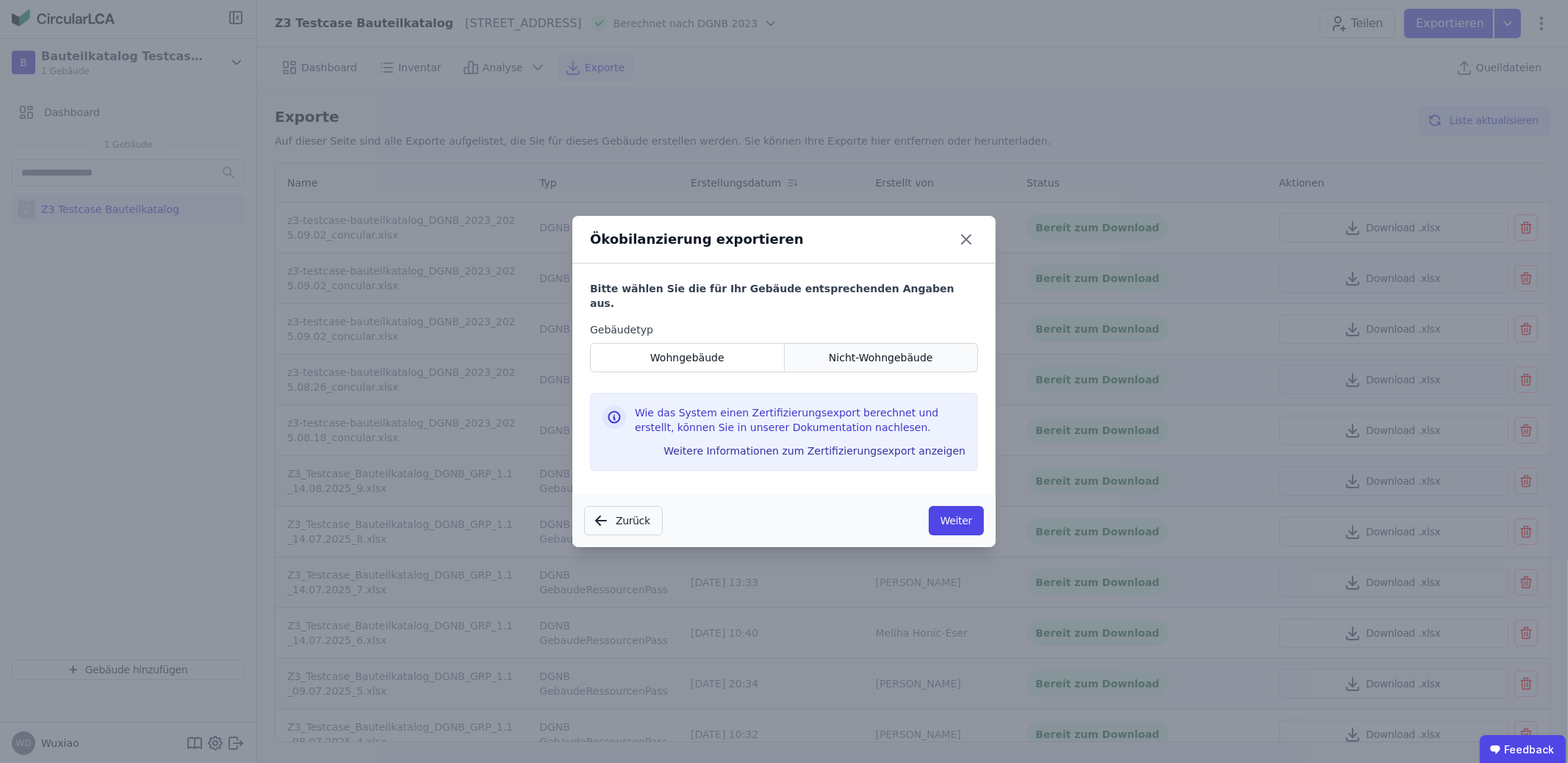
click at [822, 354] on div "Nicht-Wohngebäude" at bounding box center [882, 358] width 194 height 30
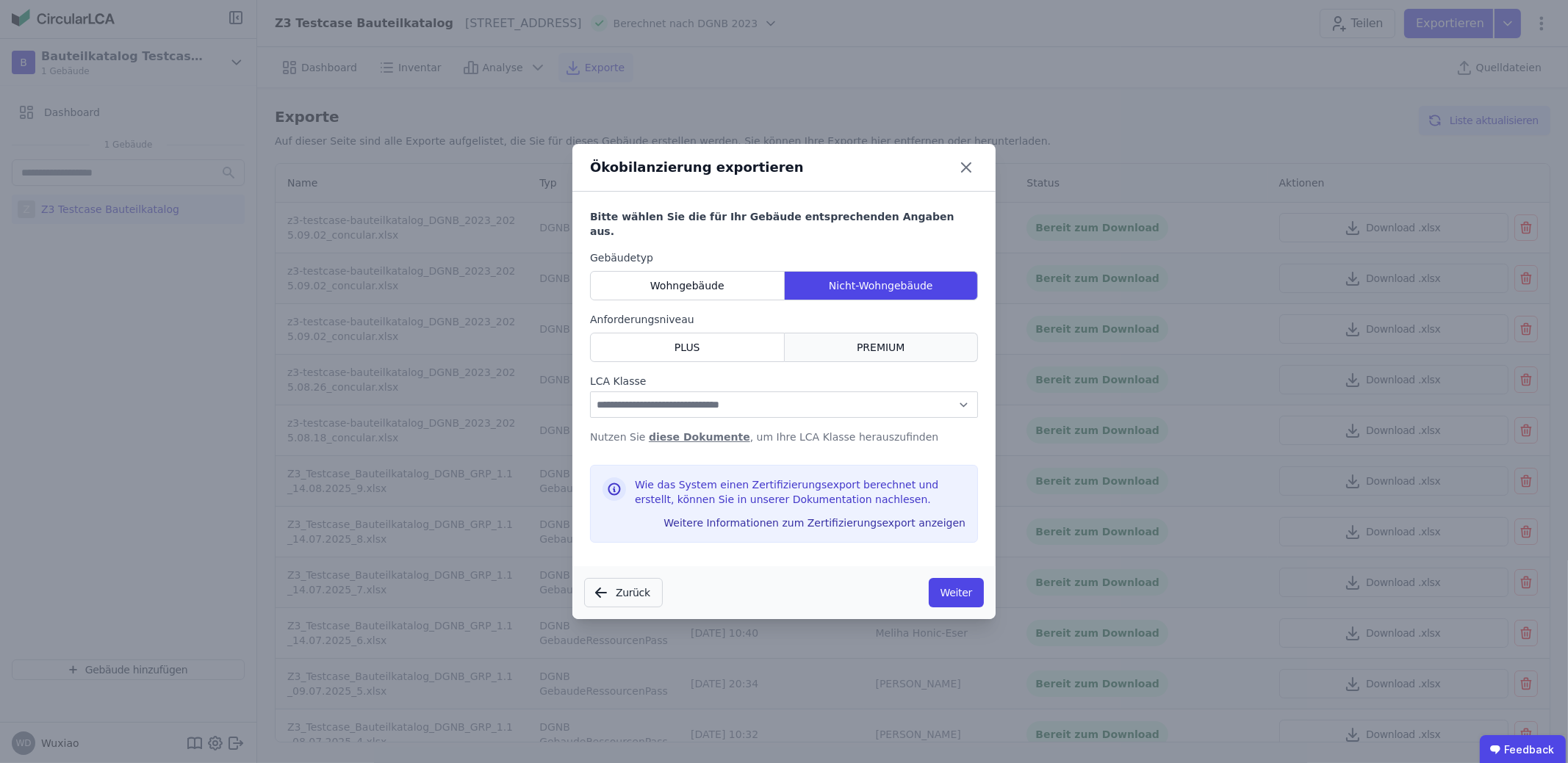
click at [839, 341] on div "PREMIUM" at bounding box center [882, 348] width 194 height 30
click at [849, 391] on select "**********" at bounding box center [784, 405] width 388 height 27
select select "*"
click at [590, 391] on select "**********" at bounding box center [784, 405] width 388 height 27
click at [959, 578] on button "Weiter" at bounding box center [956, 593] width 55 height 30
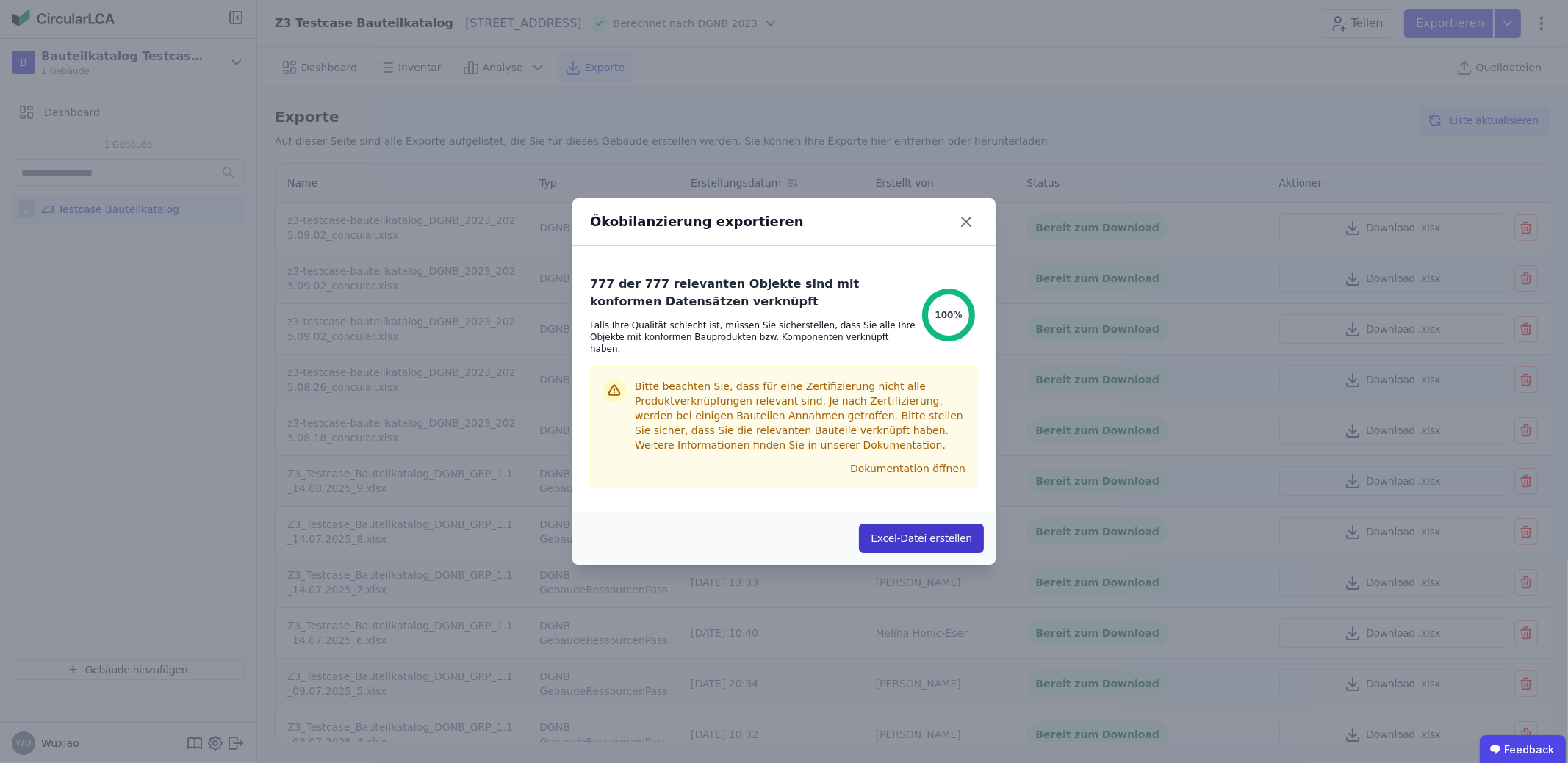
click at [904, 540] on button "Excel-Datei erstellen" at bounding box center [921, 539] width 125 height 30
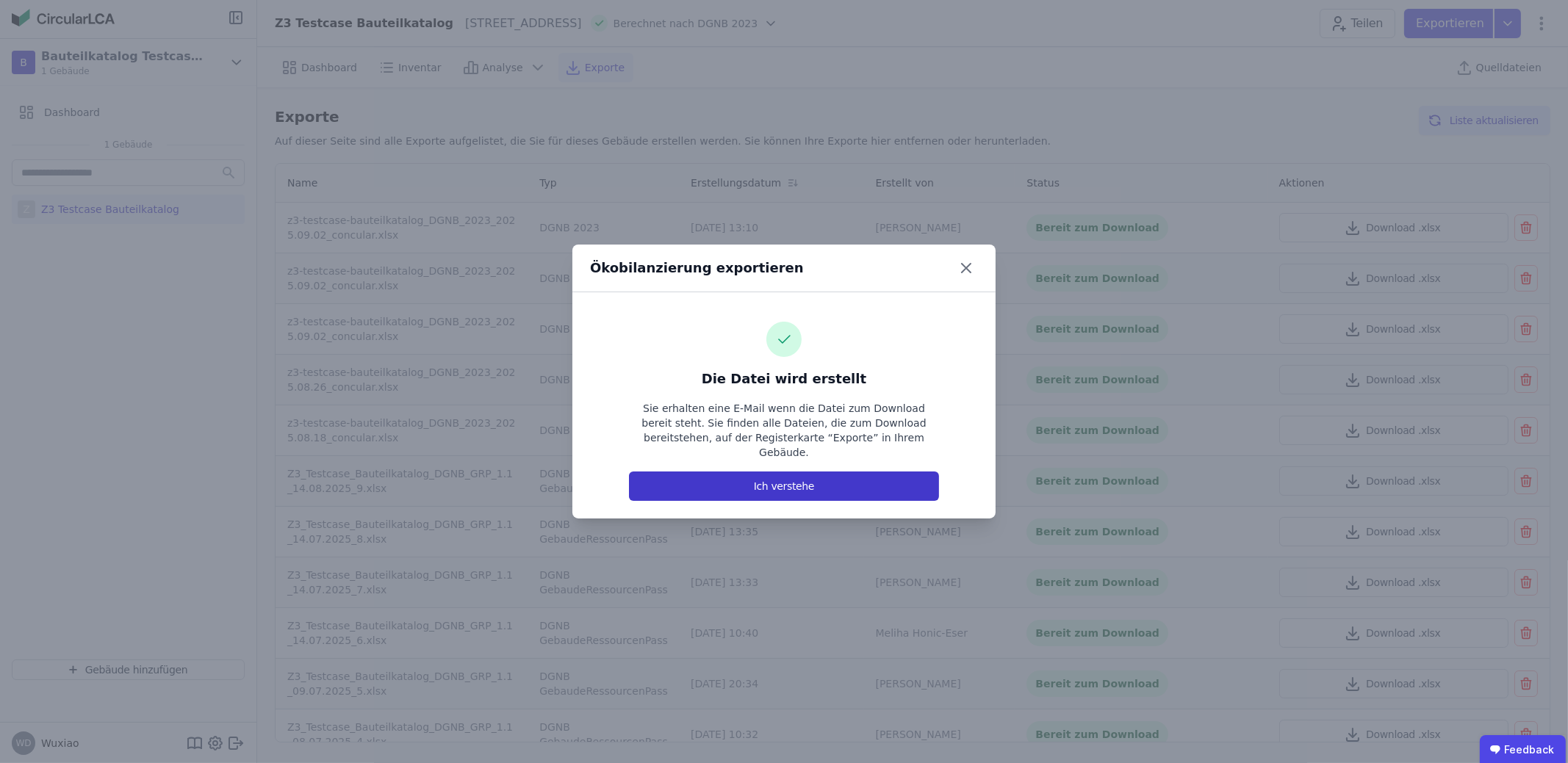
click at [856, 488] on button "Ich verstehe" at bounding box center [784, 486] width 310 height 30
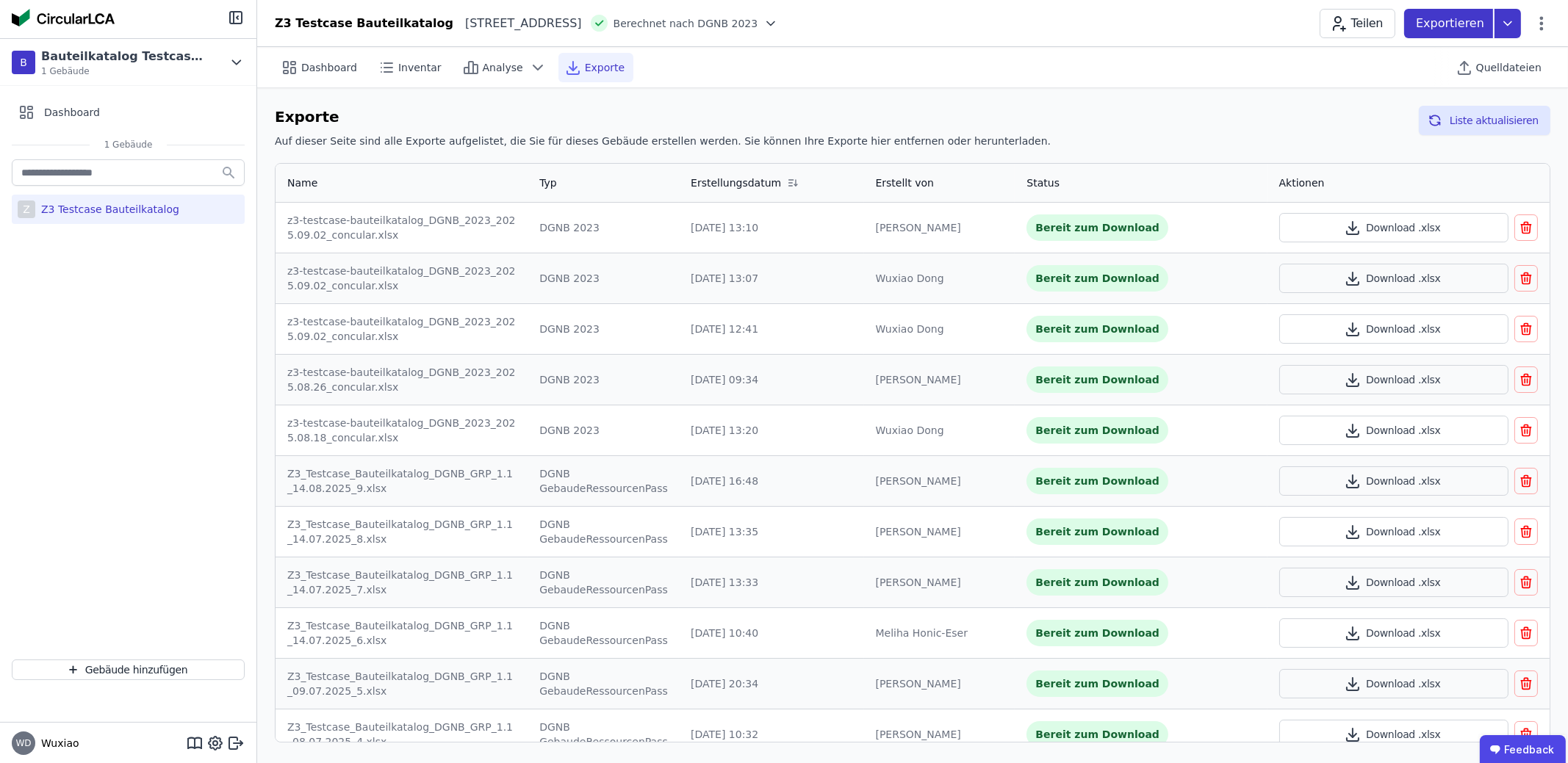
click at [1516, 19] on icon at bounding box center [1508, 24] width 27 height 30
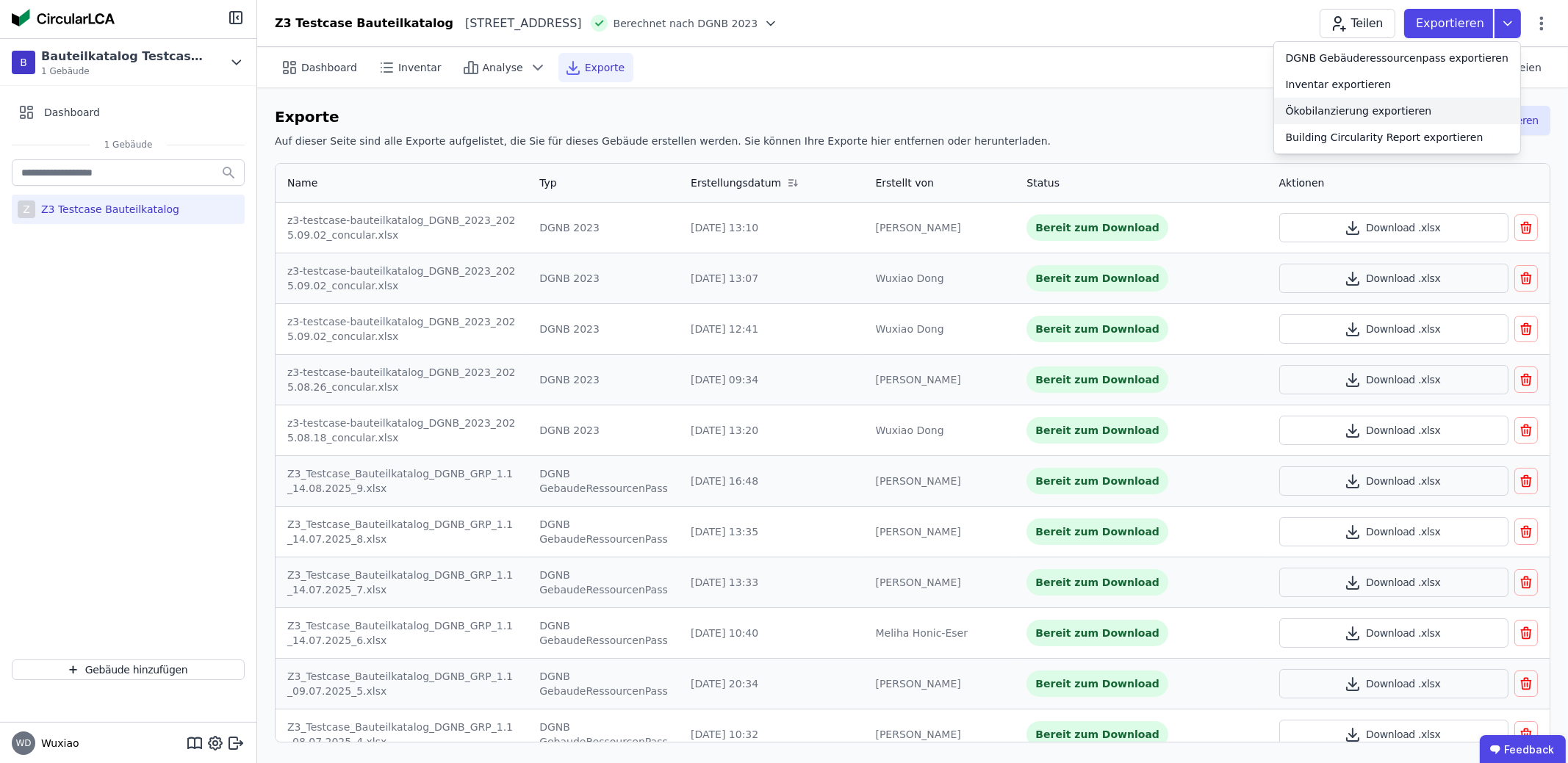
click at [1484, 112] on div "Ökobilanzierung exportieren" at bounding box center [1397, 111] width 246 height 27
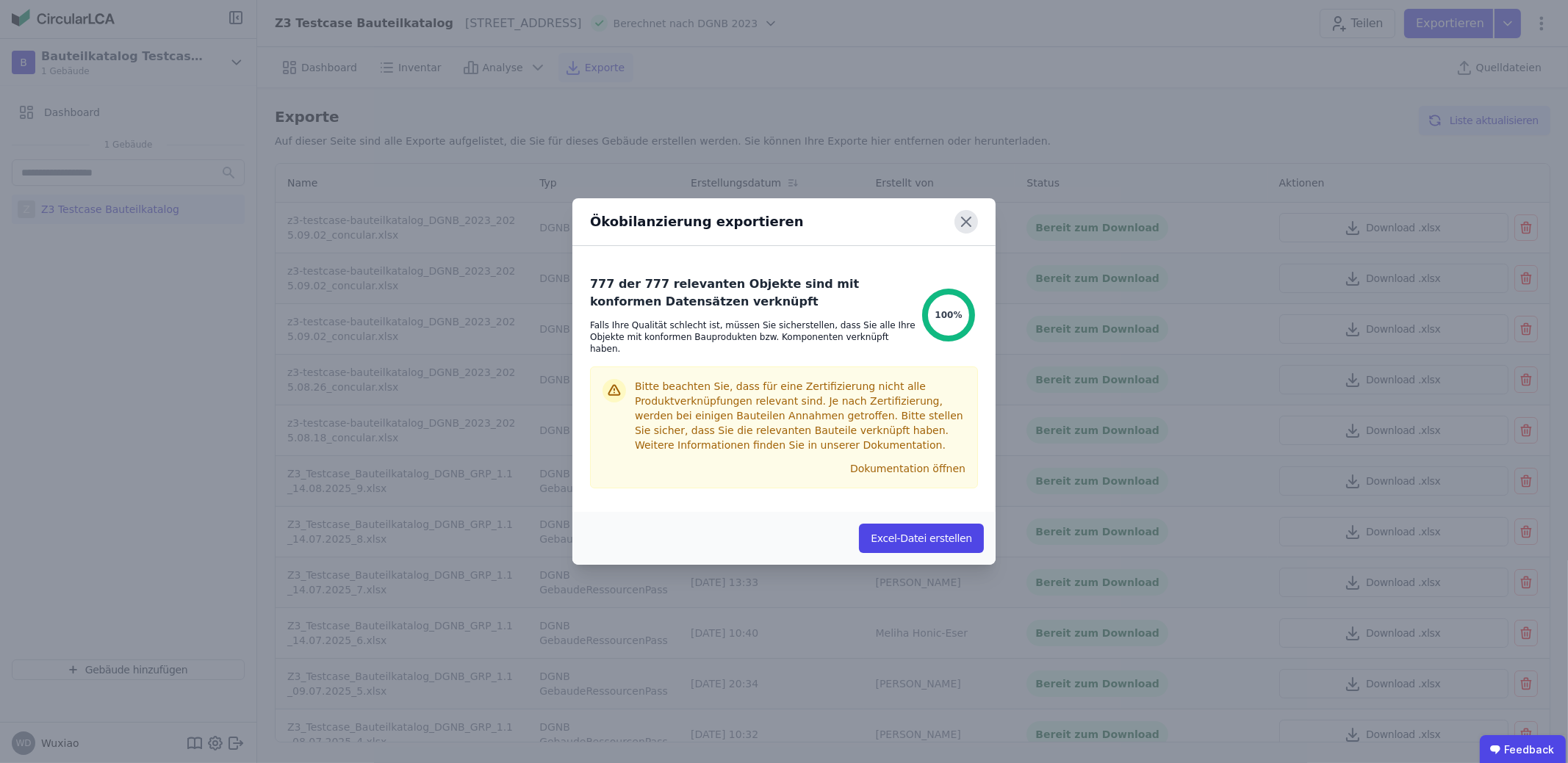
click at [962, 234] on icon at bounding box center [966, 222] width 24 height 24
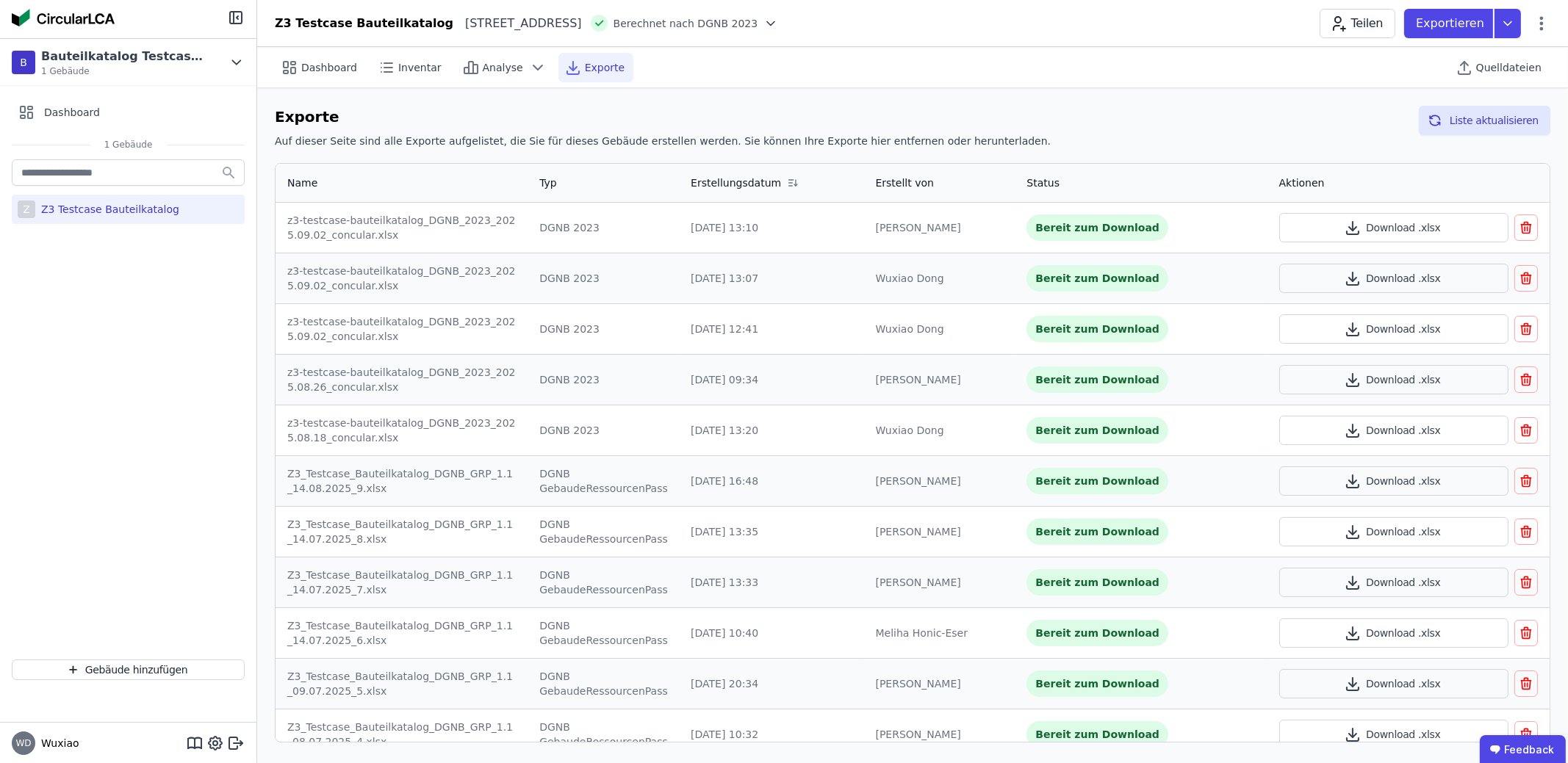
click at [588, 83] on div "Dashboard Inventar Analyse Exporte Quelldateien" at bounding box center [912, 67] width 1276 height 41
click at [569, 75] on div "Exporte" at bounding box center [595, 67] width 75 height 30
click at [492, 69] on span "Analyse" at bounding box center [503, 67] width 41 height 15
click at [306, 70] on span "Dashboard" at bounding box center [329, 67] width 56 height 15
select select "*"
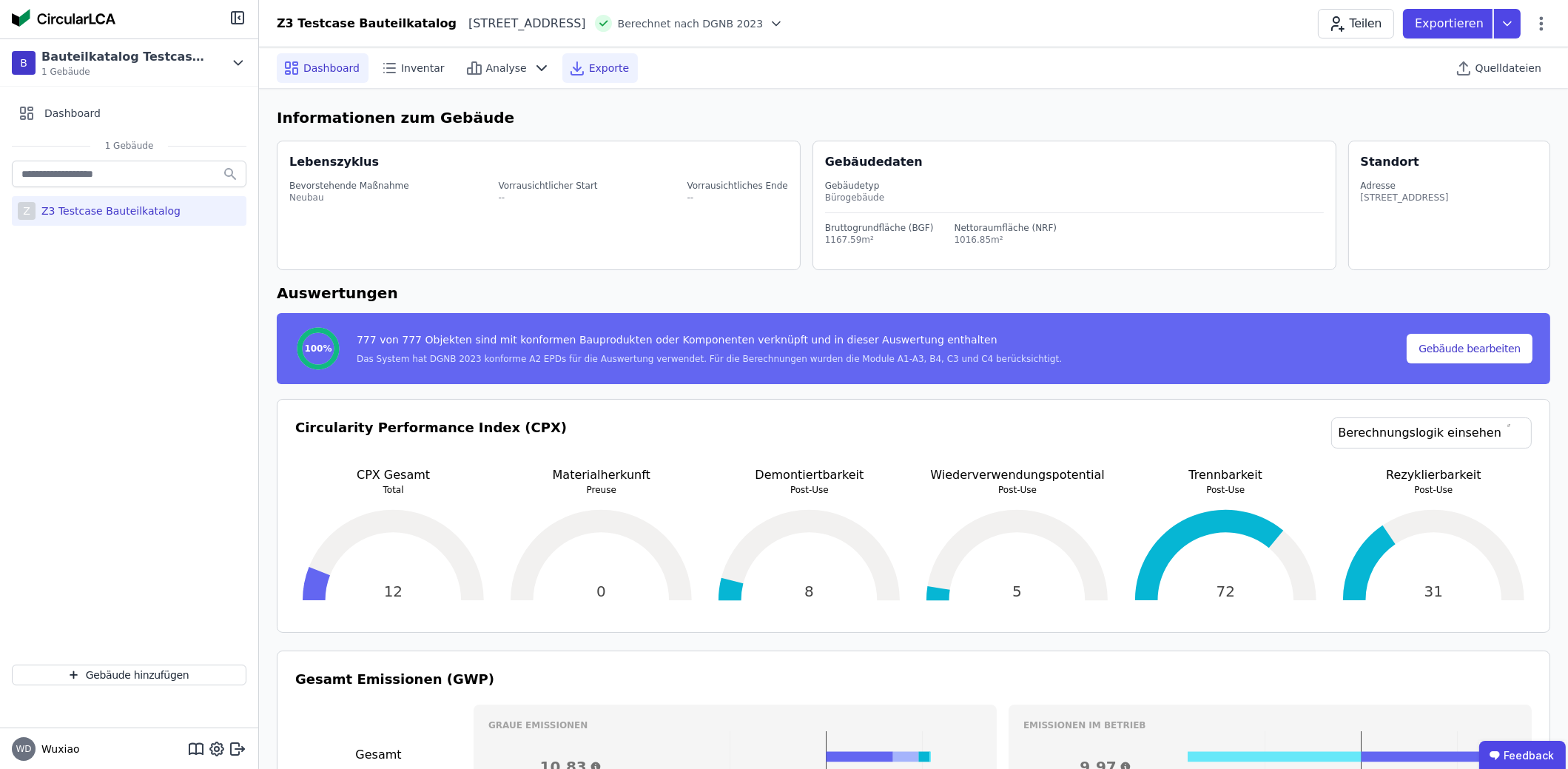
click at [592, 72] on span "Exporte" at bounding box center [609, 68] width 40 height 15
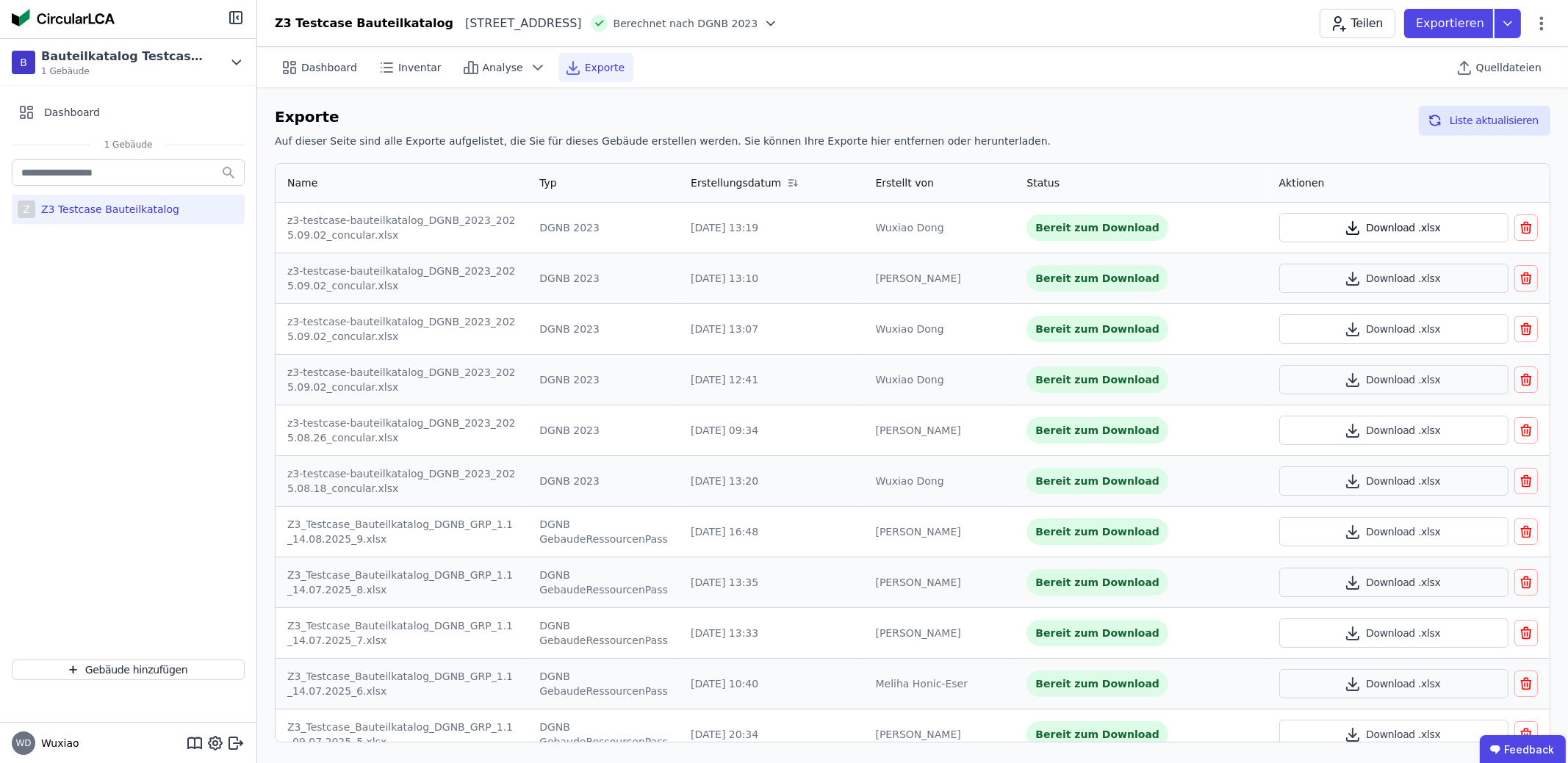
click at [1358, 230] on button "Download .xlsx" at bounding box center [1394, 228] width 230 height 30
click at [1517, 23] on icon at bounding box center [1508, 24] width 27 height 30
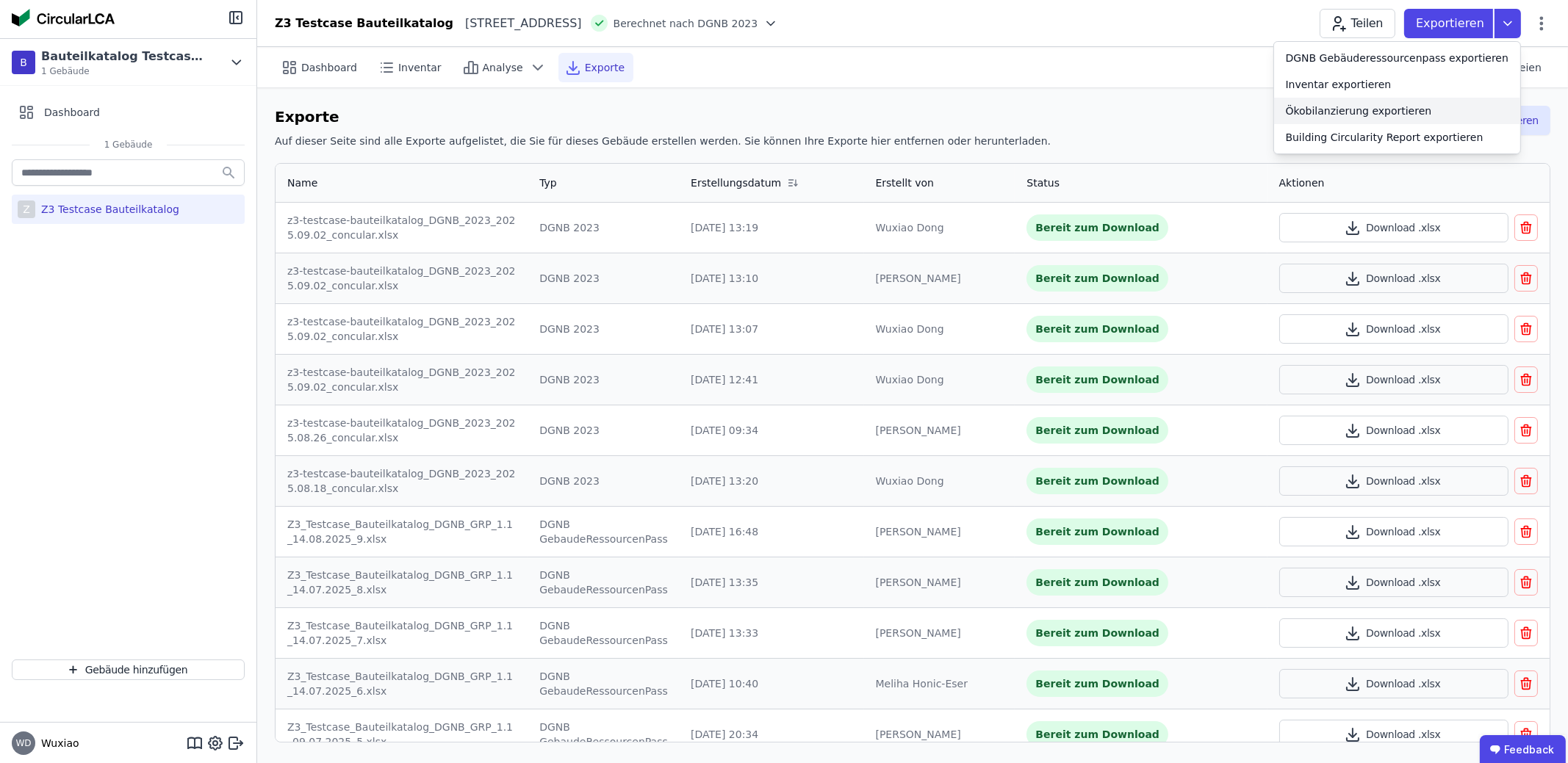
click at [1432, 108] on div "Ökobilanzierung exportieren" at bounding box center [1359, 111] width 147 height 15
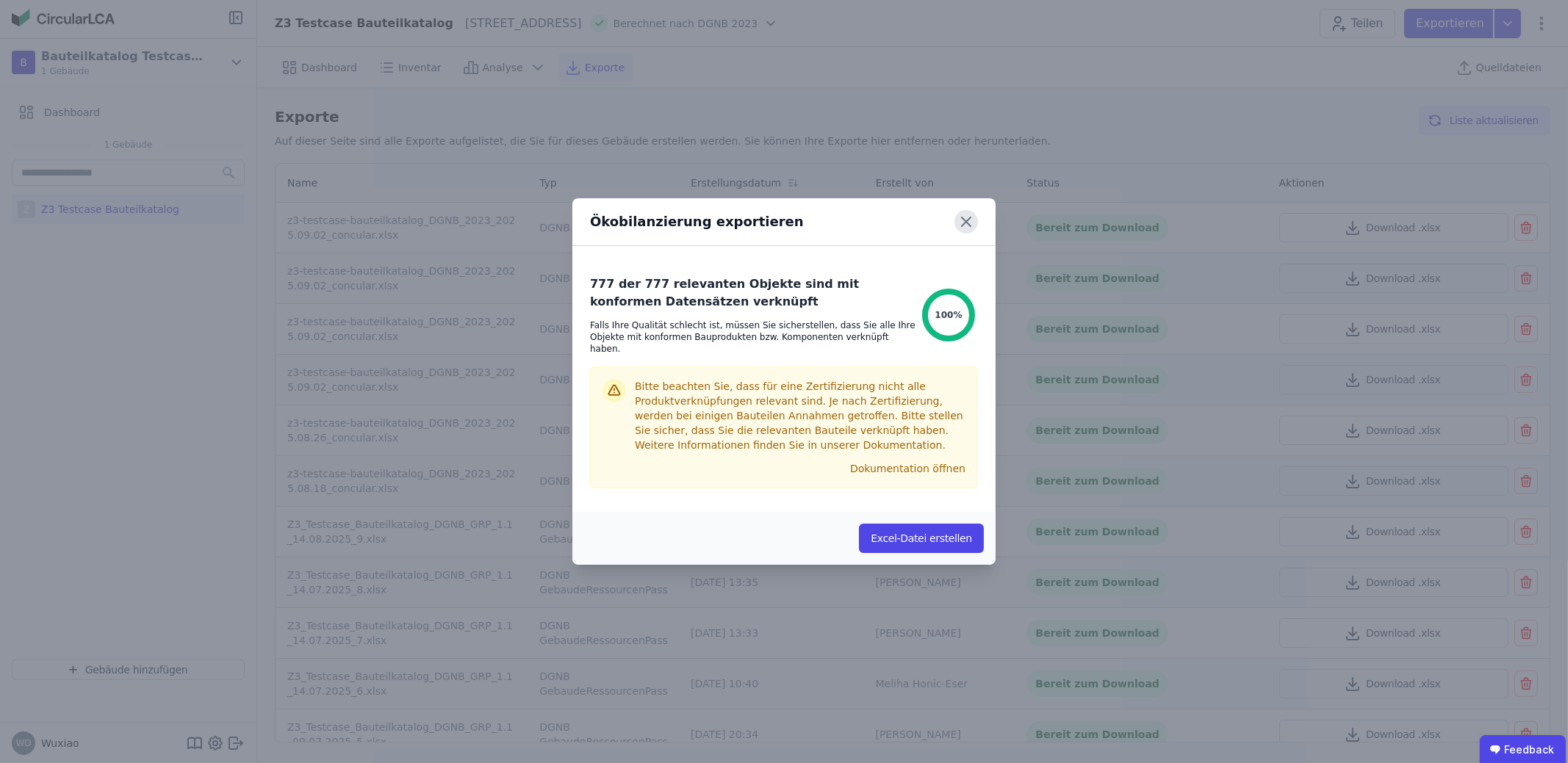
click at [962, 234] on icon at bounding box center [966, 222] width 24 height 24
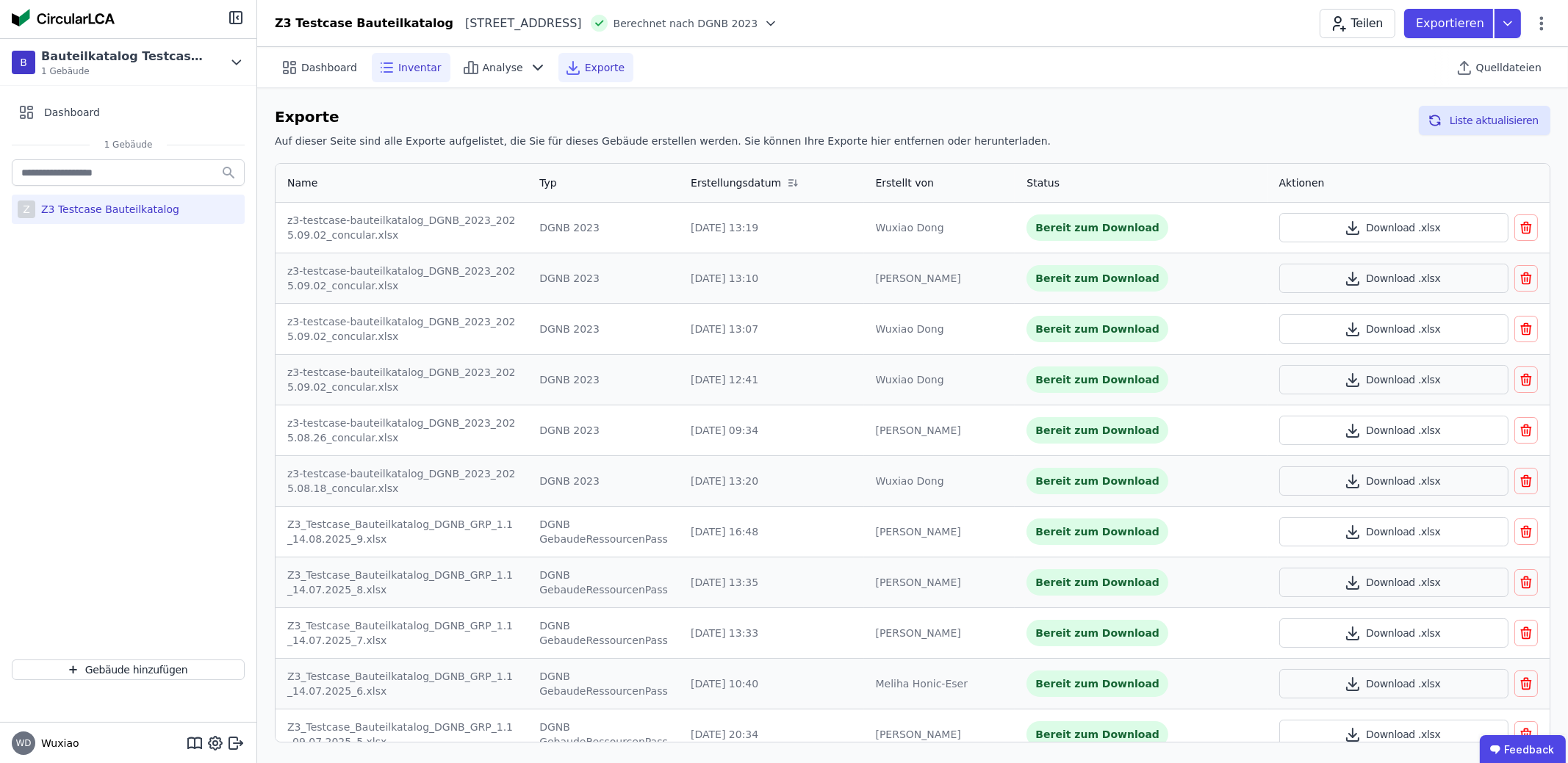
click at [435, 66] on div "Inventar" at bounding box center [411, 67] width 78 height 30
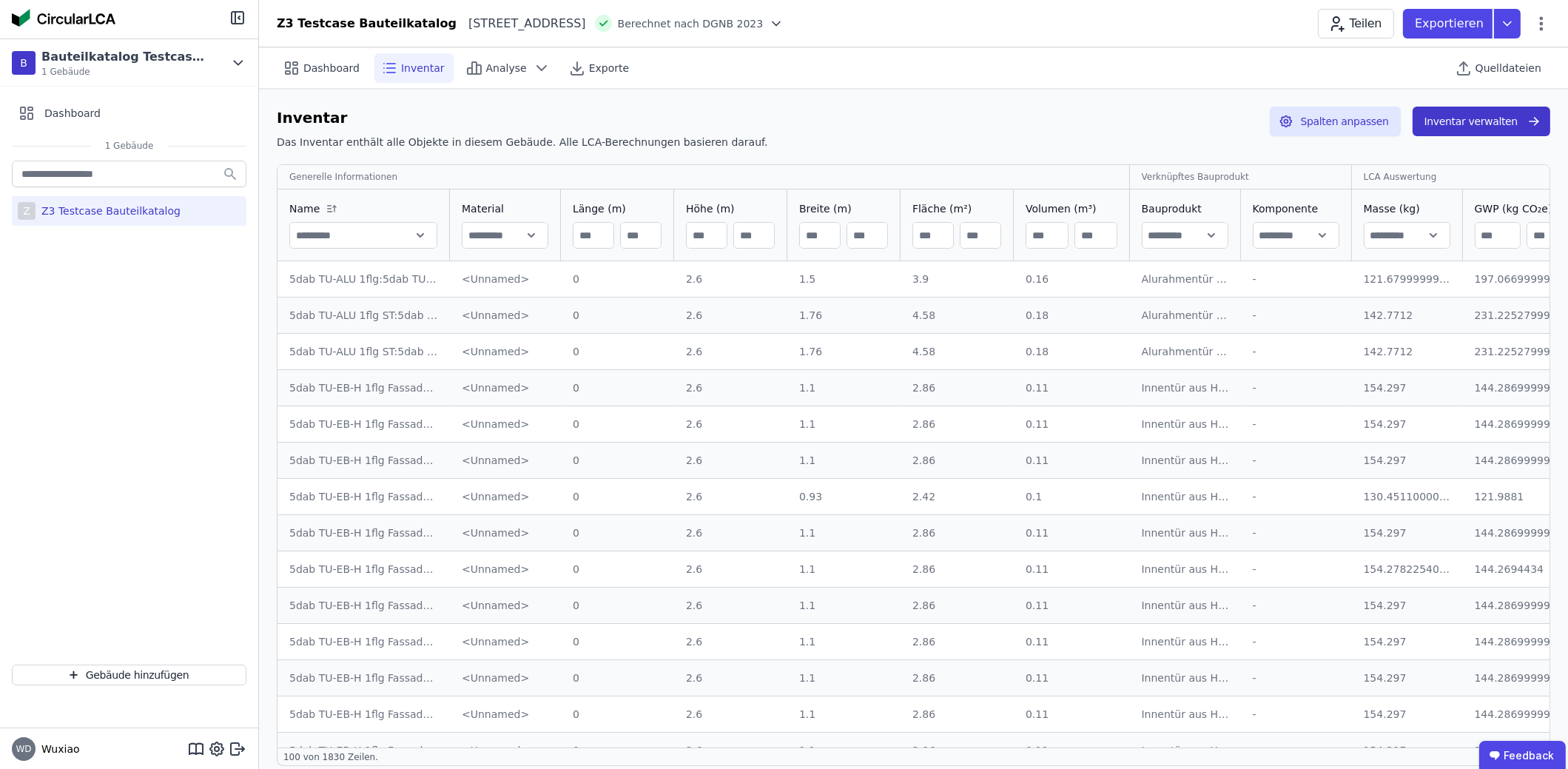
click at [1486, 118] on button "Inventar verwalten" at bounding box center [1482, 122] width 138 height 30
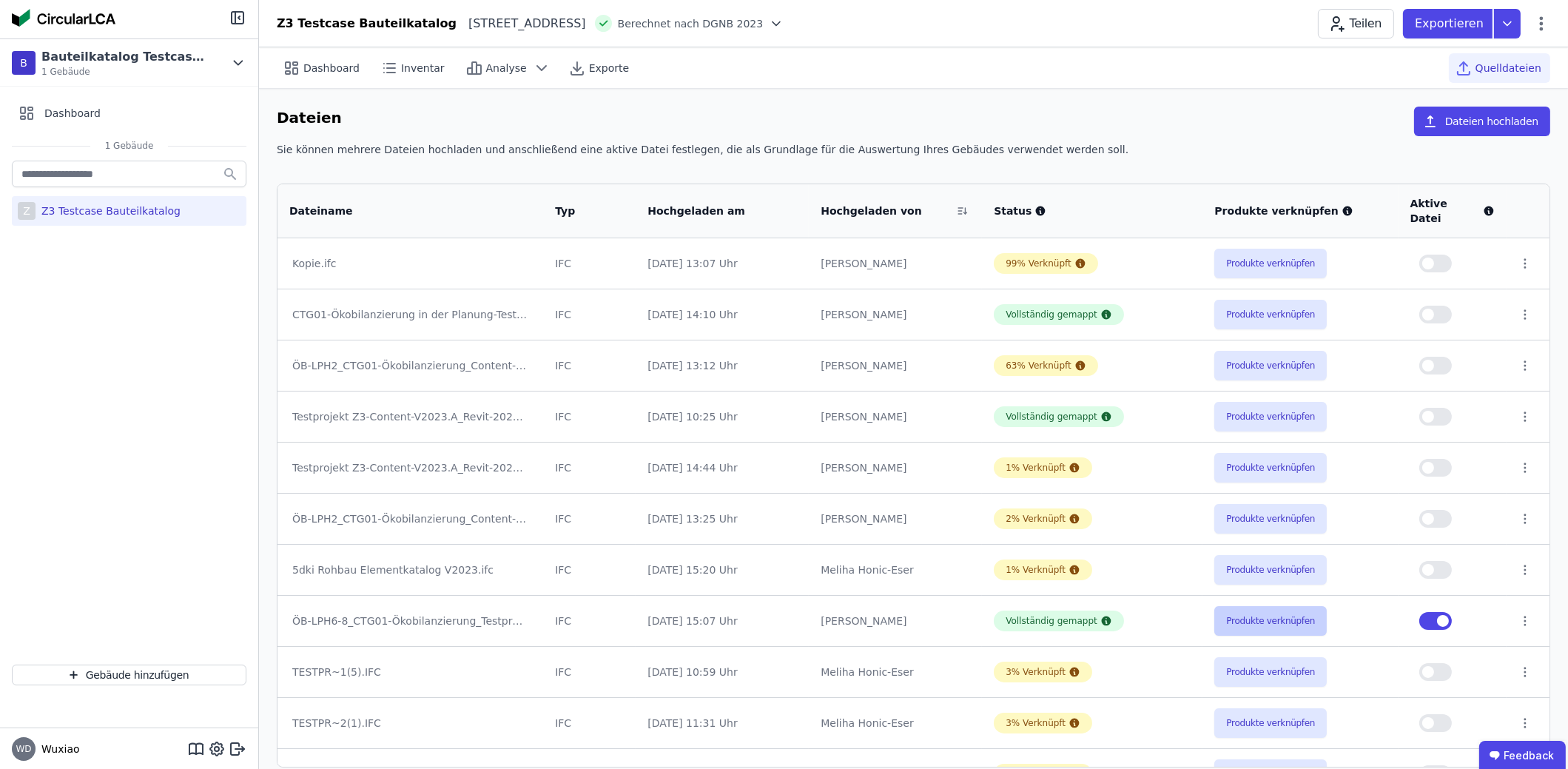
click at [1287, 606] on button "Produkte verknüpfen" at bounding box center [1271, 621] width 113 height 30
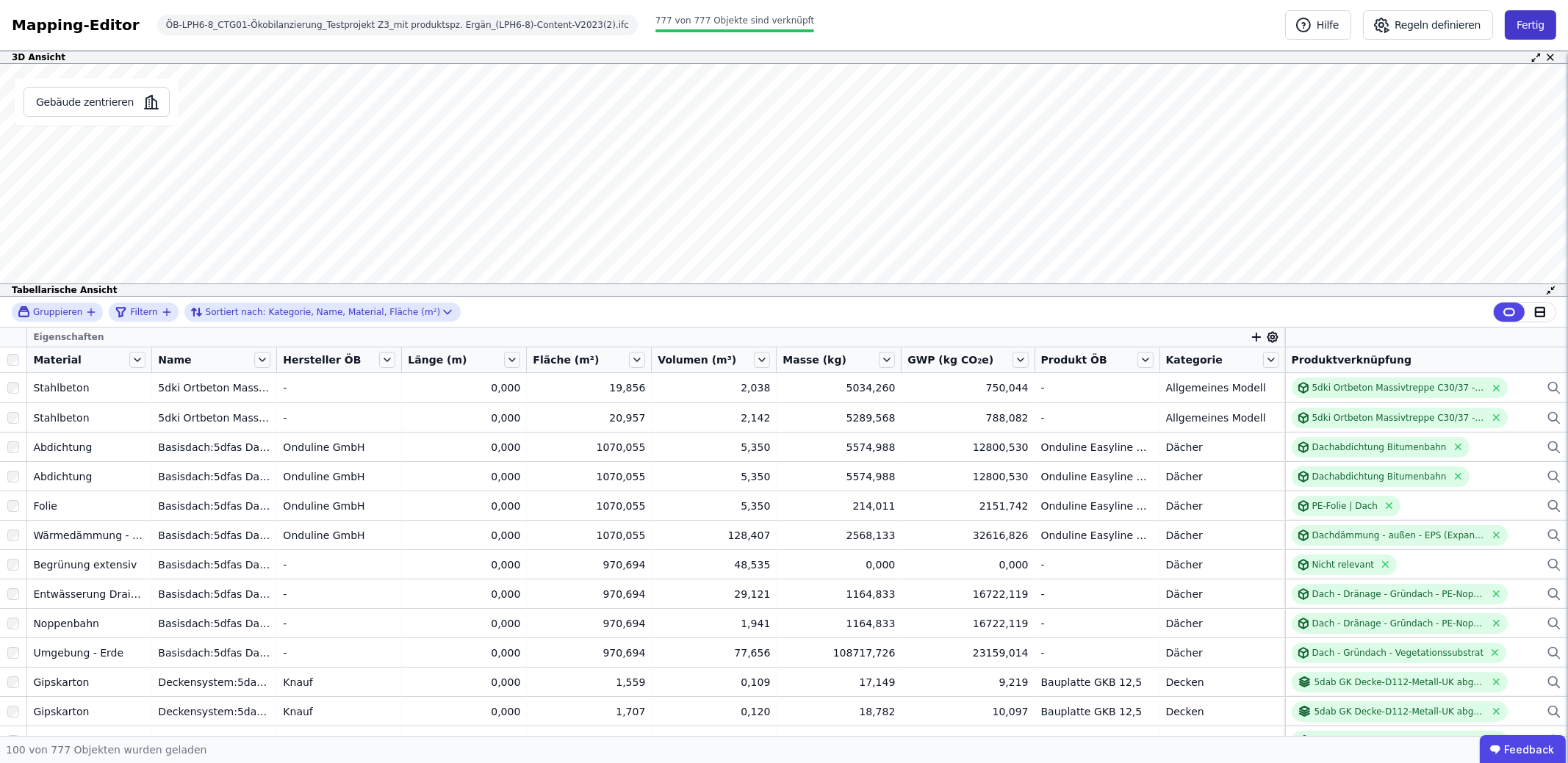
click at [1536, 27] on button "Fertig" at bounding box center [1530, 25] width 51 height 30
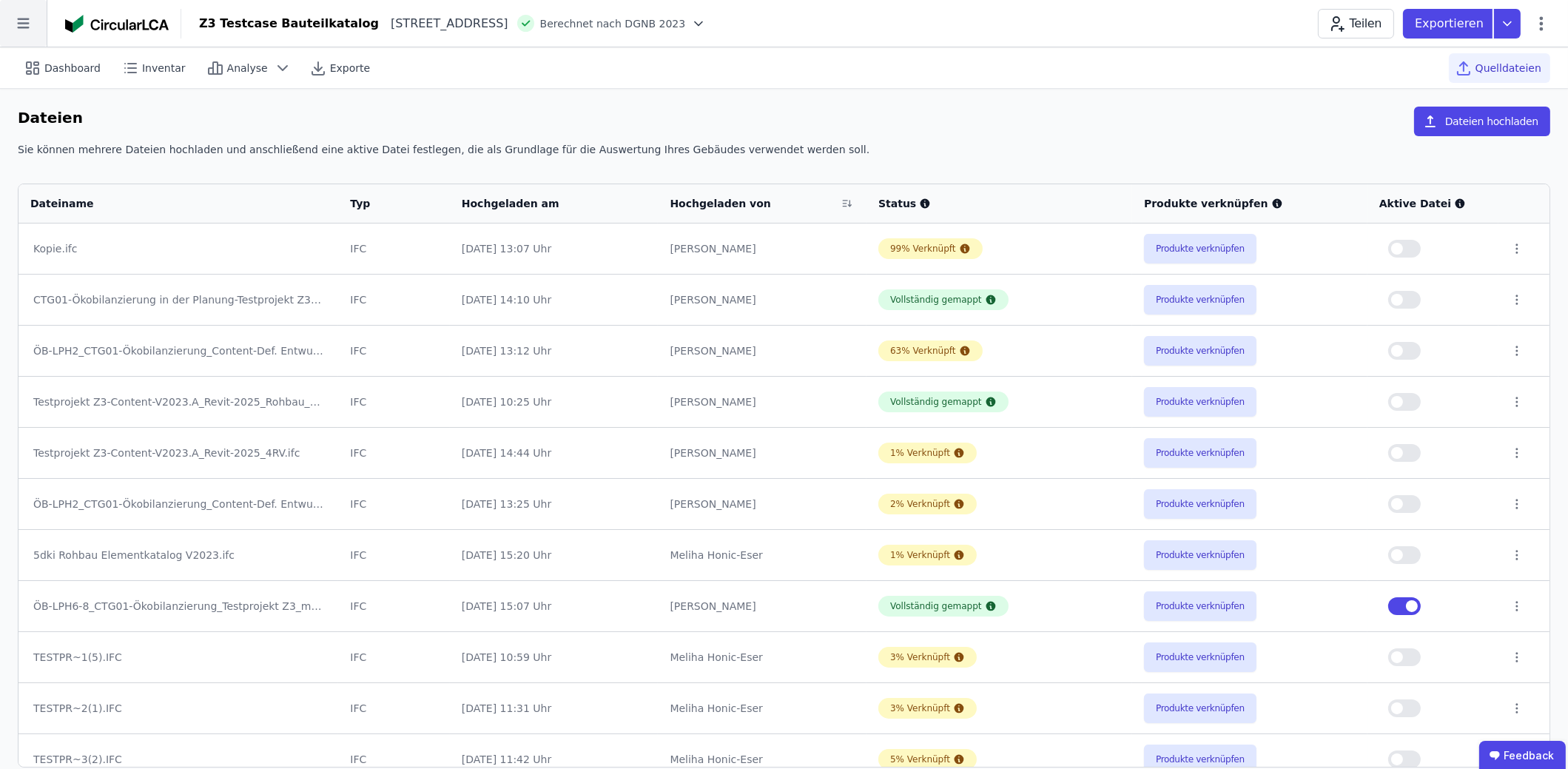
click at [33, 31] on icon at bounding box center [23, 23] width 47 height 47
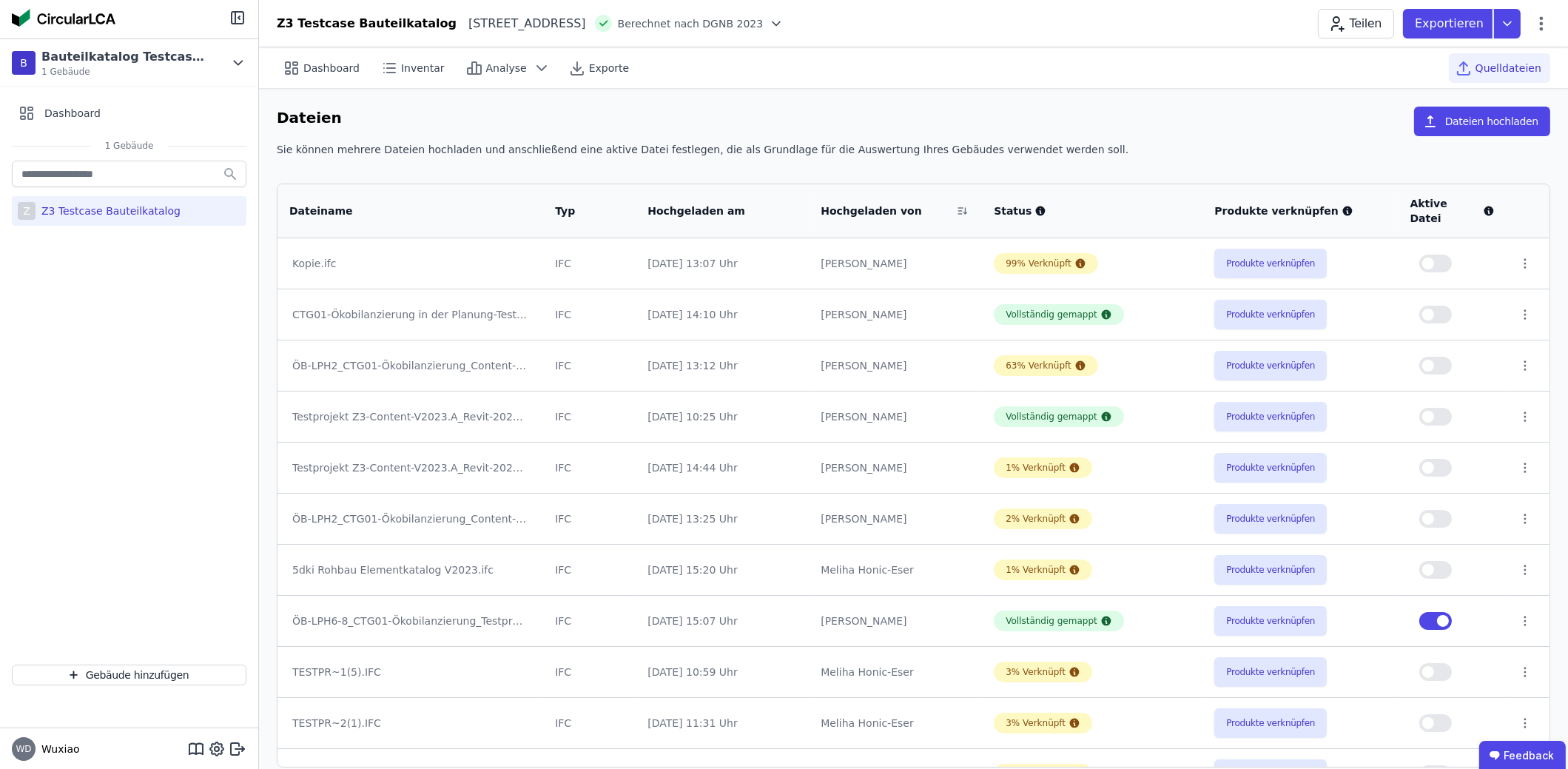
click at [114, 211] on div "Z3 Testcase Bauteilkatalog" at bounding box center [108, 211] width 145 height 15
select select "*"
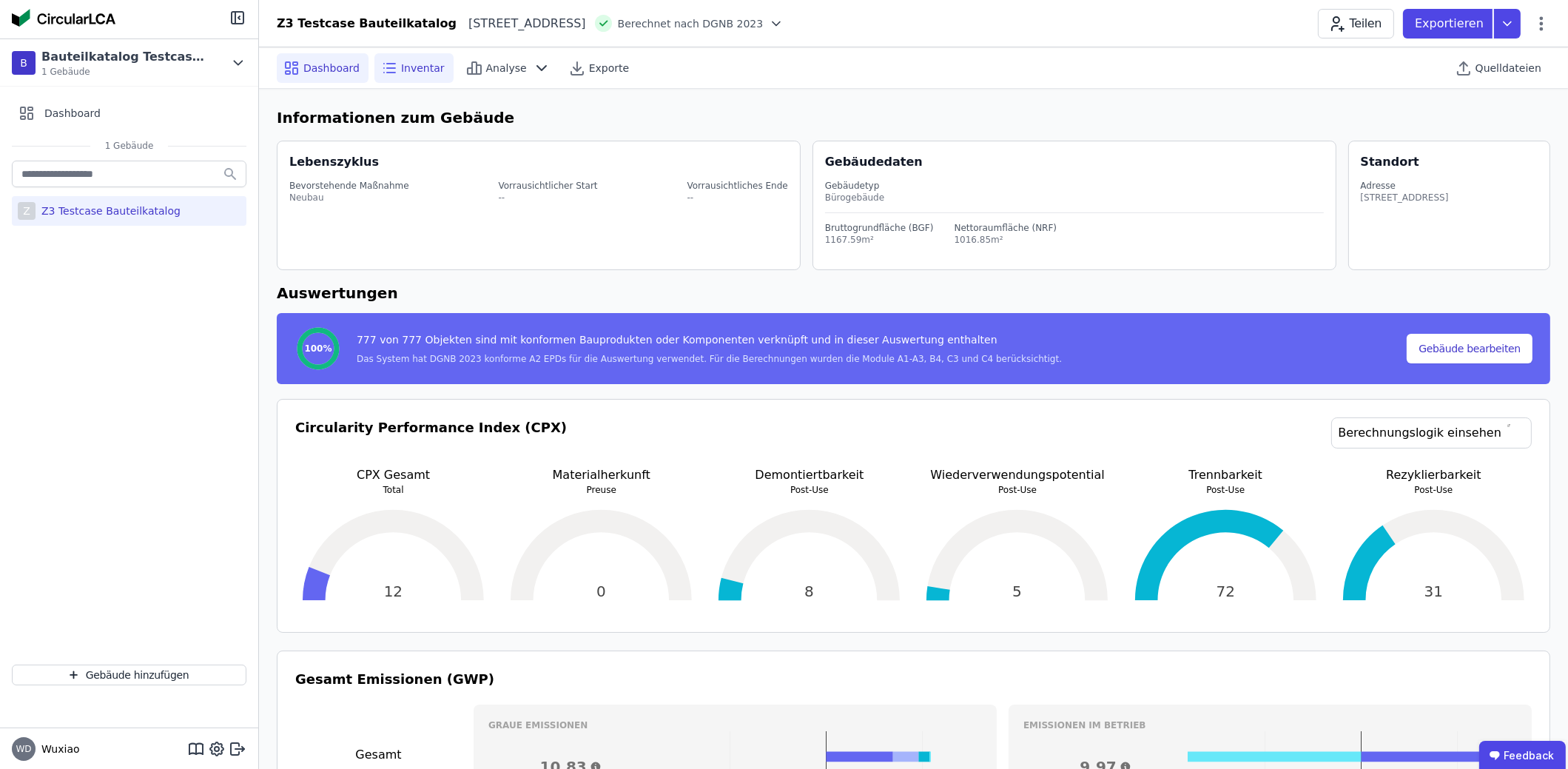
click at [403, 78] on div "Inventar" at bounding box center [414, 68] width 79 height 30
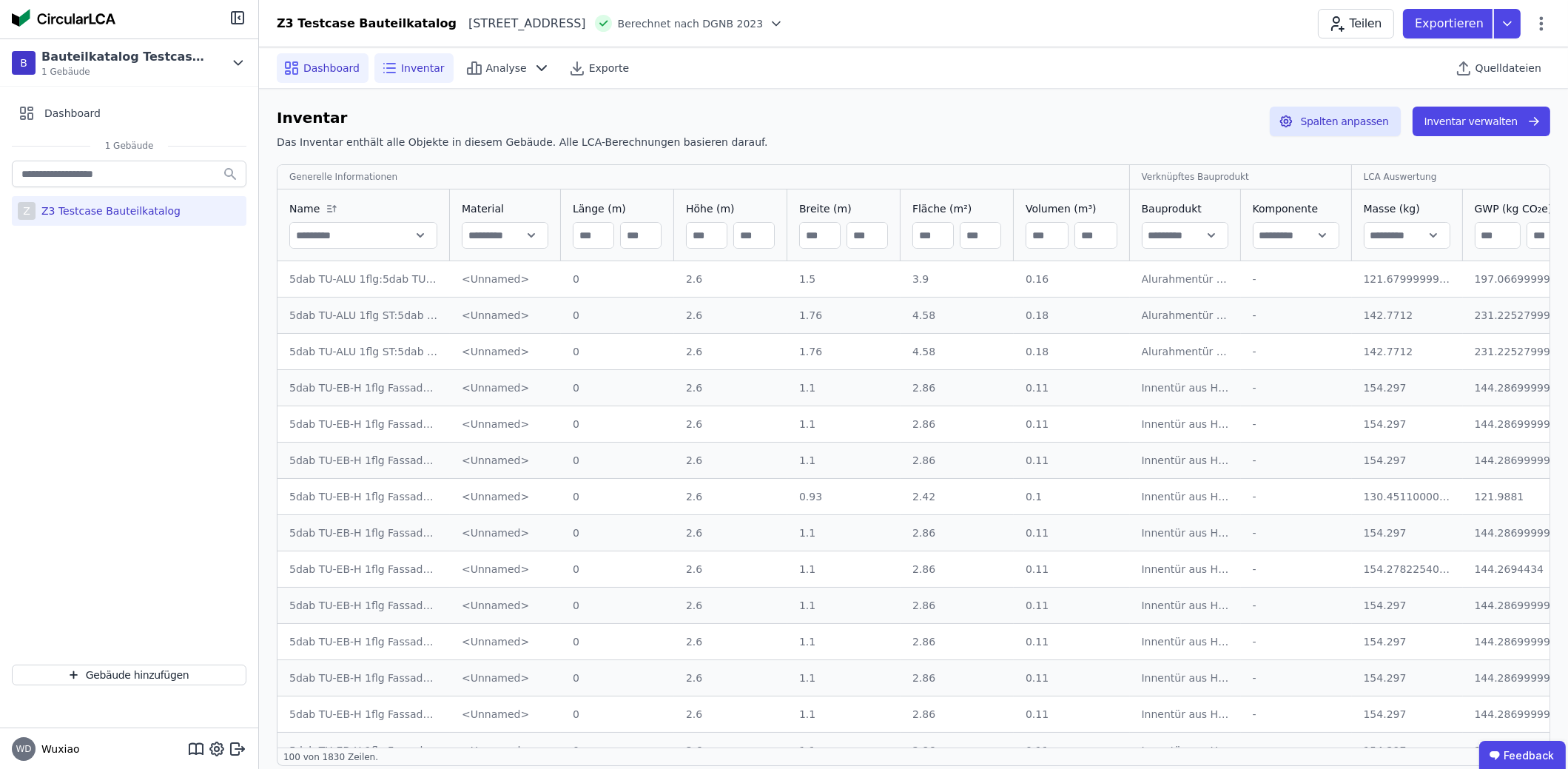
click at [326, 76] on div "Dashboard" at bounding box center [322, 68] width 92 height 30
select select "*"
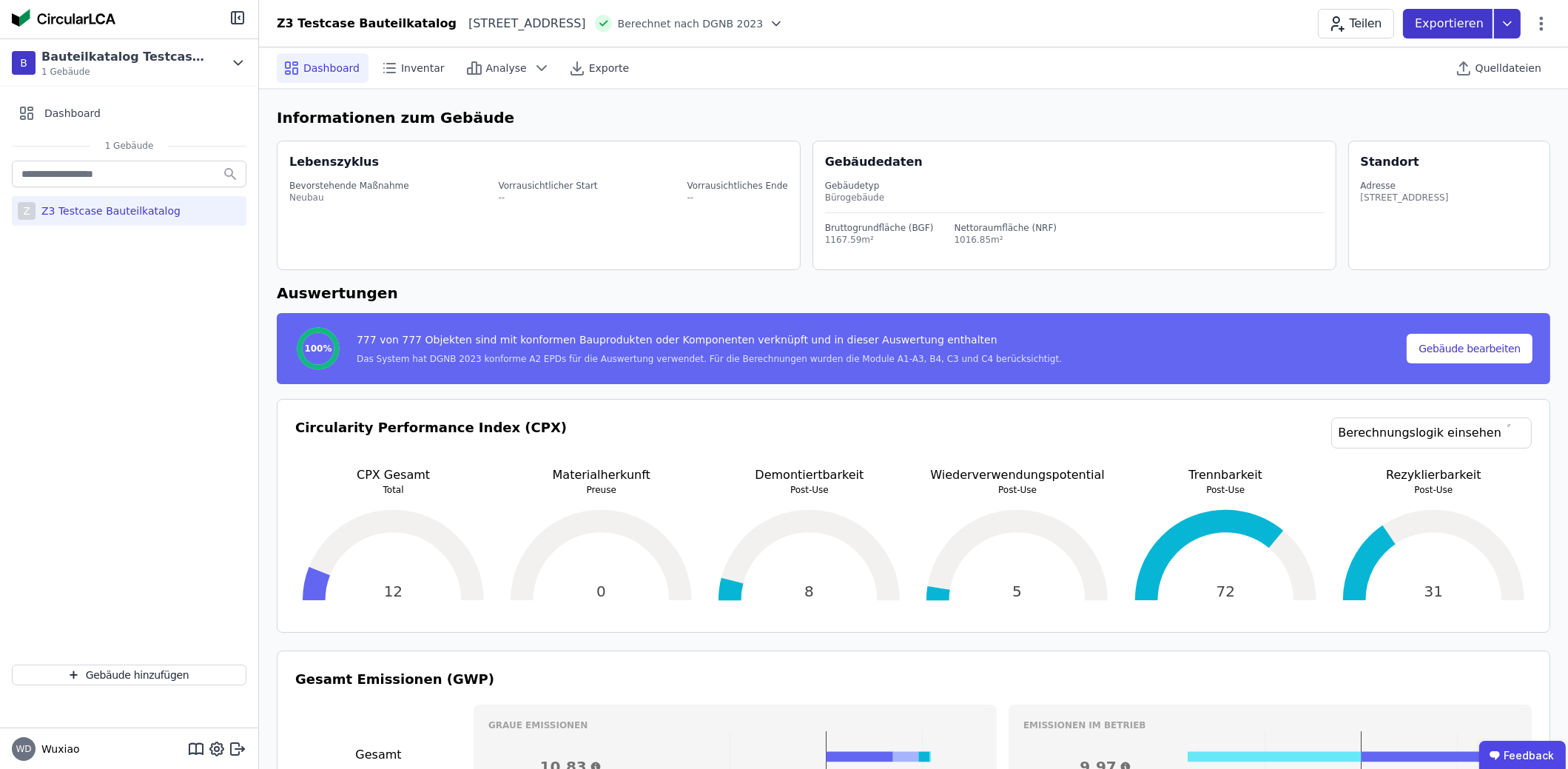
click at [1501, 29] on icon at bounding box center [1508, 24] width 27 height 30
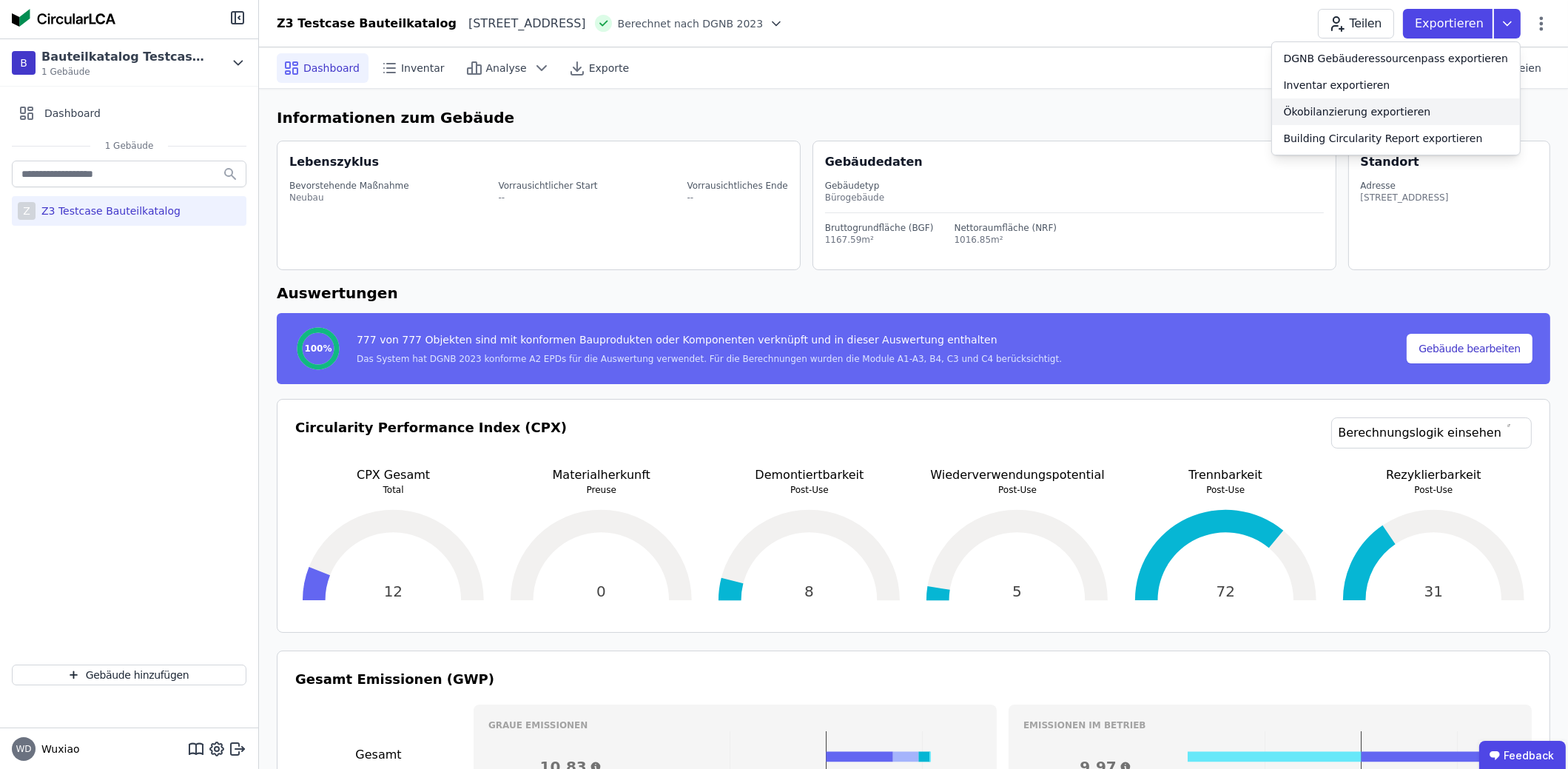
click at [1429, 116] on div "Ökobilanzierung exportieren" at bounding box center [1358, 112] width 148 height 15
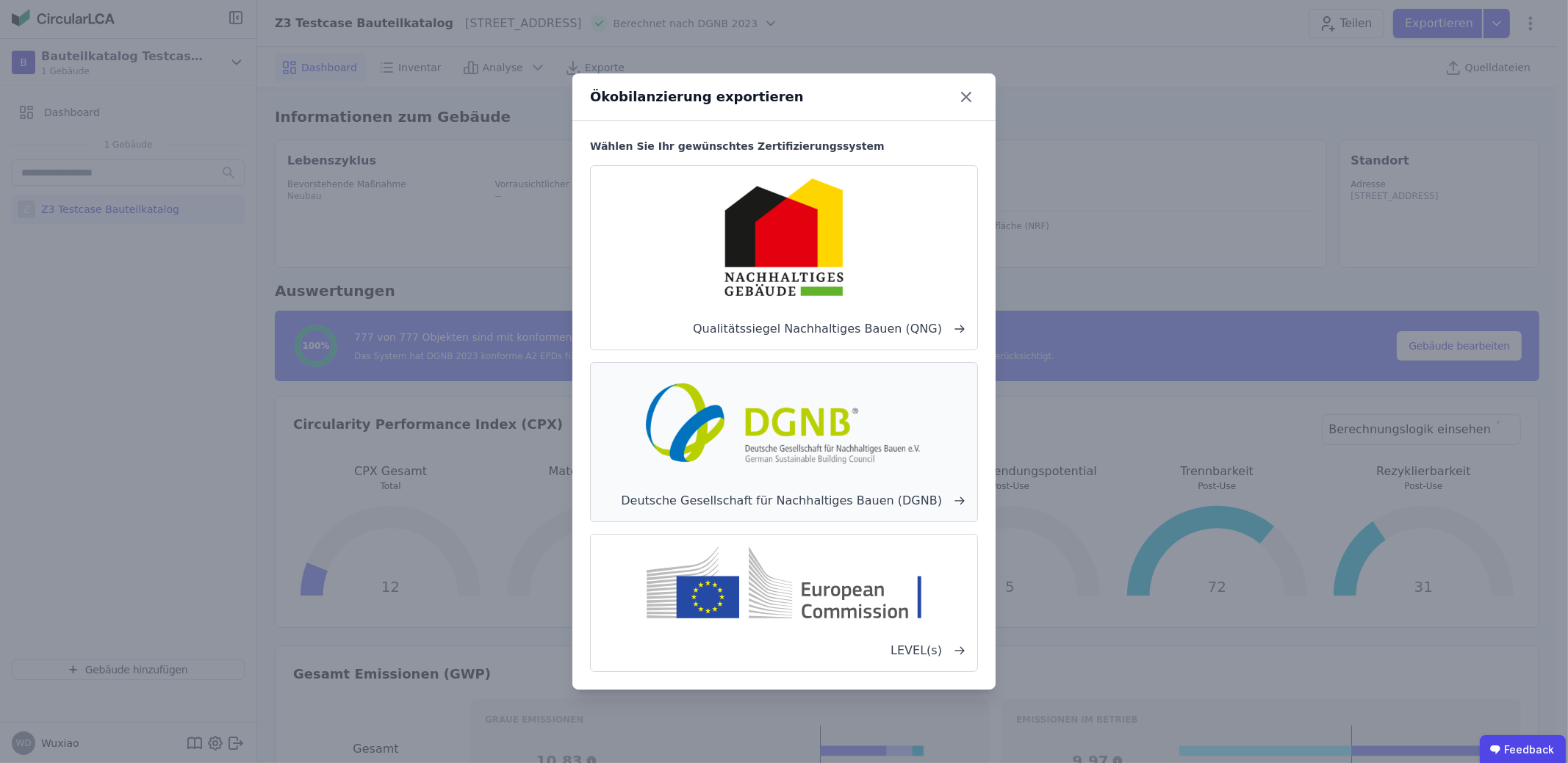
click at [959, 506] on icon at bounding box center [959, 501] width 12 height 12
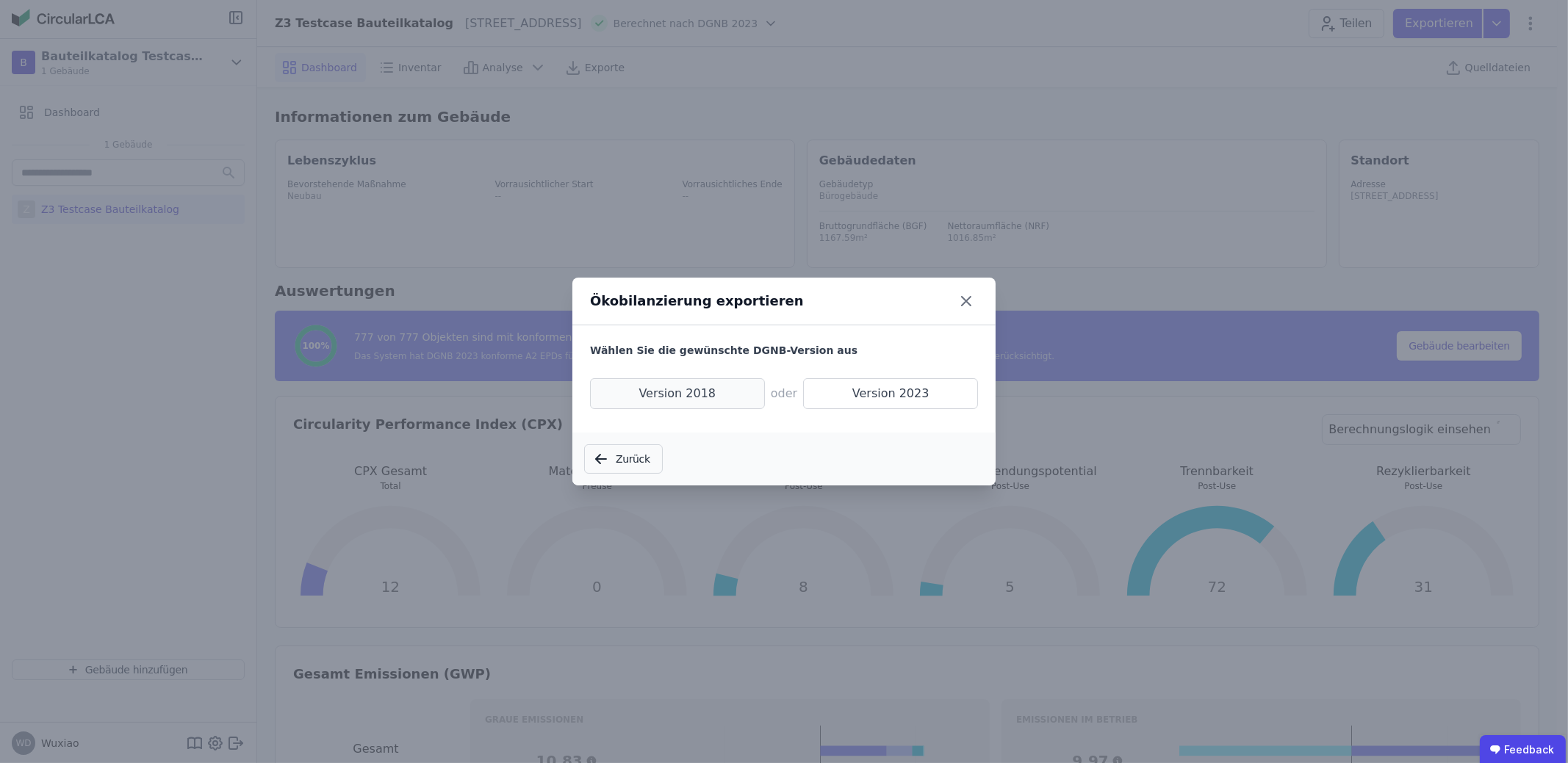
click at [760, 392] on span "Version 2018" at bounding box center [677, 394] width 175 height 31
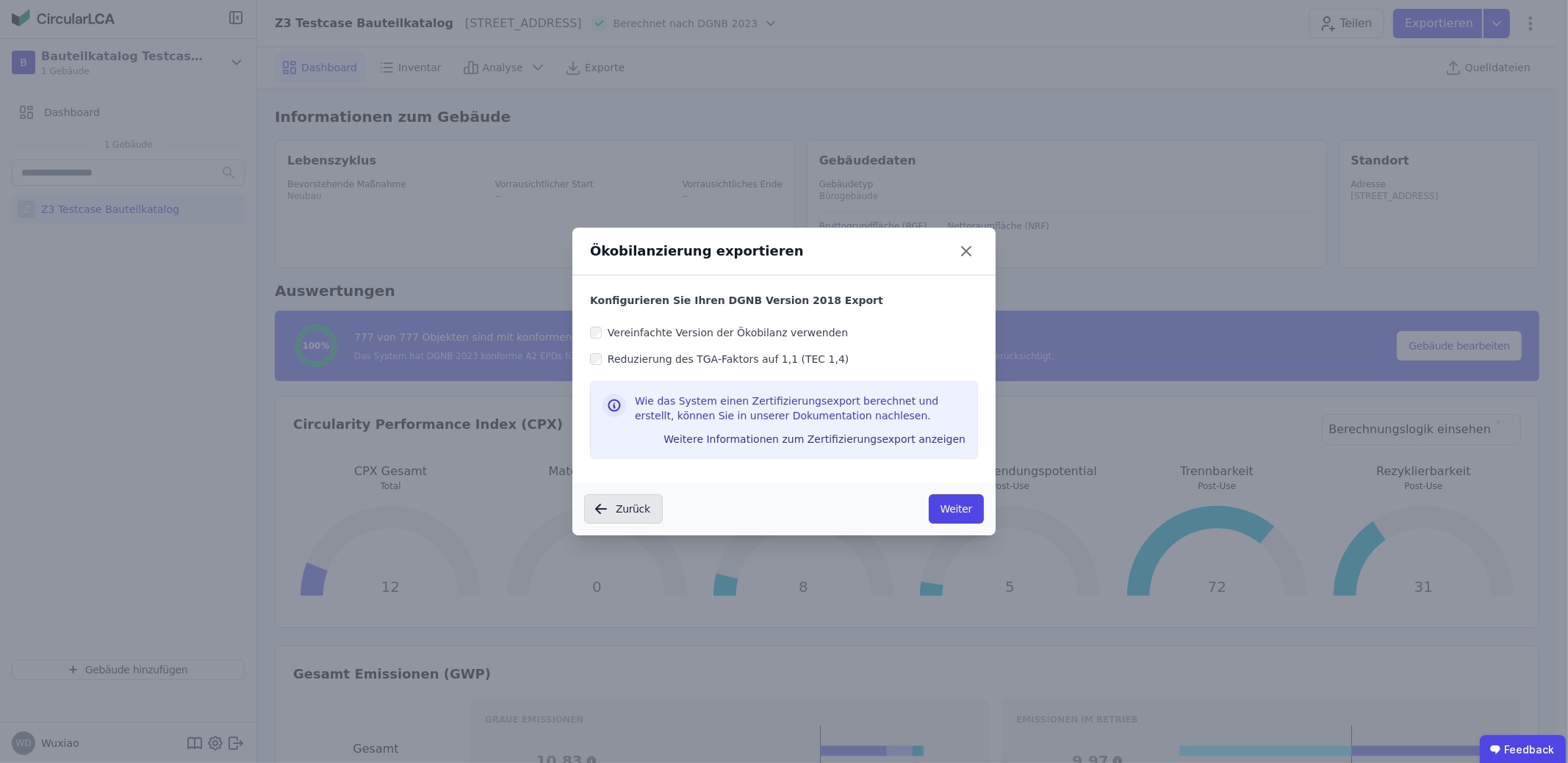
click at [636, 510] on button "Zurück" at bounding box center [623, 509] width 78 height 30
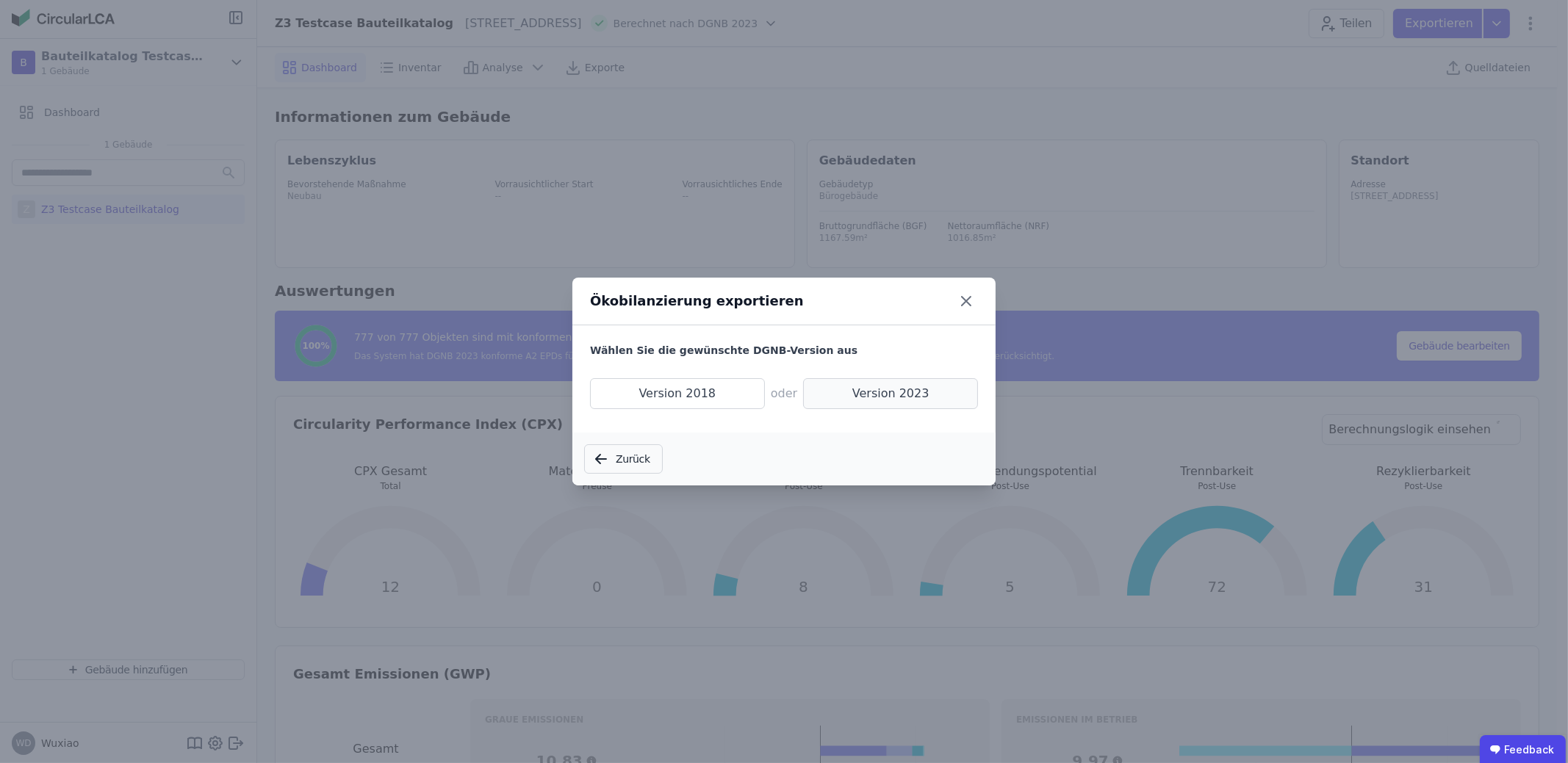
click at [814, 395] on span "Version 2023" at bounding box center [891, 394] width 175 height 31
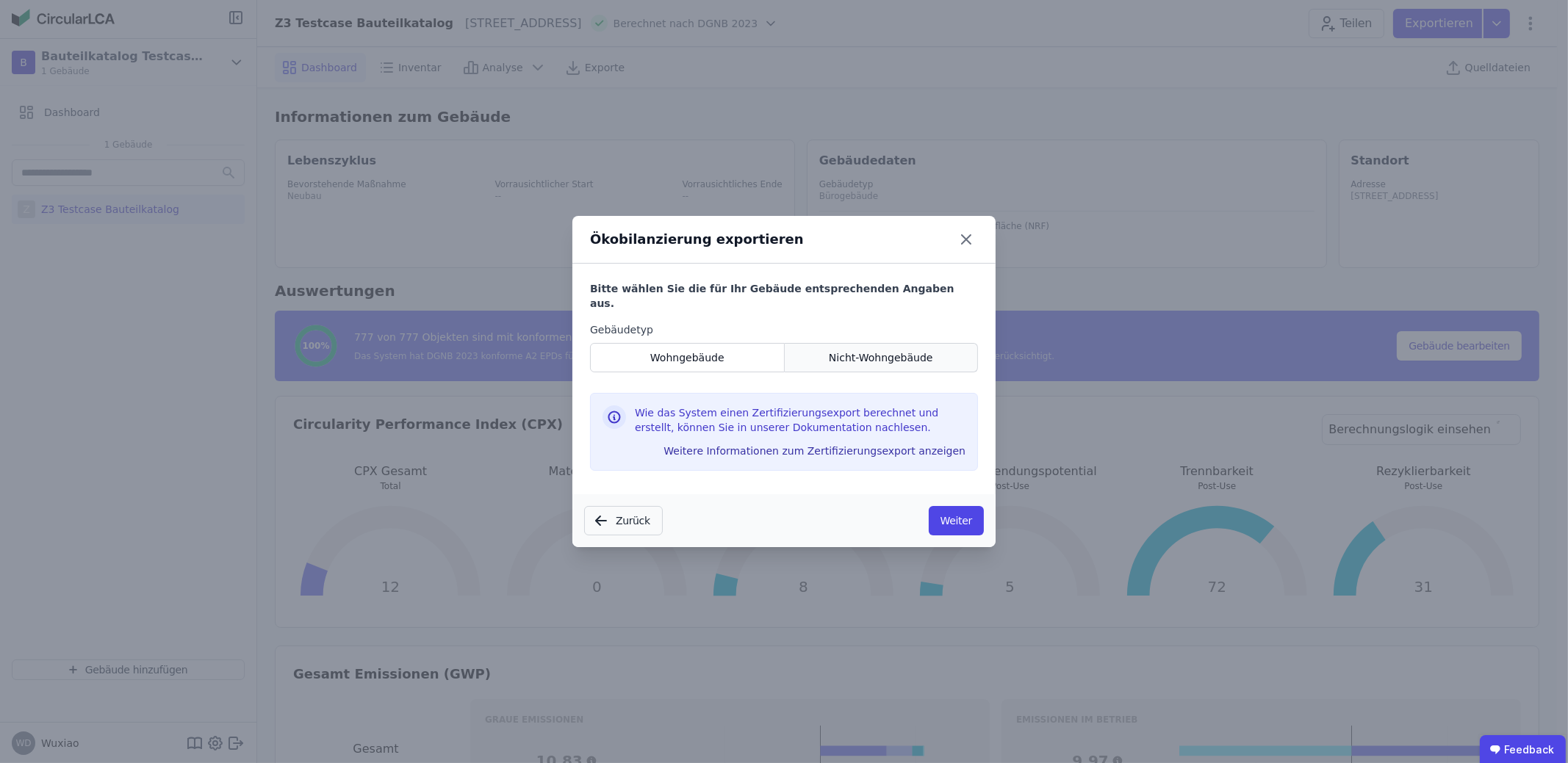
click at [835, 353] on span "Nicht-Wohngebäude" at bounding box center [881, 357] width 104 height 15
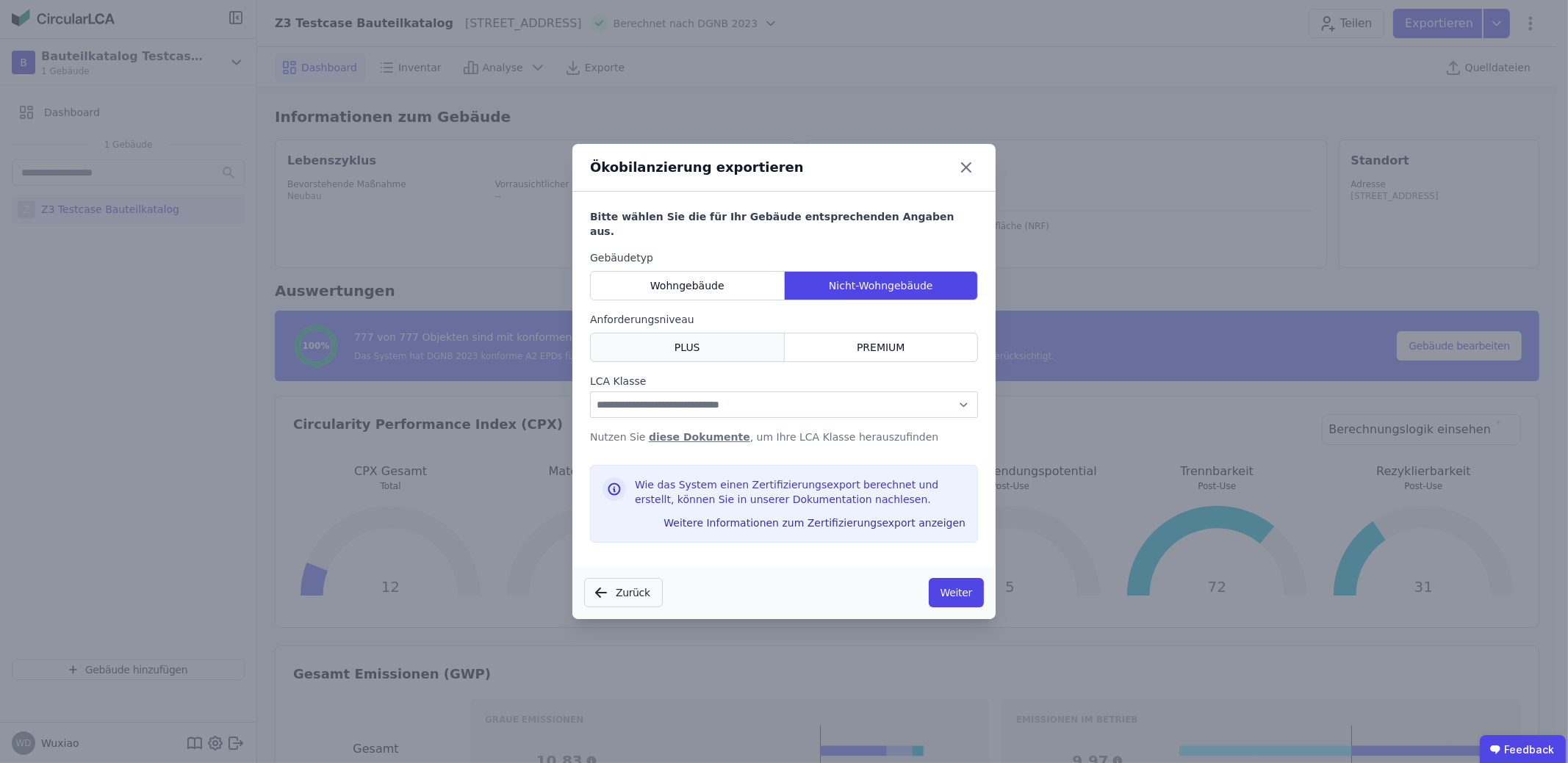
click at [715, 343] on div "PLUS" at bounding box center [687, 348] width 195 height 30
click at [962, 171] on icon at bounding box center [966, 167] width 9 height 9
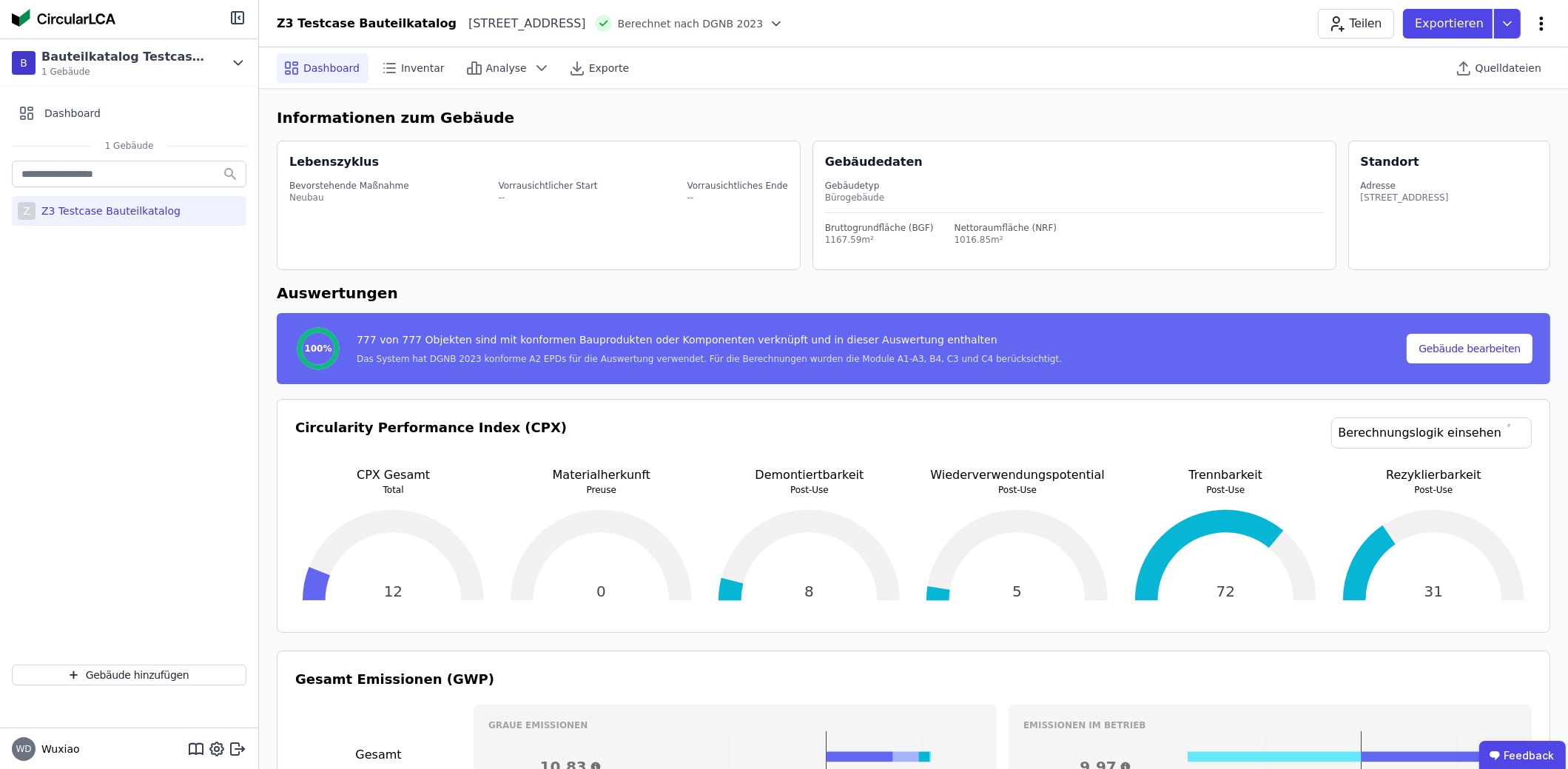
click at [1537, 28] on icon at bounding box center [1542, 24] width 18 height 18
click at [1505, 110] on span "Energie im Betrieb (B6)" at bounding box center [1479, 119] width 119 height 30
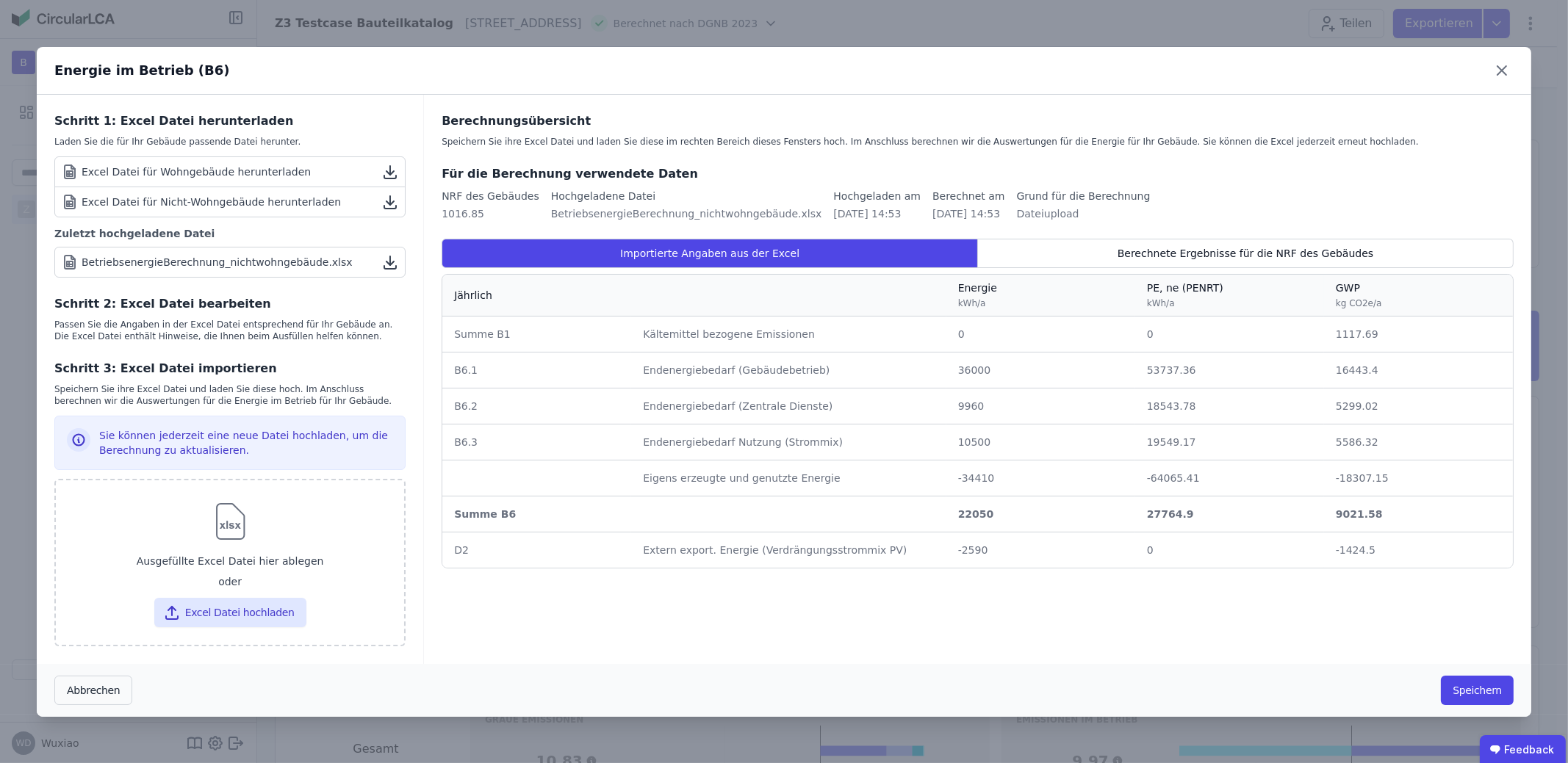
click at [229, 450] on div "Sie können jederzeit eine neue Datei hochladen, um die Berechnung zu aktualisie…" at bounding box center [246, 443] width 294 height 30
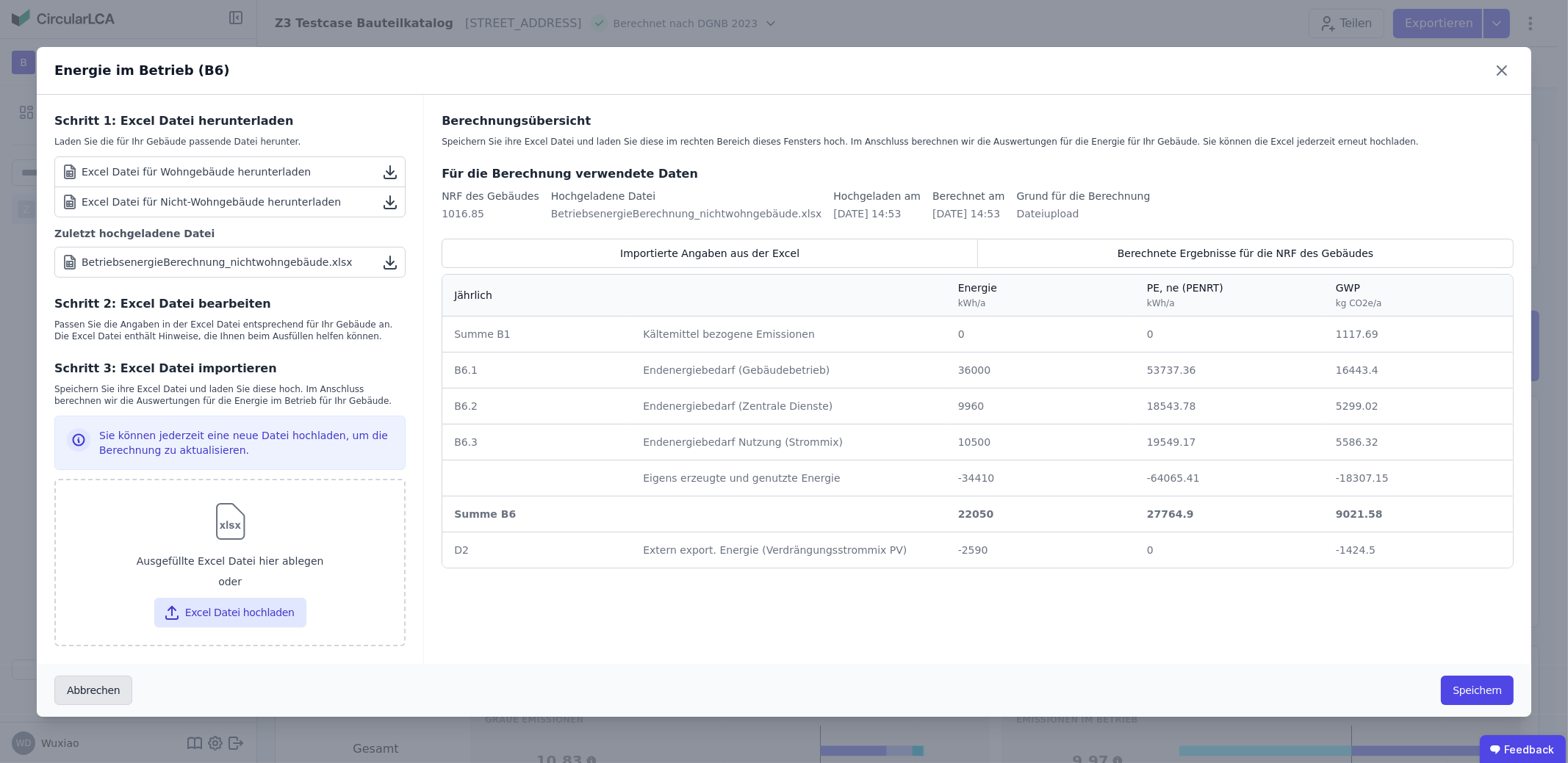
click at [90, 687] on button "Abbrechen" at bounding box center [93, 690] width 78 height 30
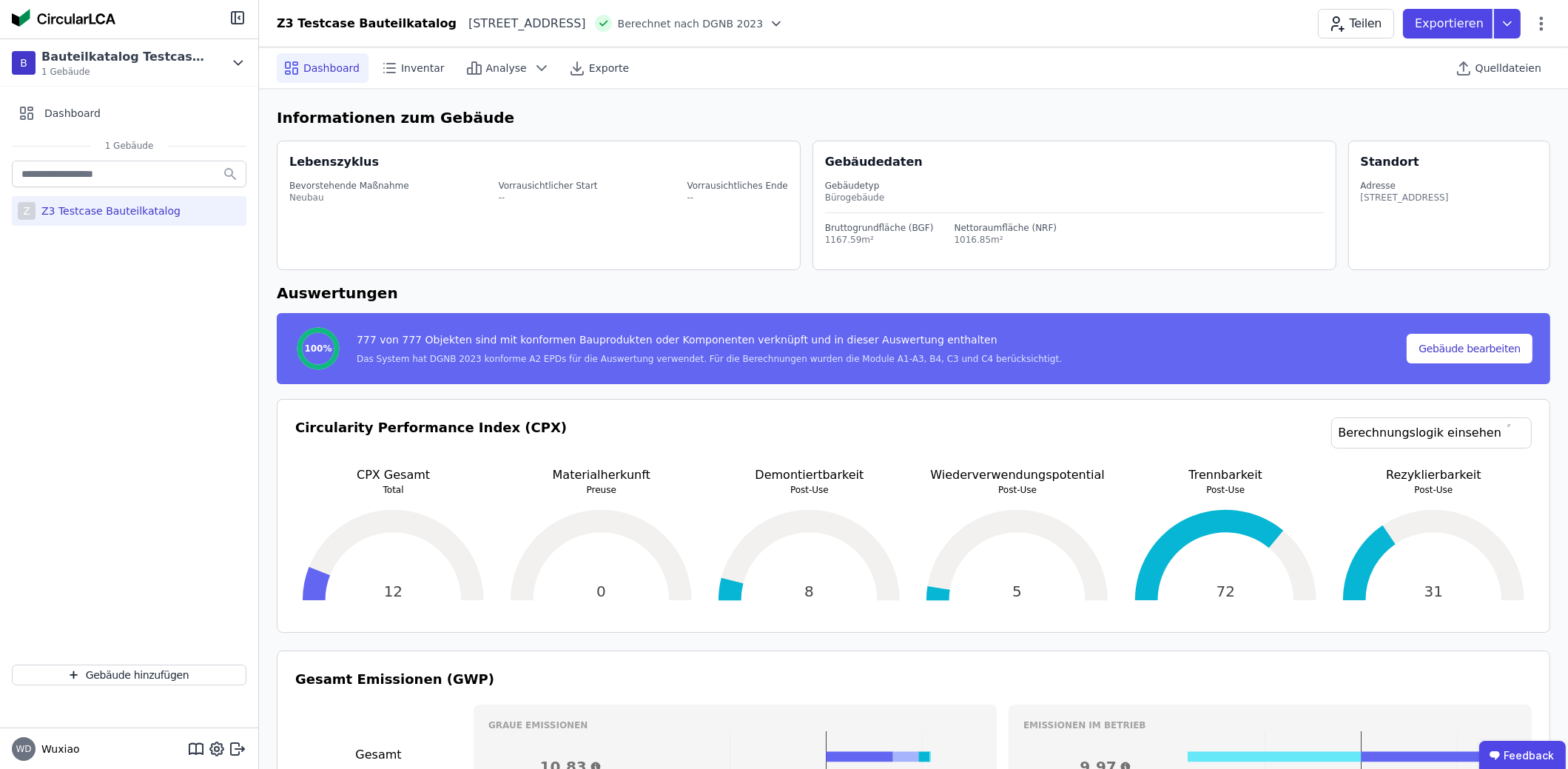
click at [149, 210] on div "Z3 Testcase Bauteilkatalog" at bounding box center [108, 211] width 145 height 15
select select "*"
click at [421, 64] on span "Inventar" at bounding box center [423, 68] width 44 height 15
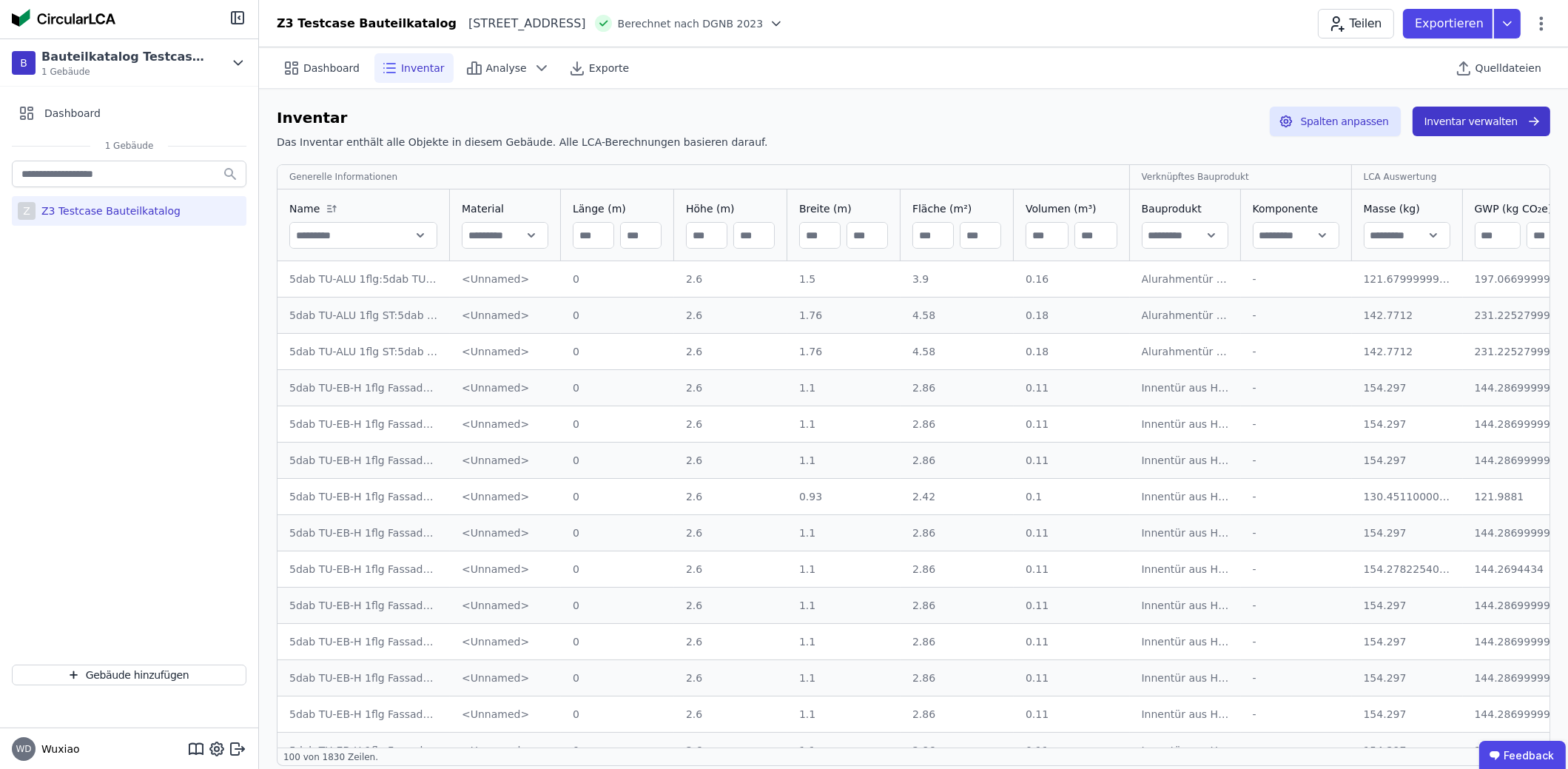
click at [1510, 127] on button "Inventar verwalten" at bounding box center [1482, 122] width 138 height 30
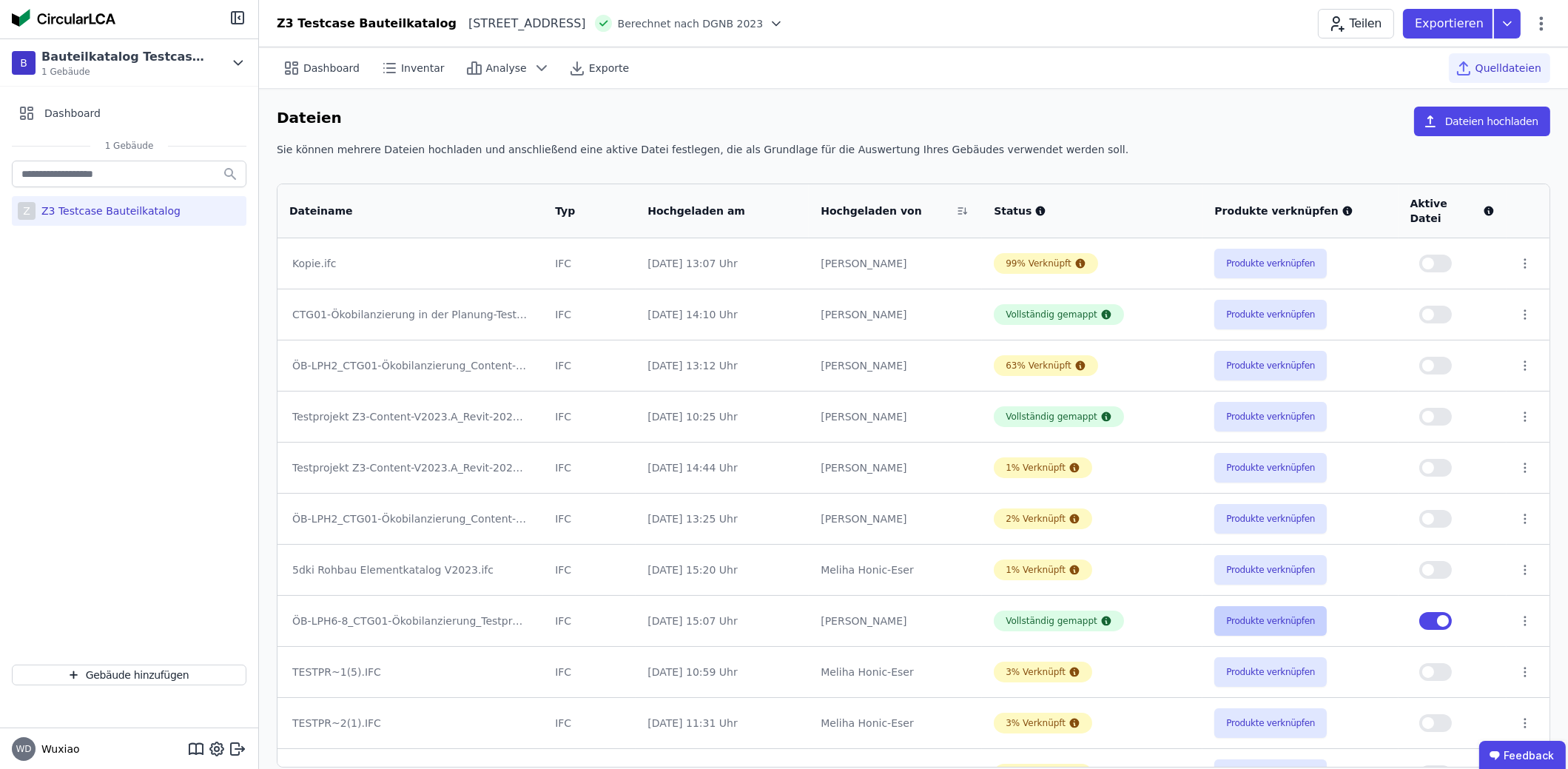
click at [1297, 606] on button "Produkte verknüpfen" at bounding box center [1271, 621] width 113 height 30
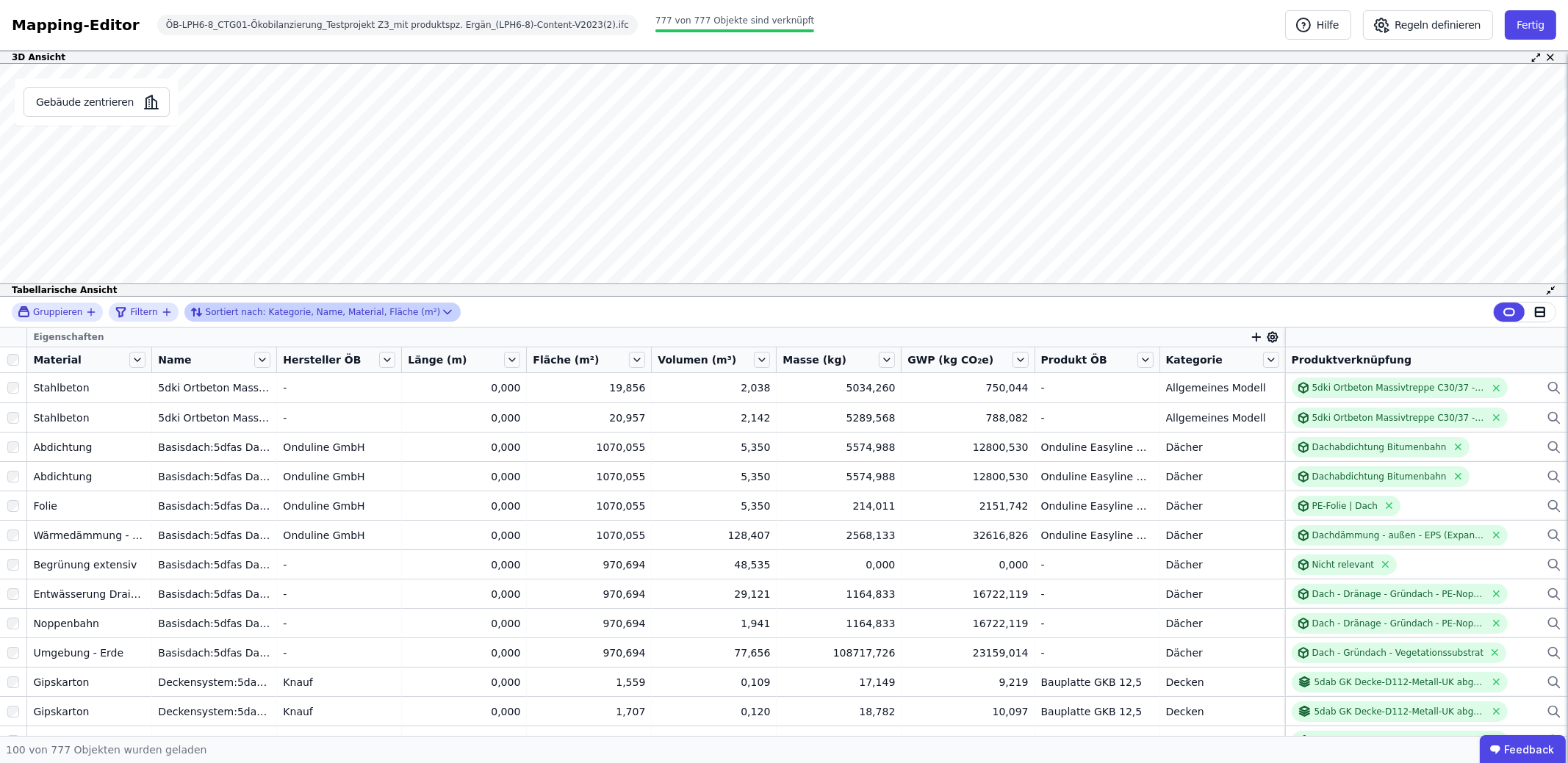
click at [241, 316] on div "Sortiert nach: Kategorie, Name, Material, Fläche (m²)" at bounding box center [315, 312] width 250 height 18
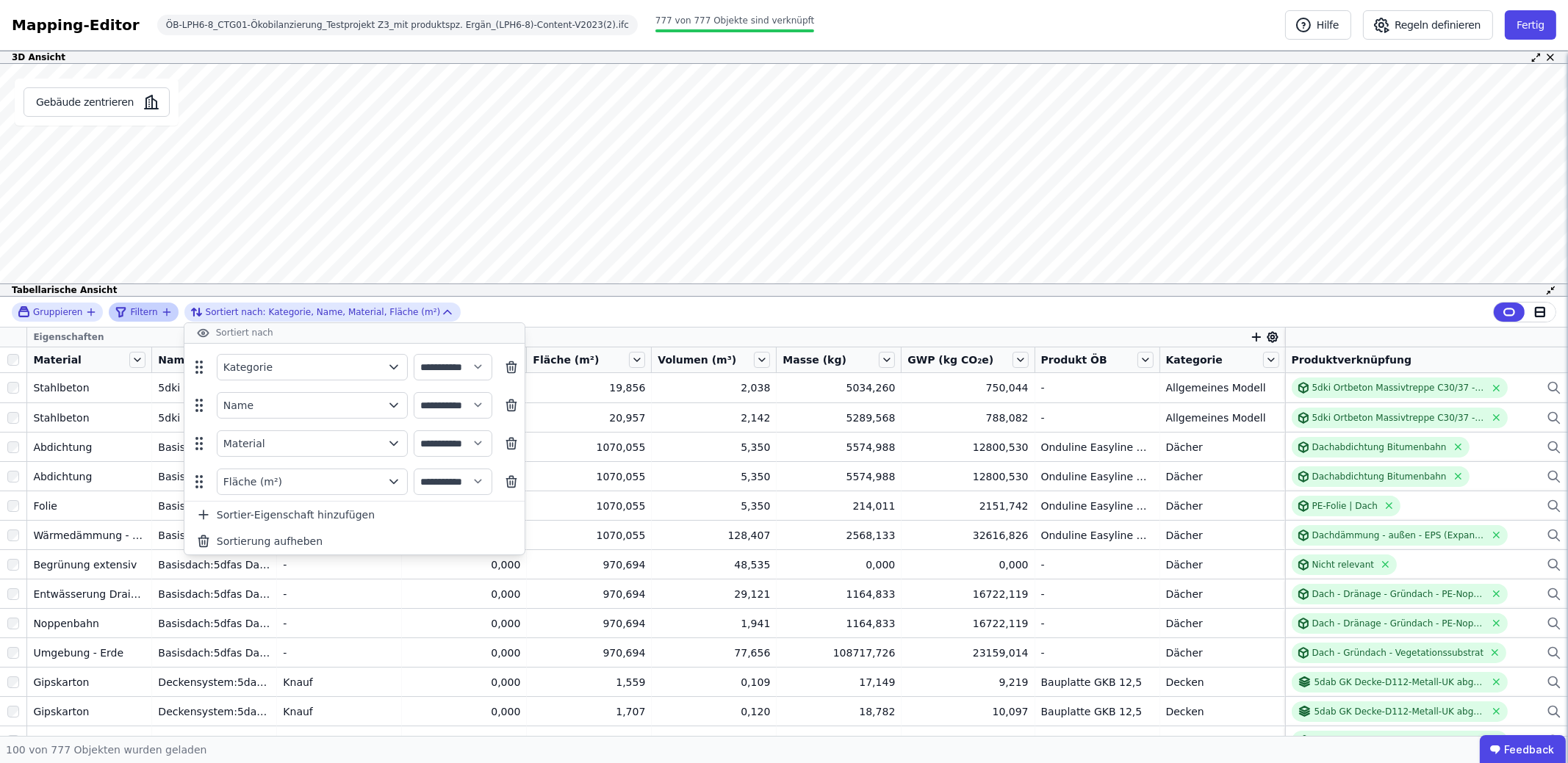
click at [146, 315] on span "Filtern" at bounding box center [144, 312] width 27 height 12
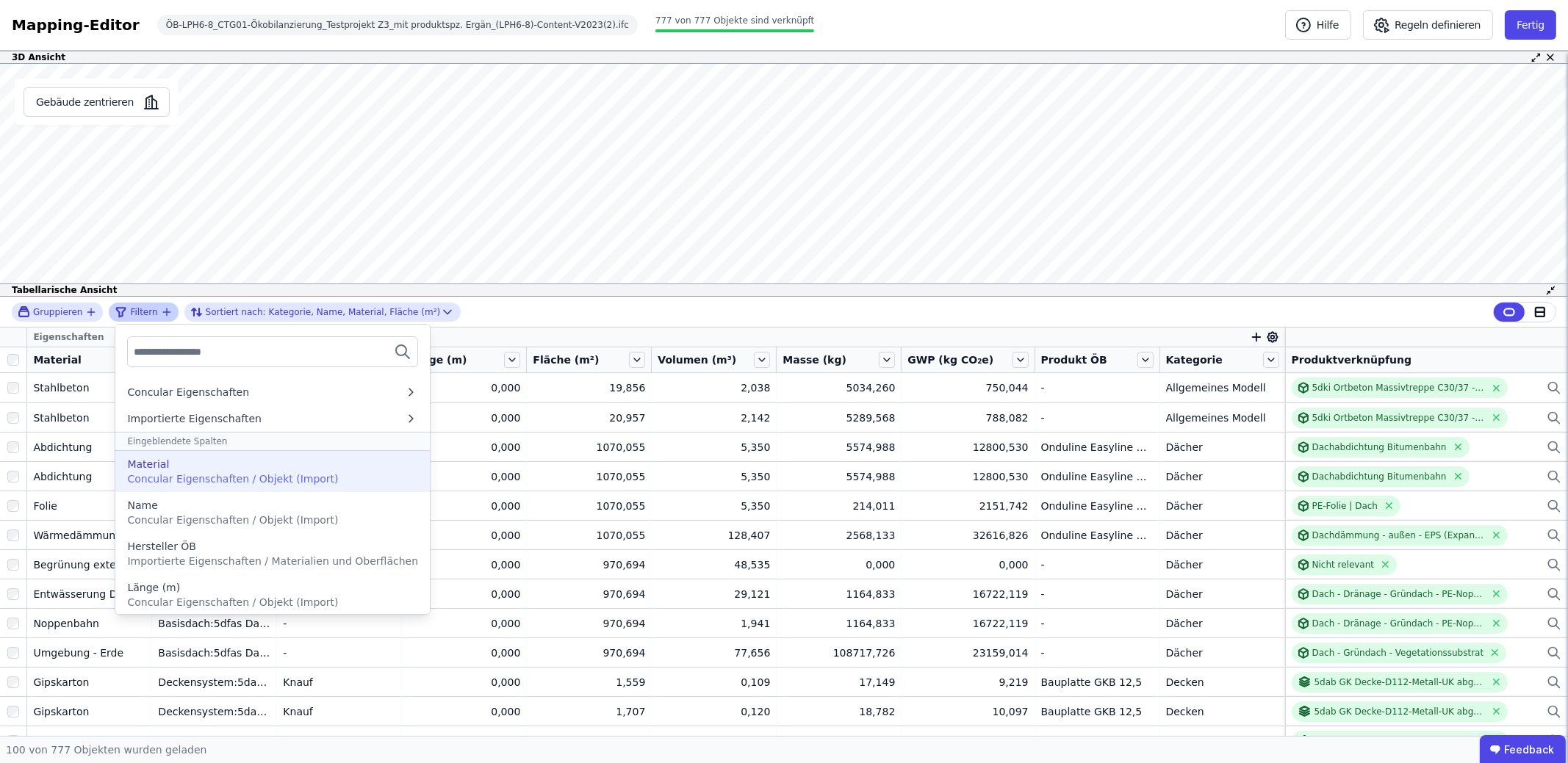
click at [192, 482] on span "Concular Eigenschaften / Objekt (Import)" at bounding box center [232, 479] width 211 height 12
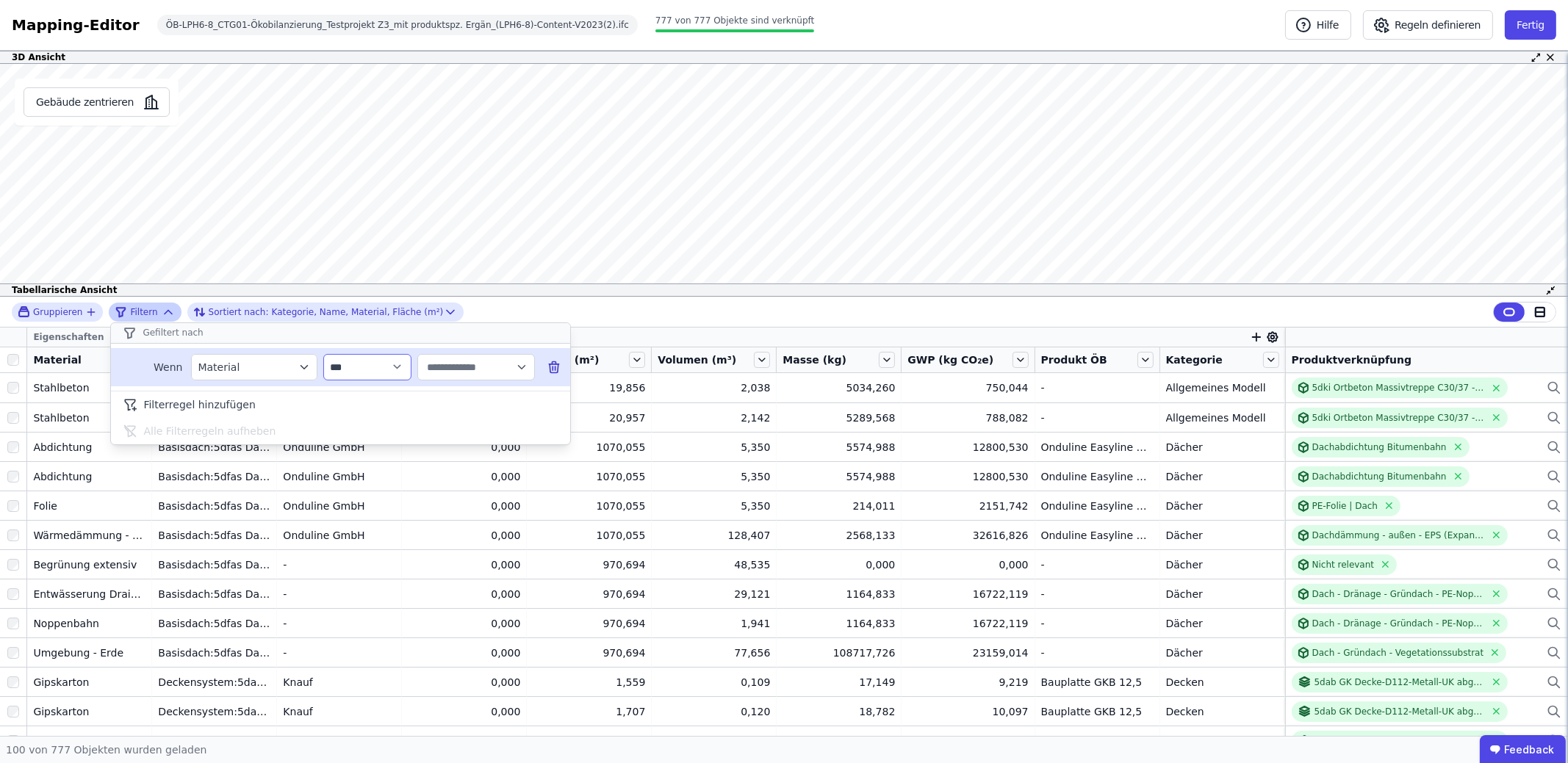
click at [391, 369] on select "**********" at bounding box center [367, 367] width 88 height 27
select select "********"
click at [324, 354] on select "**********" at bounding box center [367, 367] width 88 height 27
click at [438, 377] on input "text" at bounding box center [469, 367] width 91 height 27
type input "**"
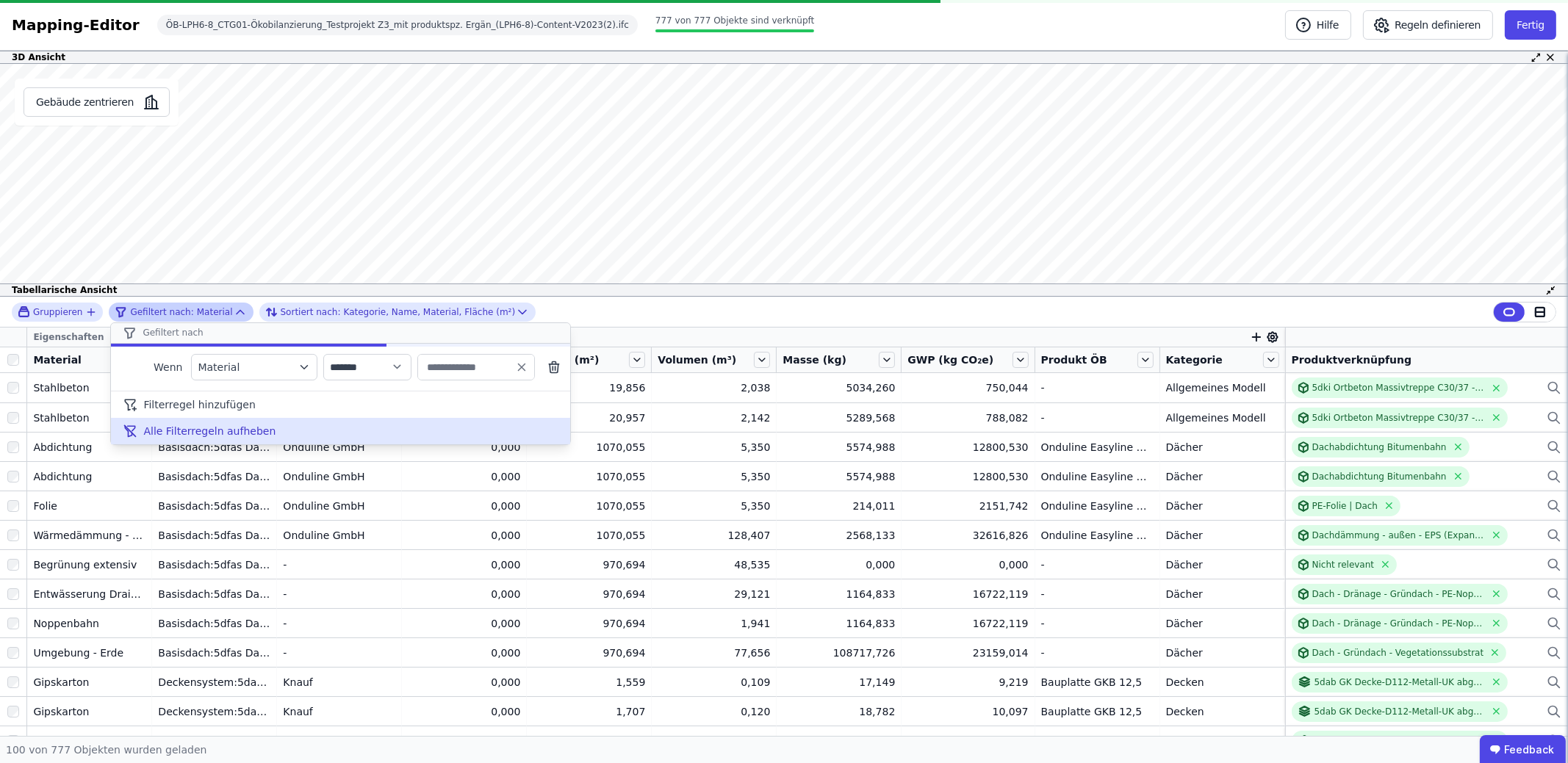
type input "**"
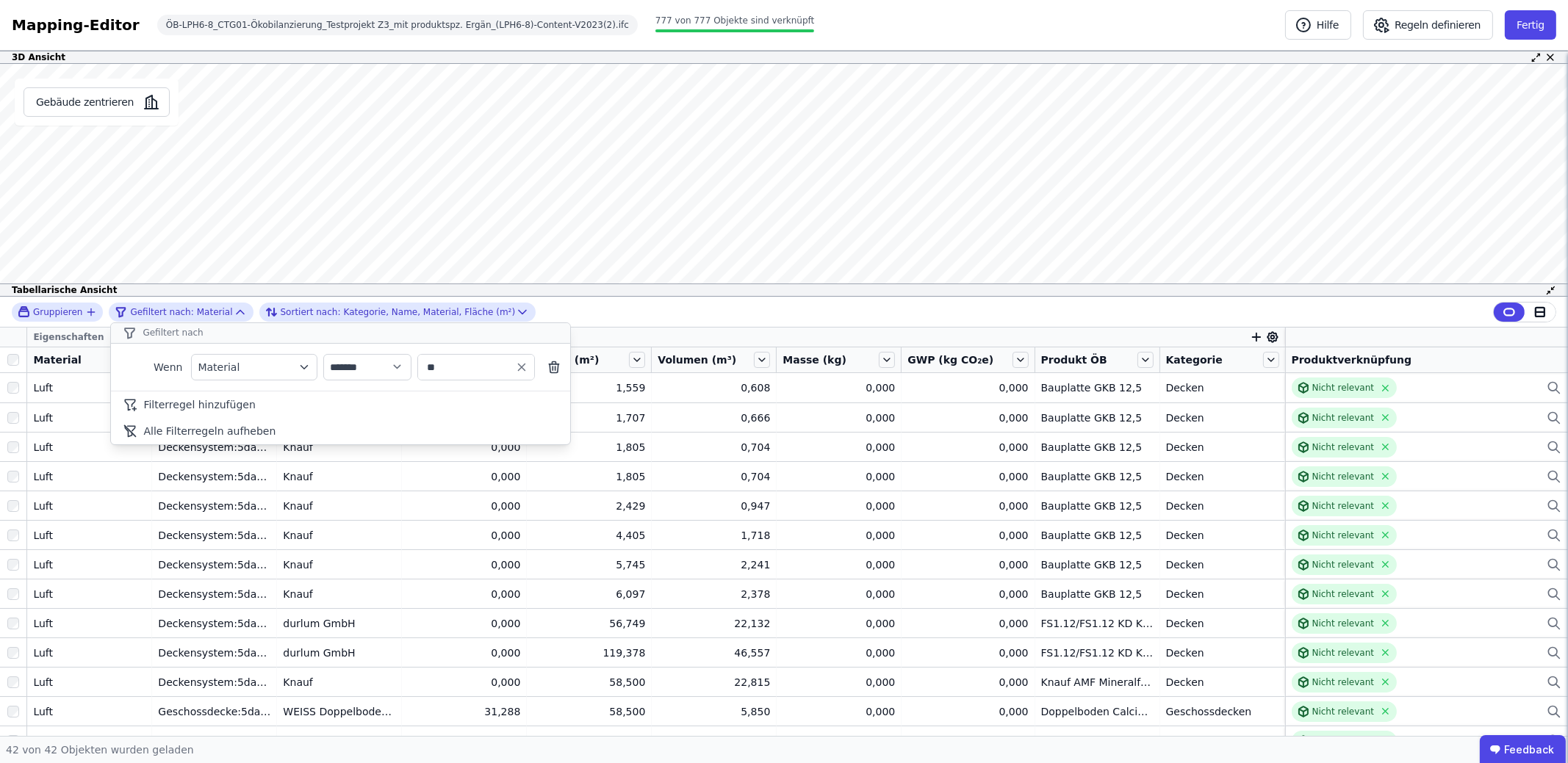
click at [625, 323] on div "**********" at bounding box center [784, 312] width 1568 height 31
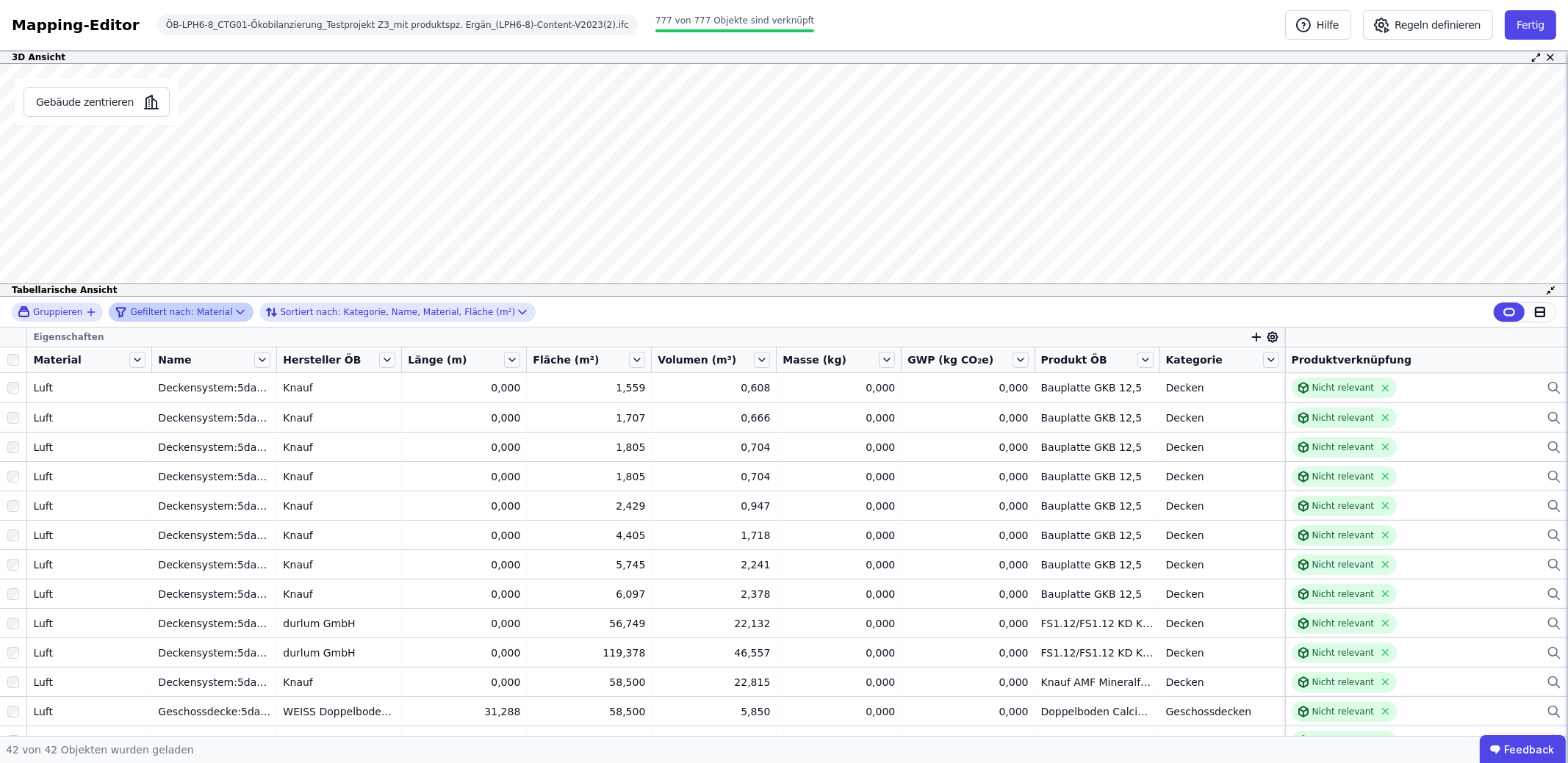
click at [233, 307] on icon at bounding box center [241, 312] width 15 height 15
select select "********"
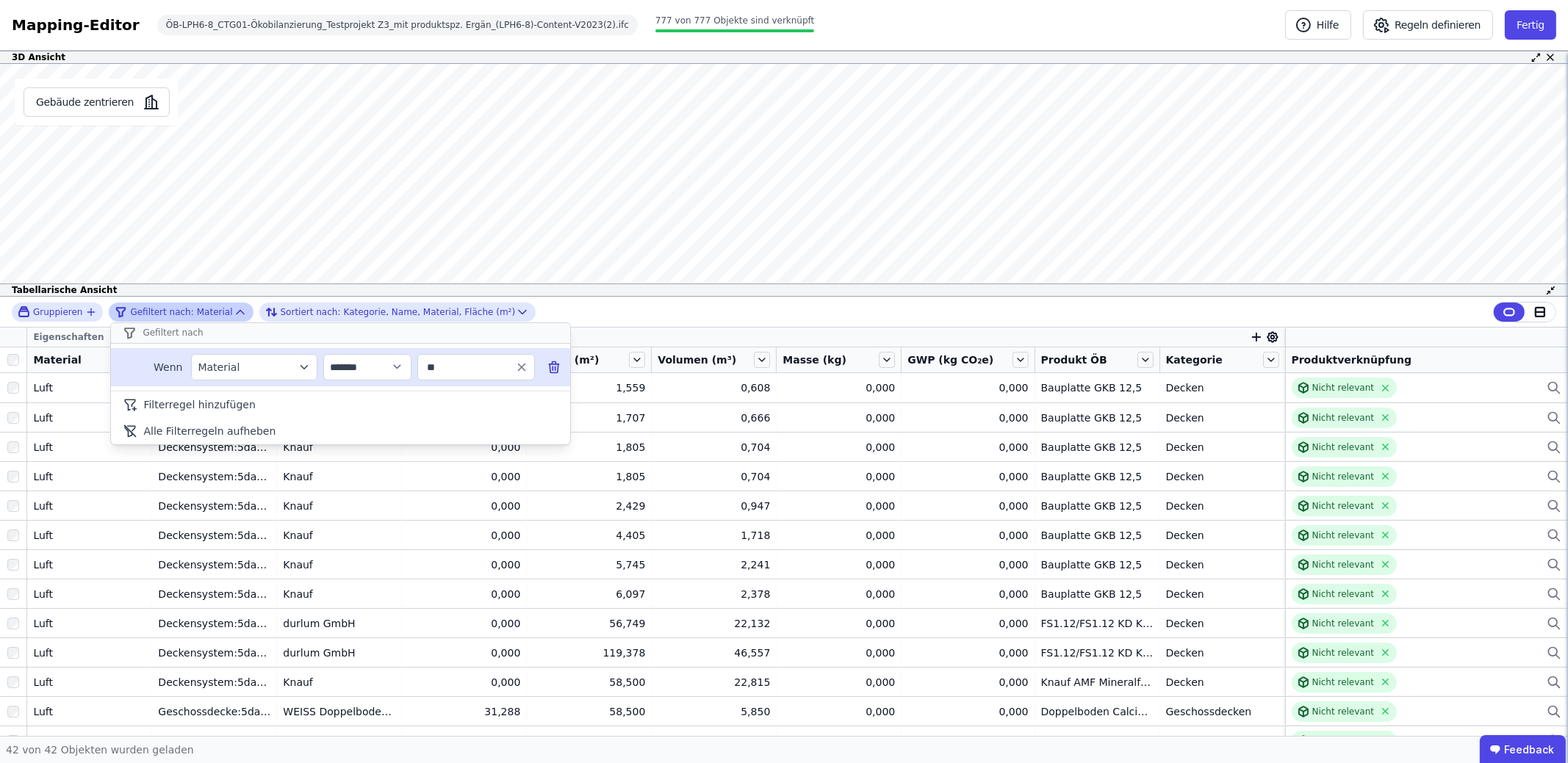
click at [458, 366] on input "**" at bounding box center [469, 367] width 91 height 27
type input "*"
click at [548, 366] on icon at bounding box center [554, 367] width 15 height 15
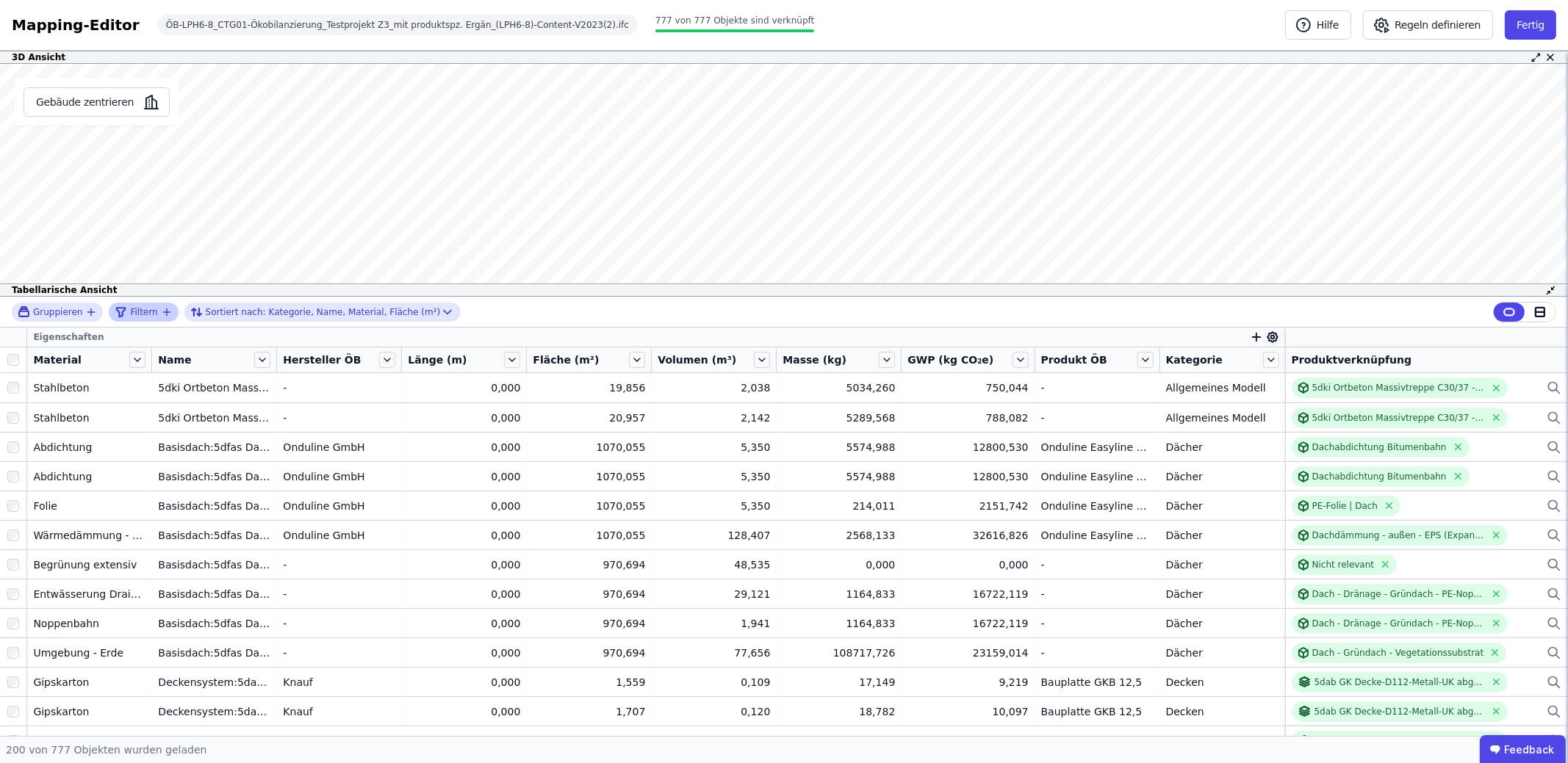
click at [138, 309] on span "Filtern" at bounding box center [144, 312] width 27 height 12
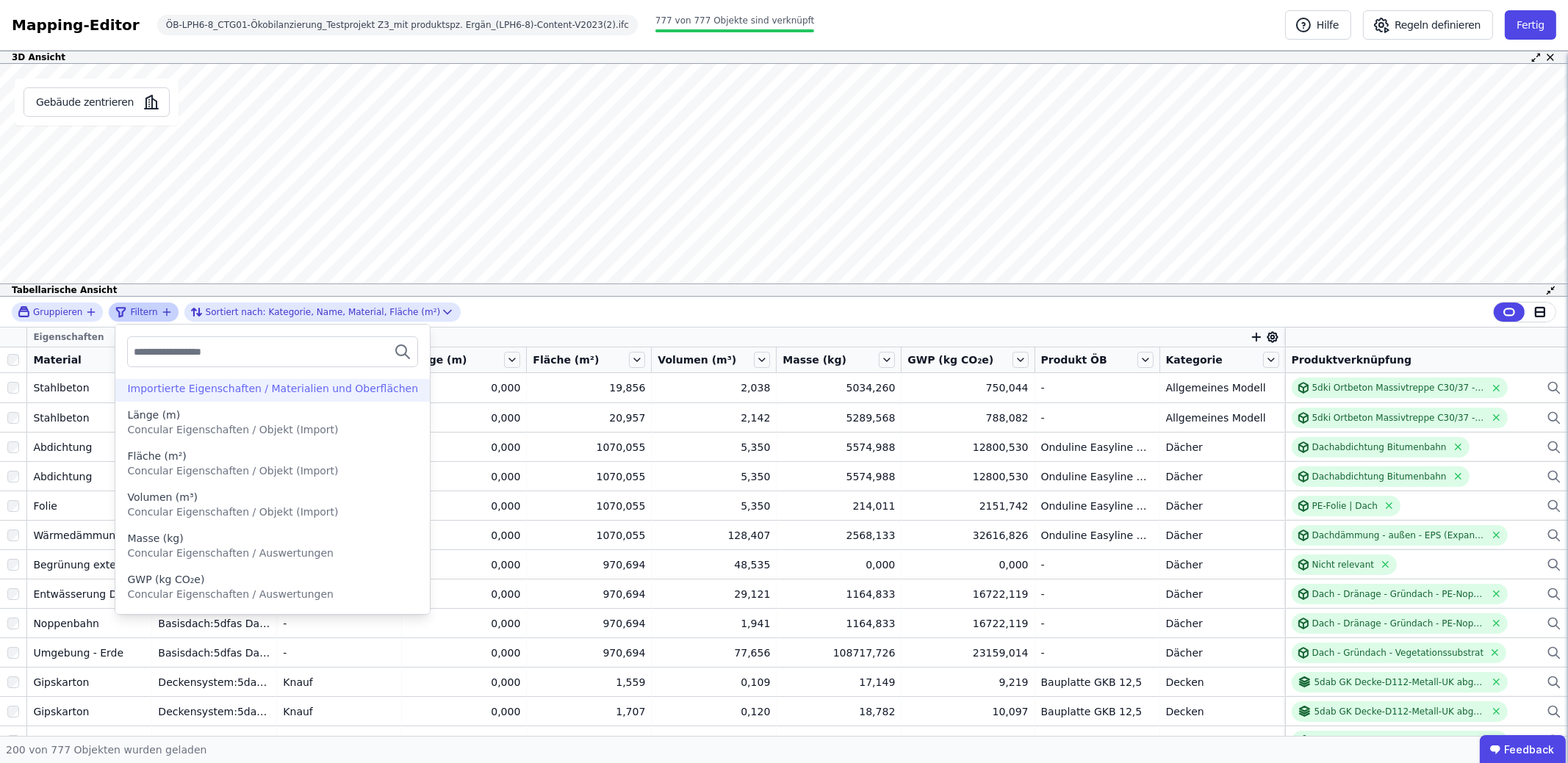
scroll to position [73, 0]
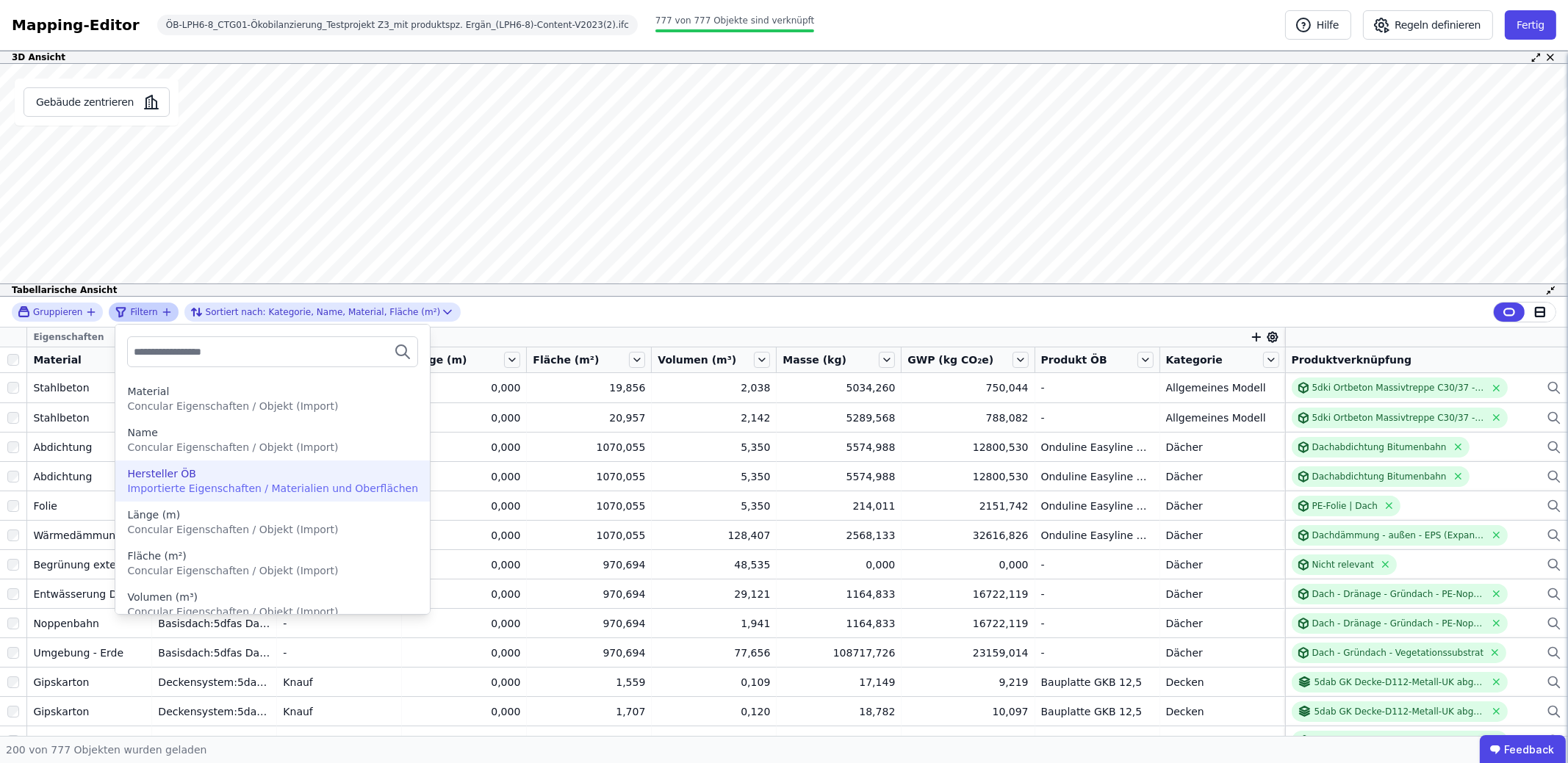
click at [178, 477] on div "Hersteller ÖB" at bounding box center [161, 474] width 69 height 15
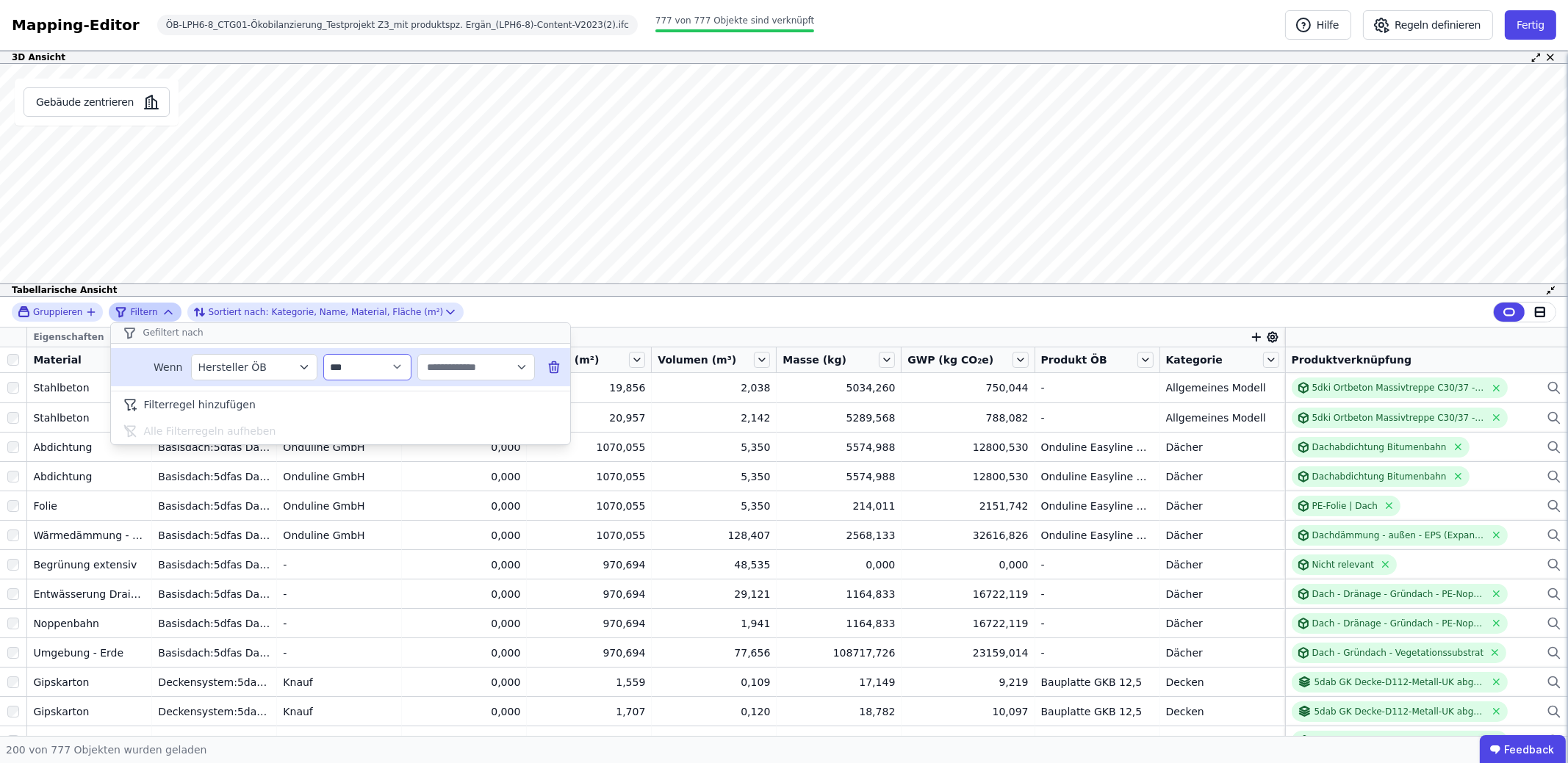
click at [401, 364] on select "**********" at bounding box center [367, 367] width 88 height 27
select select "********"
click at [324, 354] on select "**********" at bounding box center [367, 367] width 88 height 27
click at [427, 376] on input "text" at bounding box center [469, 367] width 91 height 27
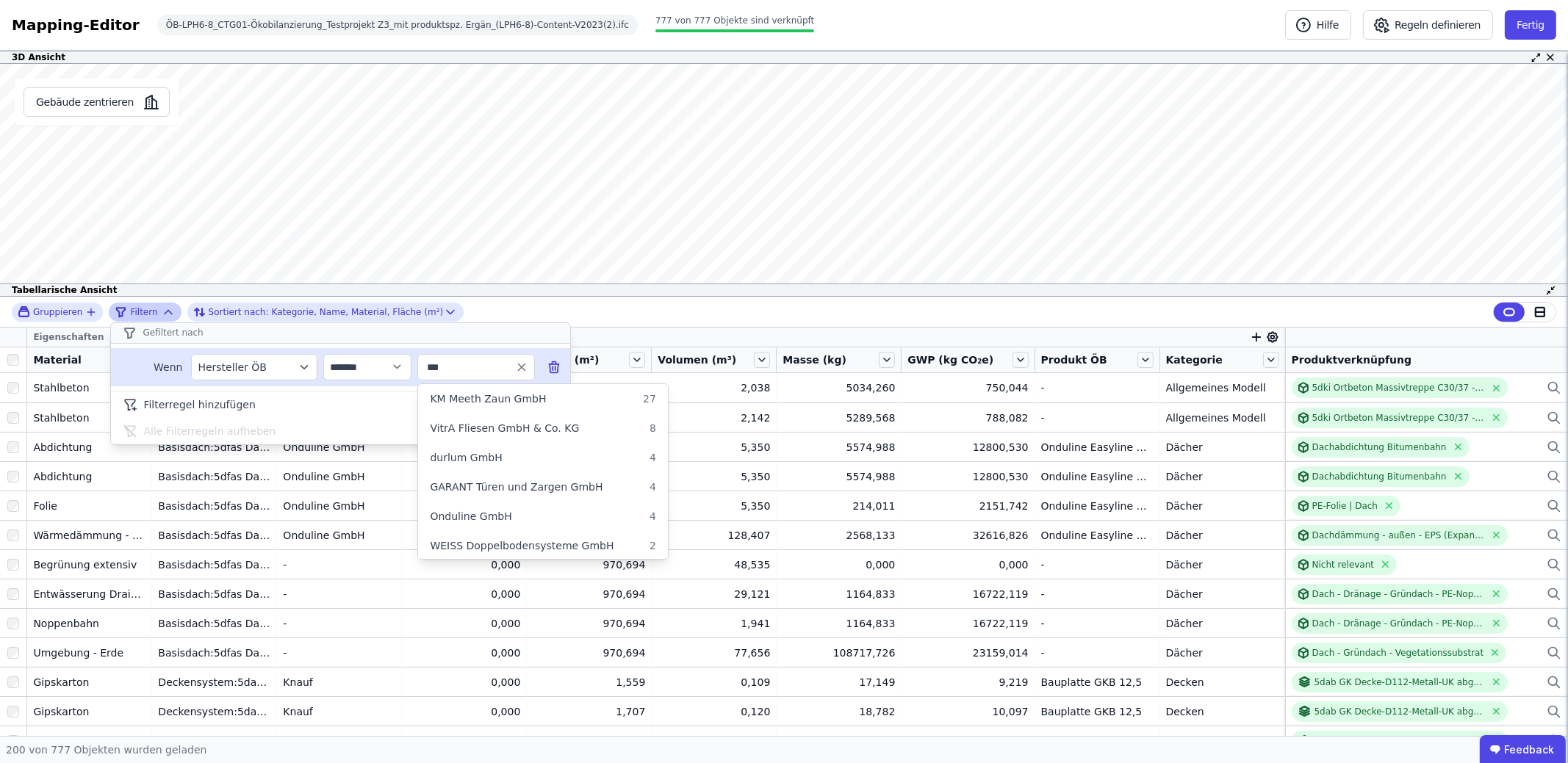
type input "****"
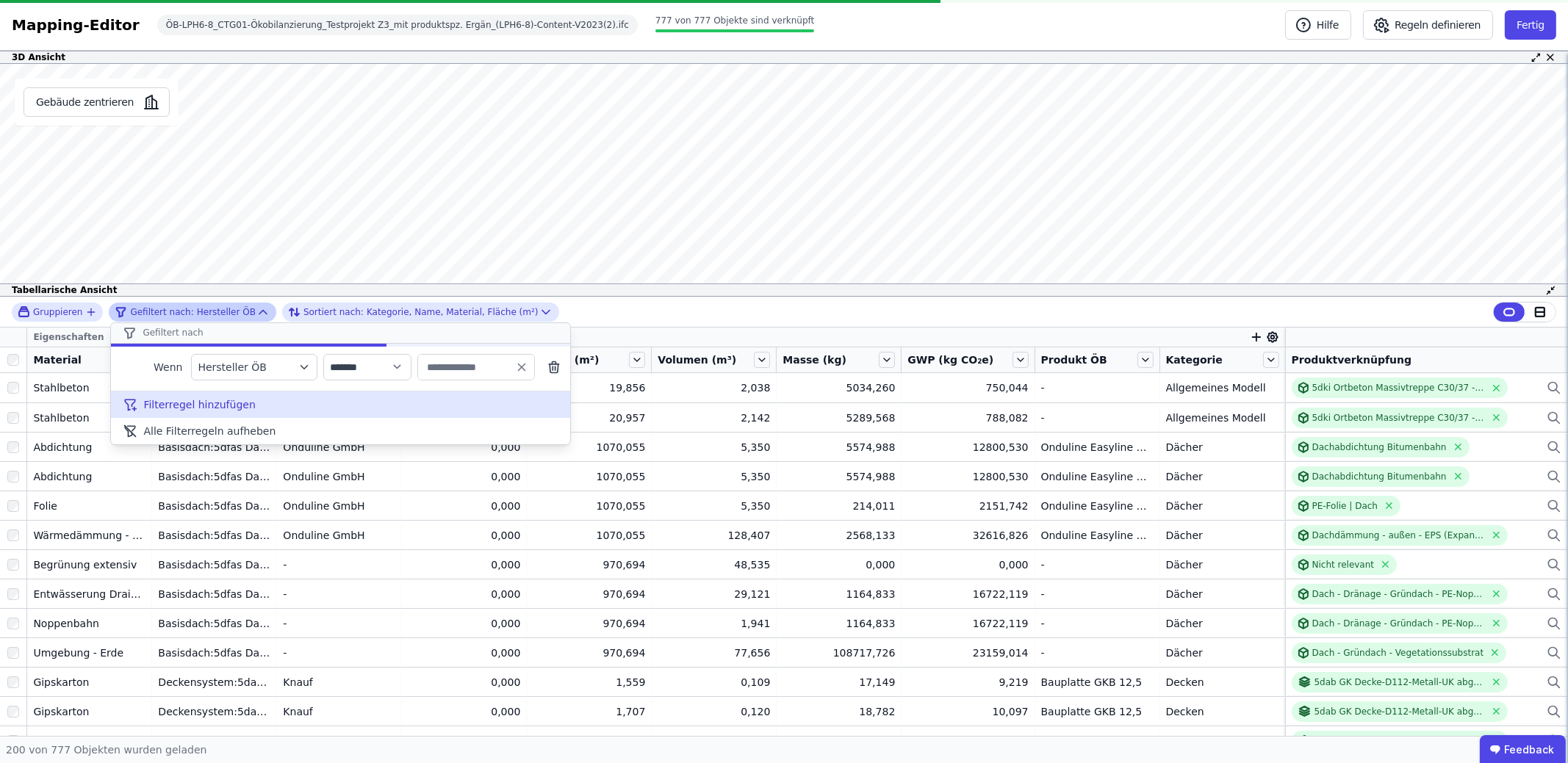
type input "****"
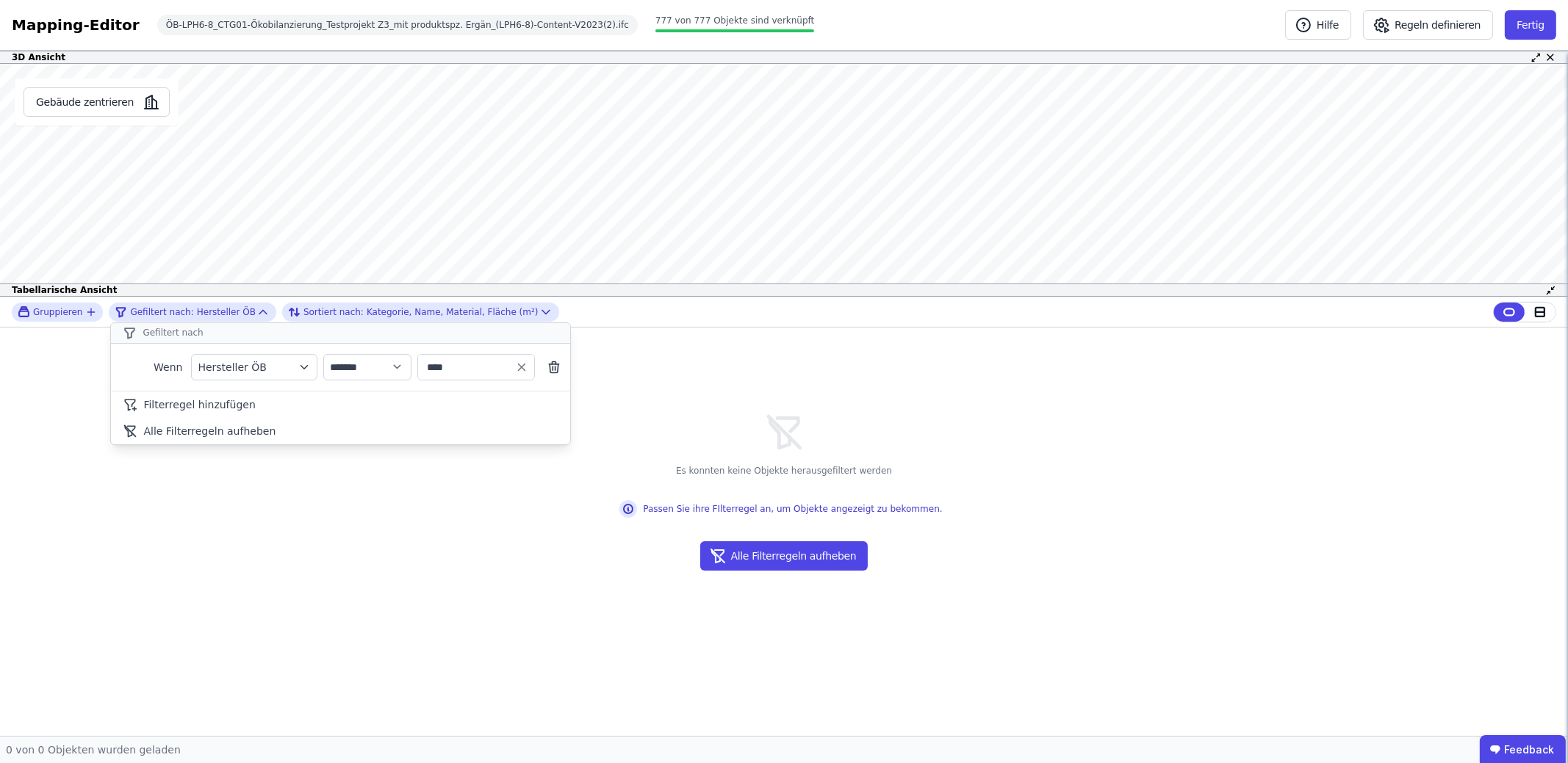
click at [637, 316] on div "**********" at bounding box center [784, 312] width 1568 height 31
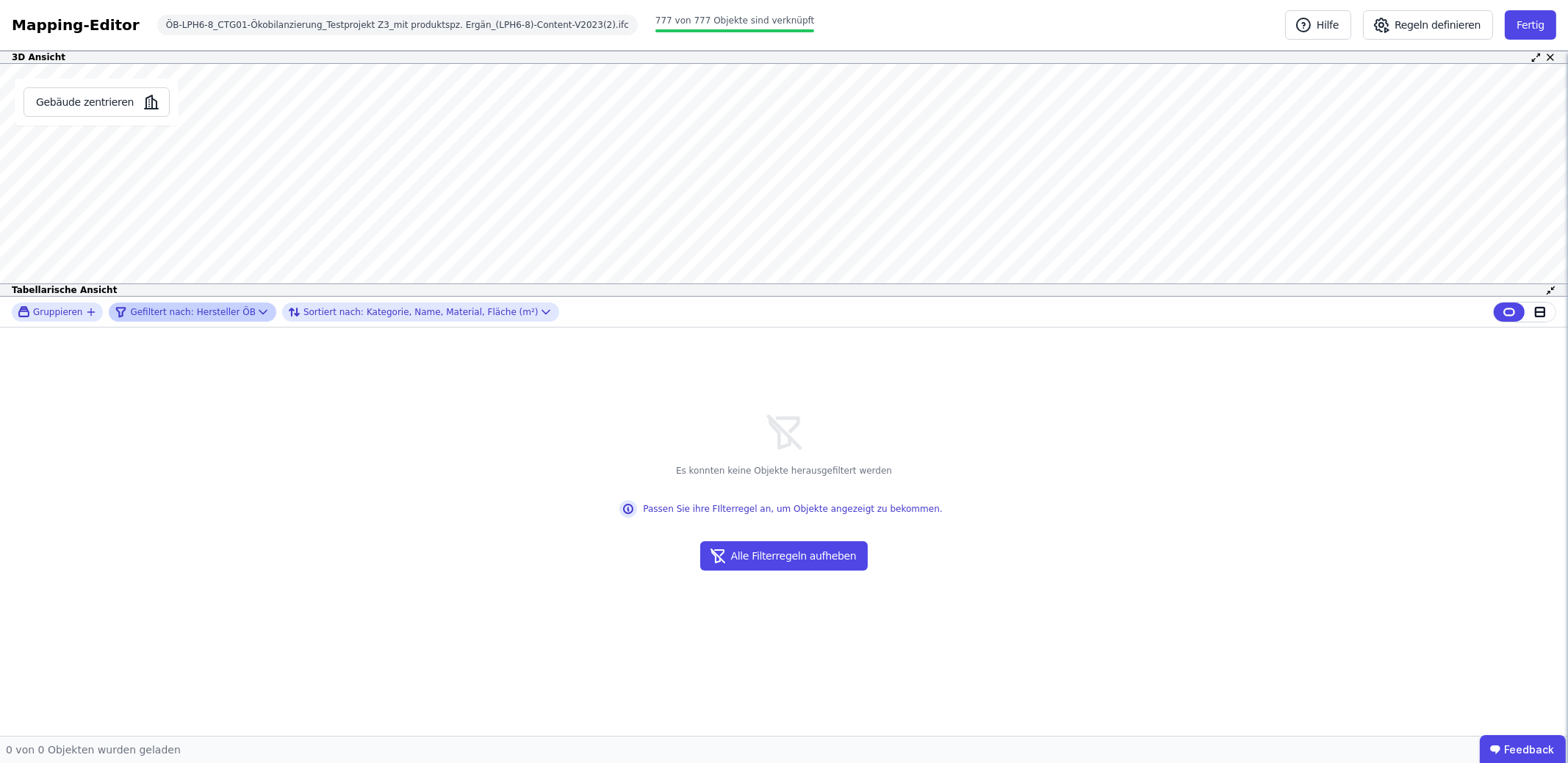
click at [259, 312] on icon at bounding box center [263, 312] width 7 height 4
select select "********"
click at [686, 343] on div "Es konnten keine Objekte herausgefiltert werden Passen Sie ihre FIlterregel an,…" at bounding box center [784, 532] width 329 height 409
